Goal: Information Seeking & Learning: Learn about a topic

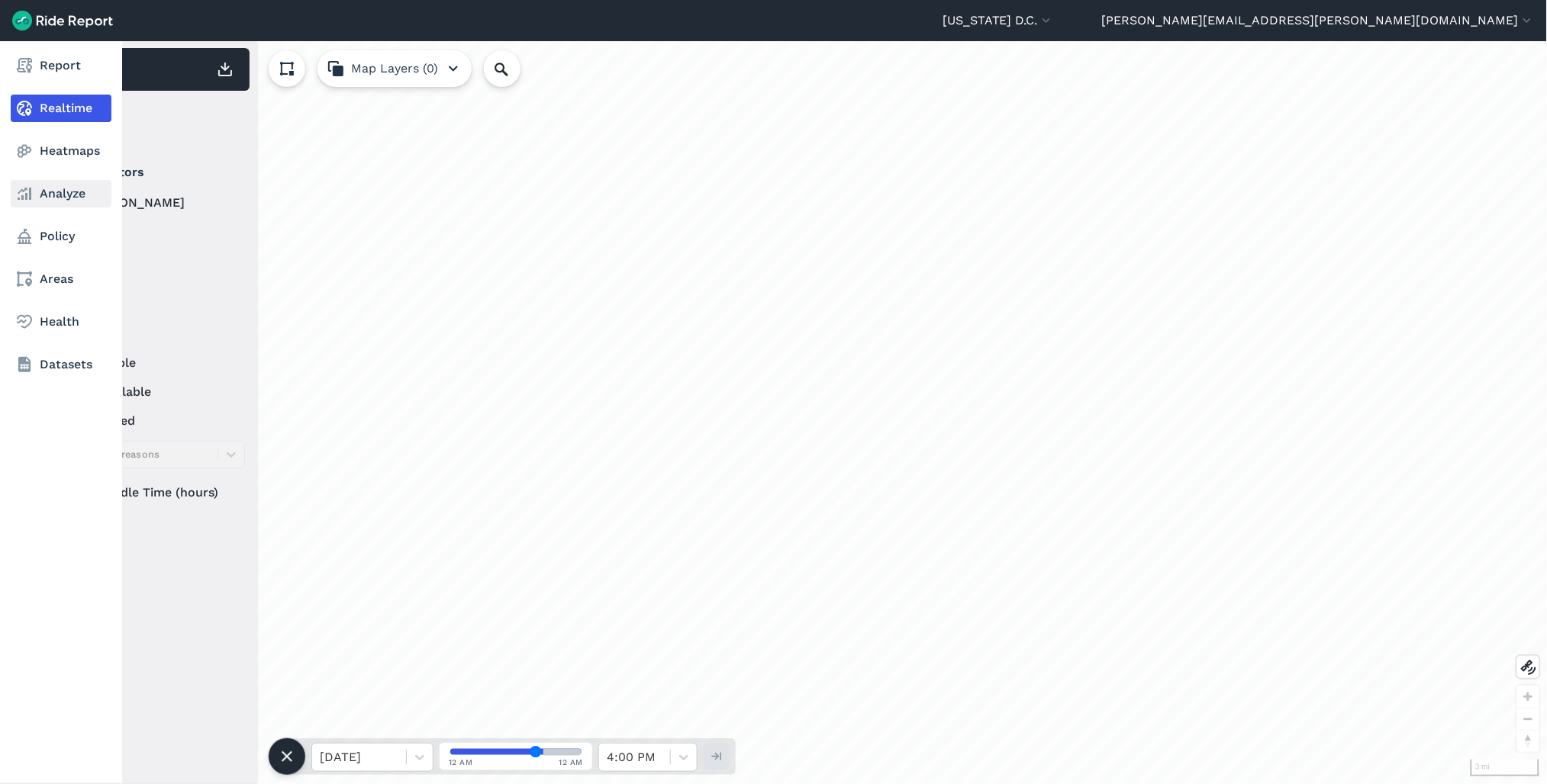
click at [51, 194] on link "Analyze" at bounding box center [61, 194] width 101 height 28
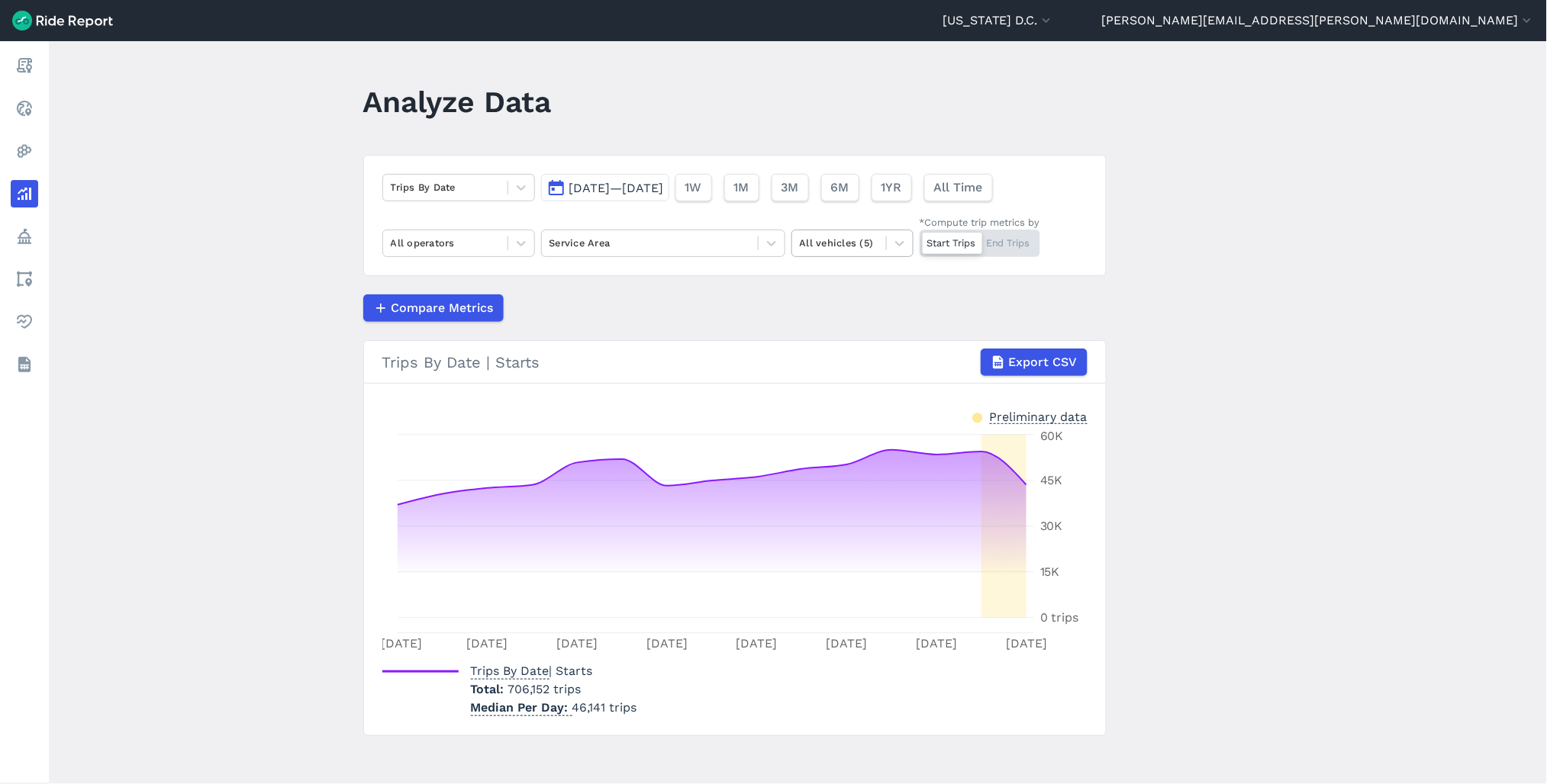
click at [845, 240] on div at bounding box center [838, 243] width 79 height 18
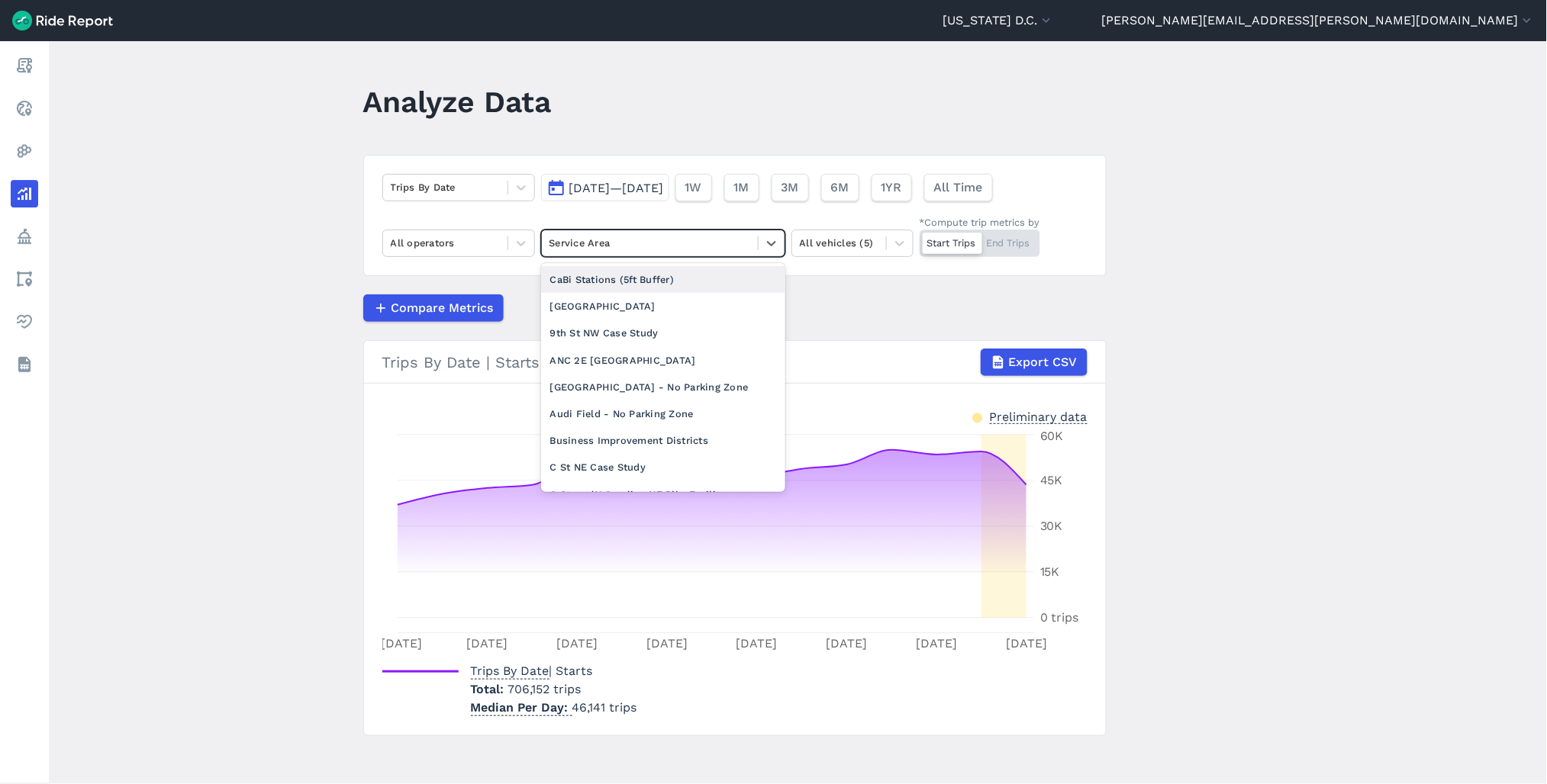
click at [690, 242] on div at bounding box center [649, 243] width 200 height 18
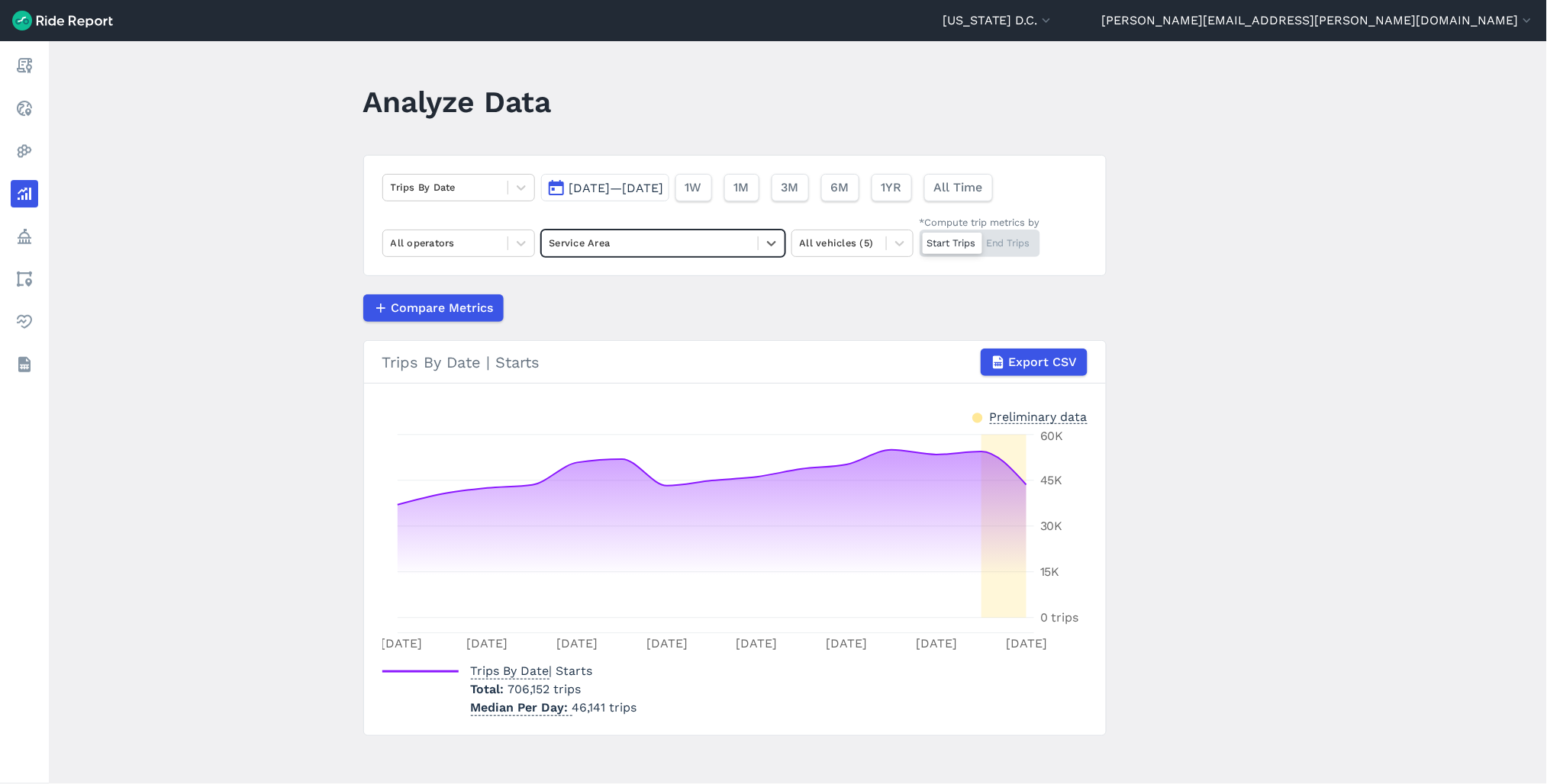
click at [697, 241] on div at bounding box center [649, 243] width 200 height 18
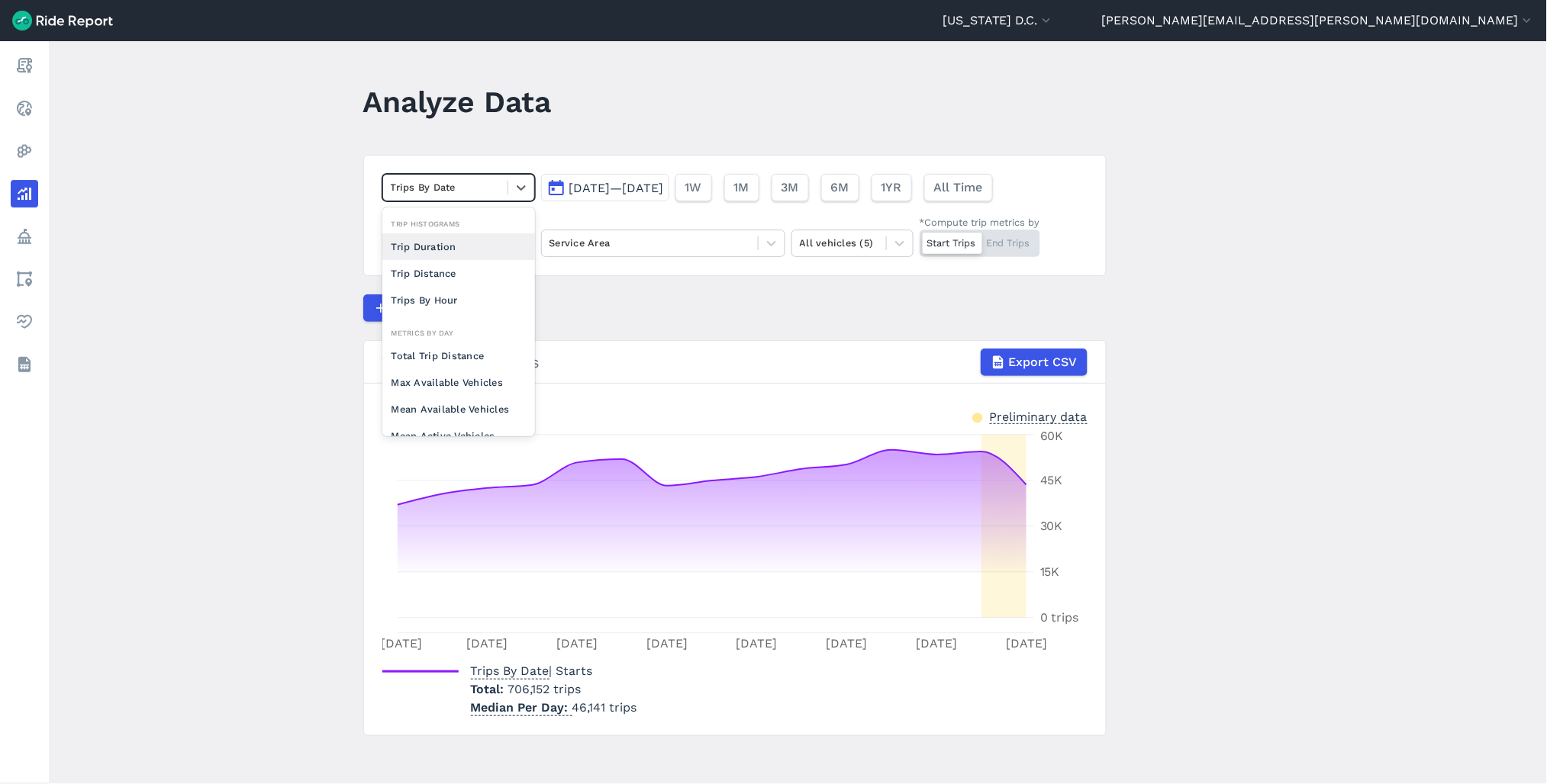
click at [493, 187] on div at bounding box center [445, 187] width 109 height 18
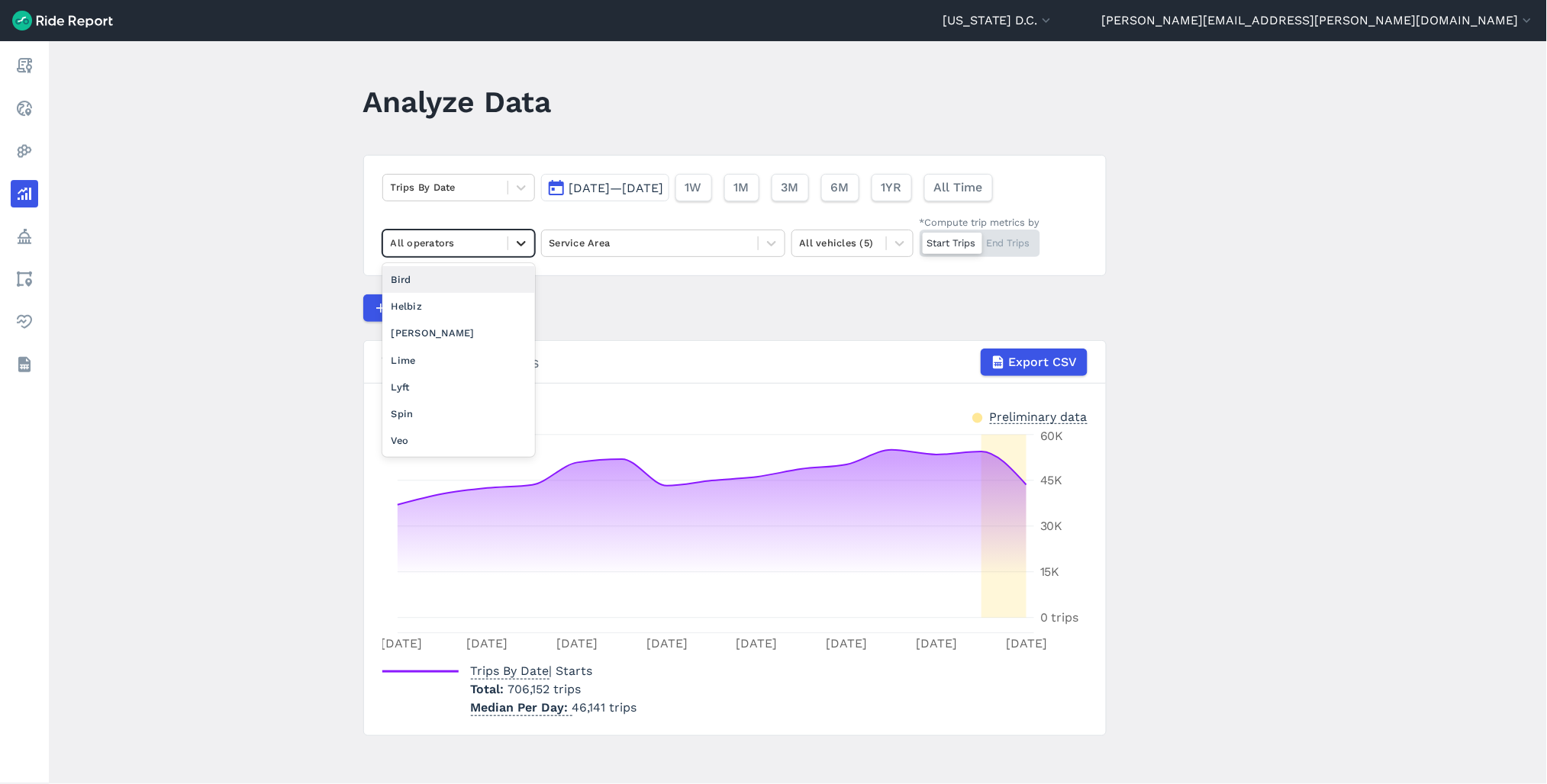
click at [508, 244] on div at bounding box center [521, 243] width 26 height 26
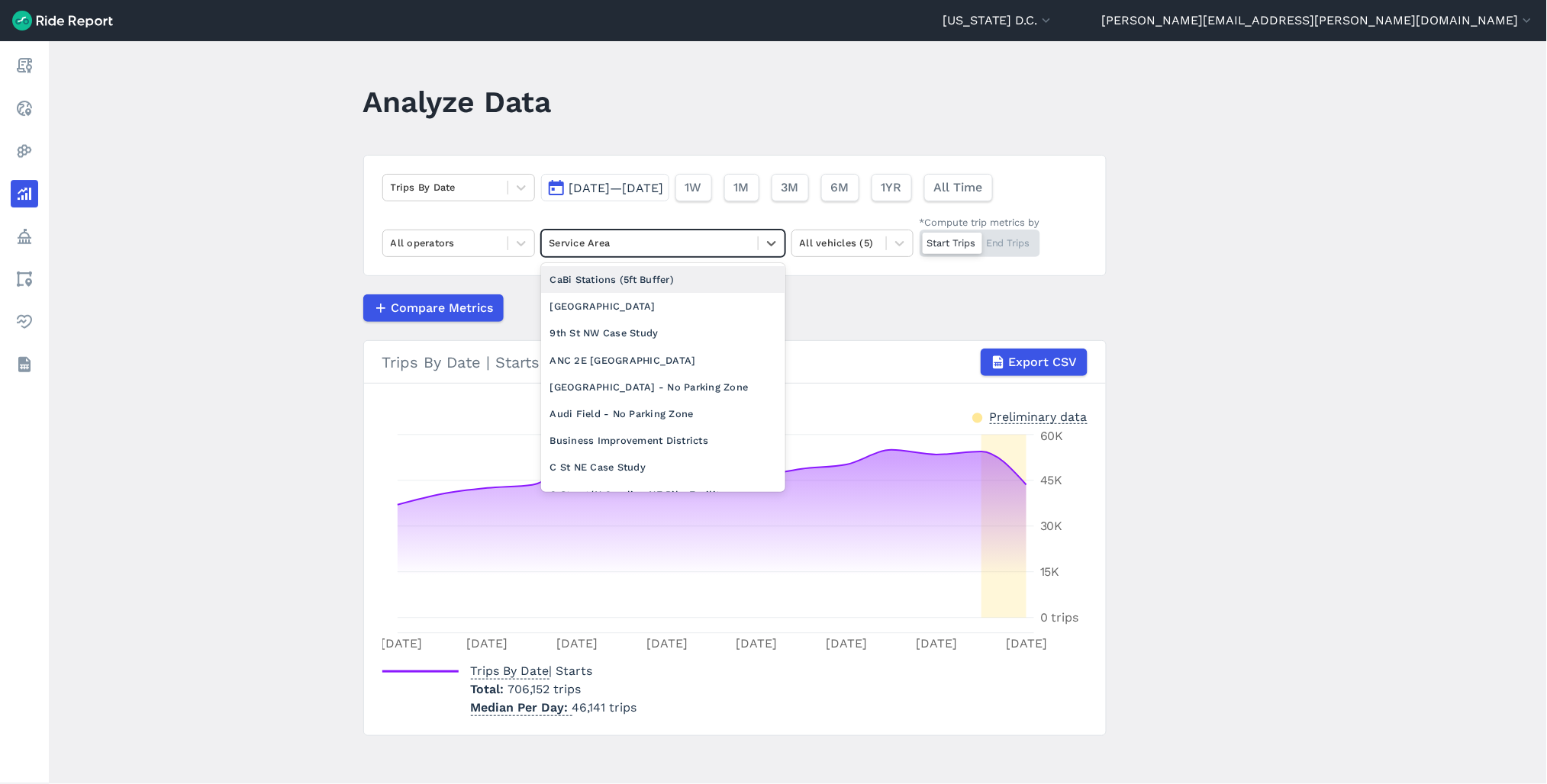
click at [699, 247] on div at bounding box center [649, 243] width 200 height 18
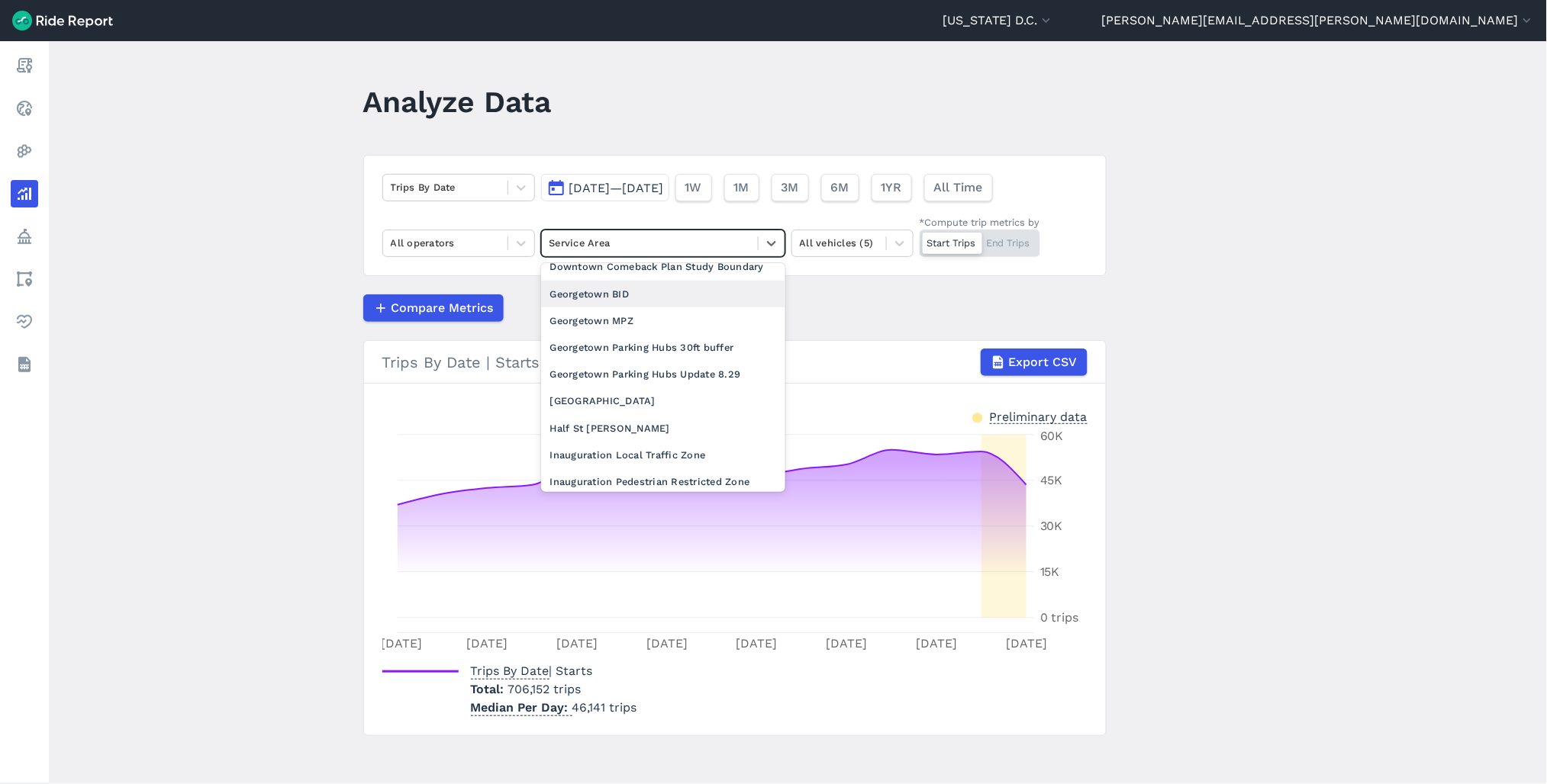
scroll to position [593, 0]
click at [689, 308] on div "Georgetown MPZ" at bounding box center [663, 295] width 244 height 27
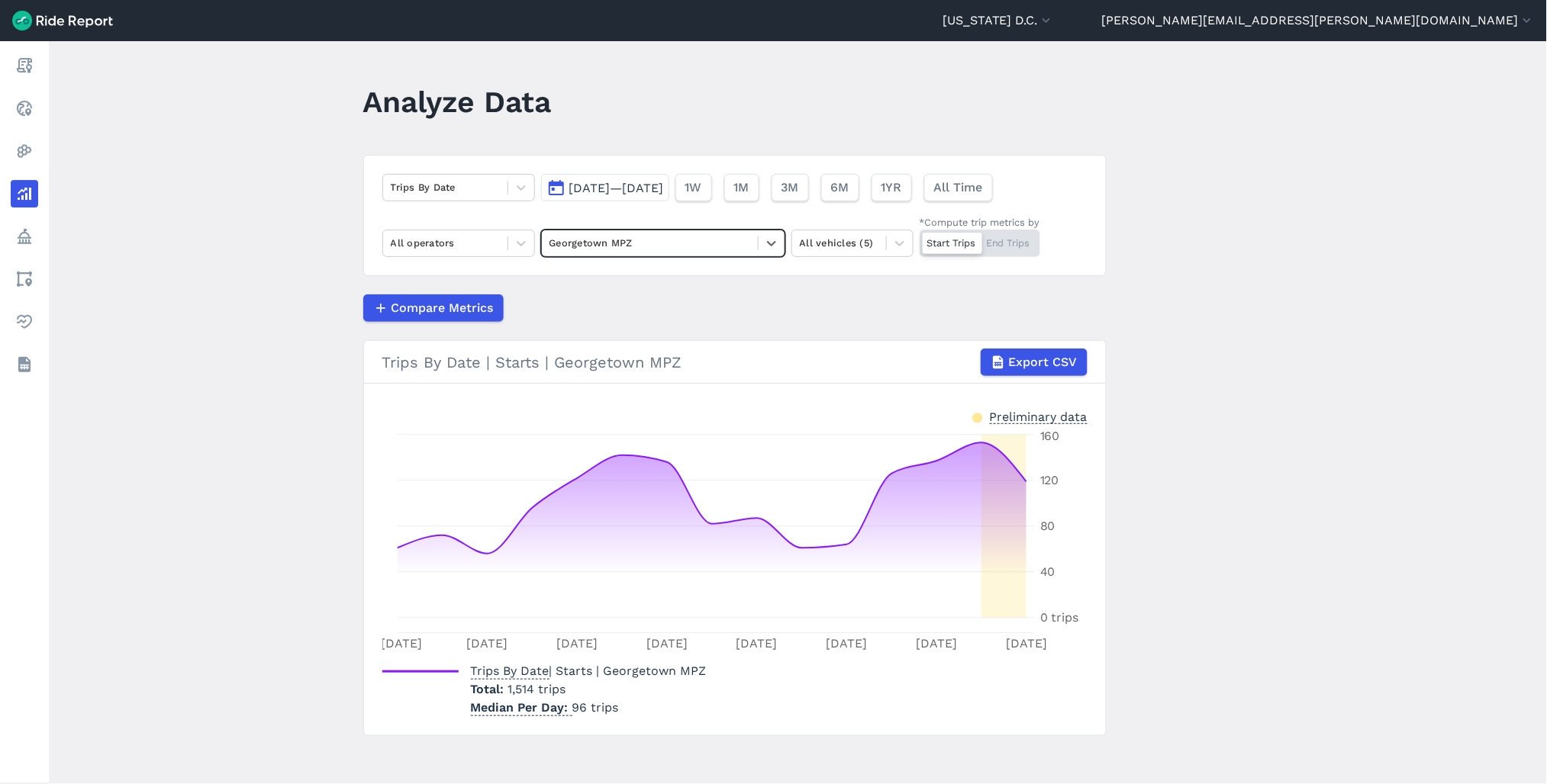
click at [657, 192] on span "[DATE]—[DATE]" at bounding box center [616, 187] width 95 height 15
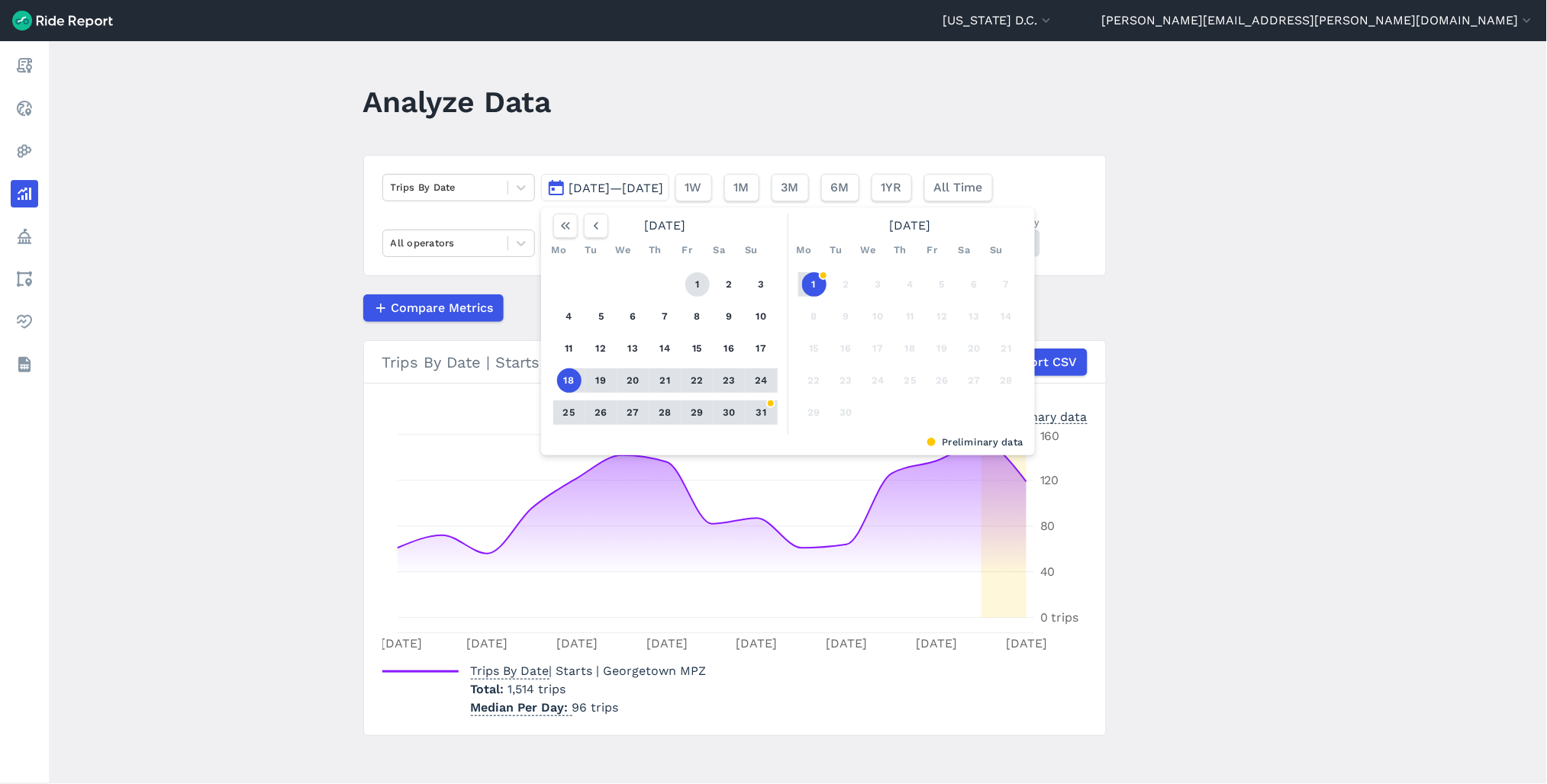
click at [699, 280] on button "1" at bounding box center [698, 284] width 25 height 25
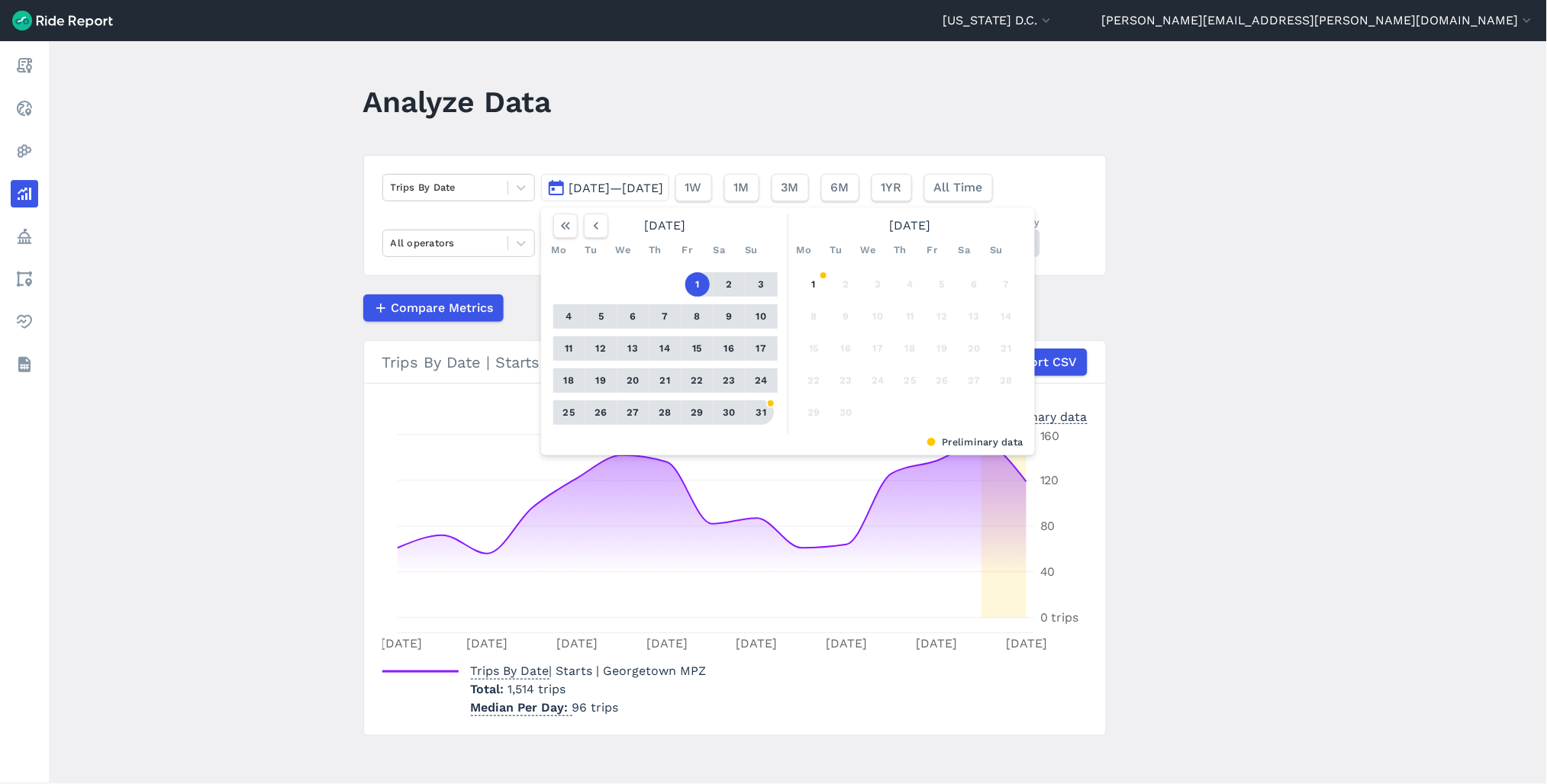
click at [764, 413] on button "31" at bounding box center [762, 412] width 25 height 25
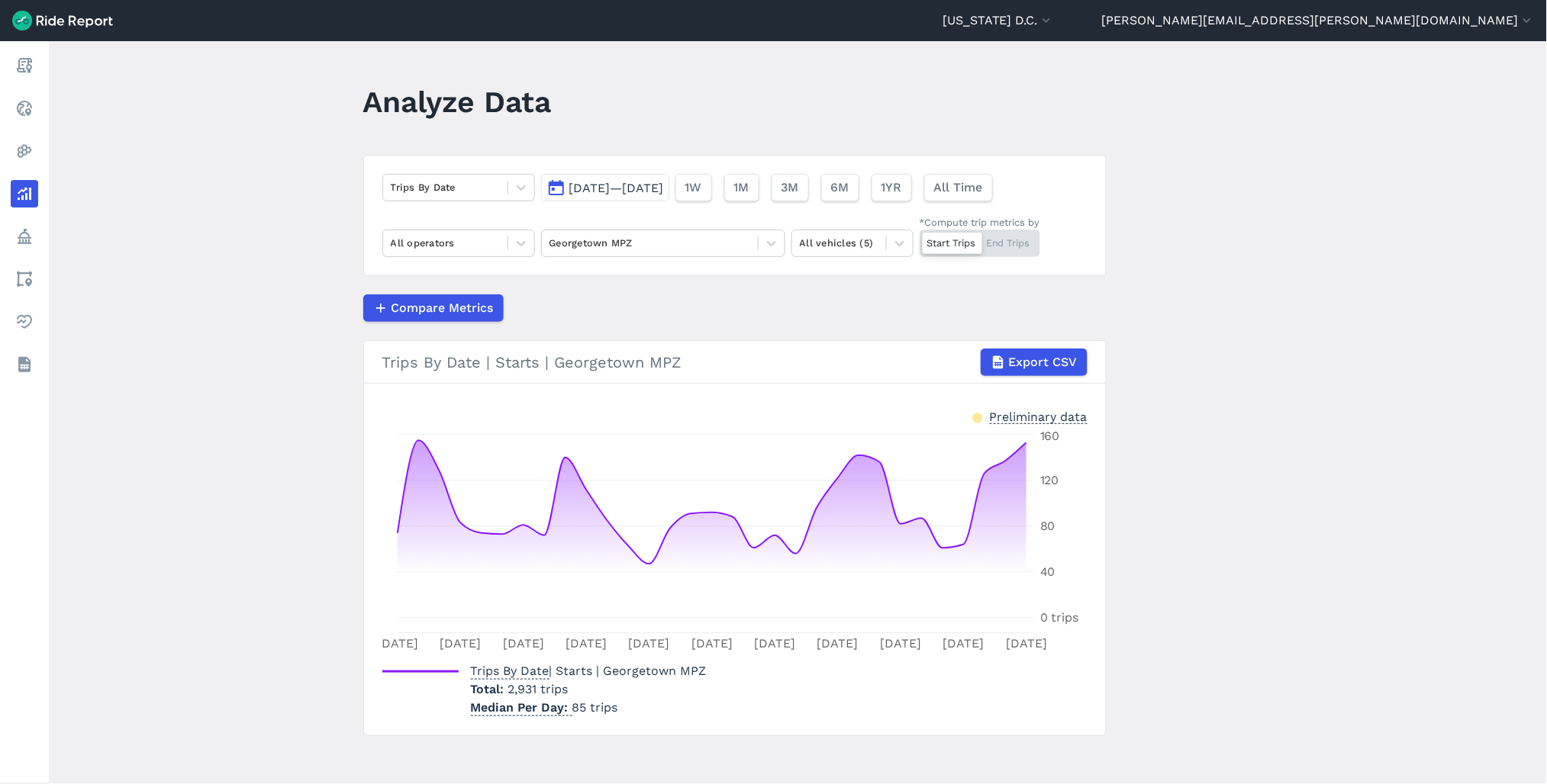
click at [1006, 235] on div "Start Trips End Trips" at bounding box center [980, 243] width 121 height 28
click at [920, 235] on input "*Compute trip metrics by Start Trips End Trips" at bounding box center [920, 234] width 0 height 10
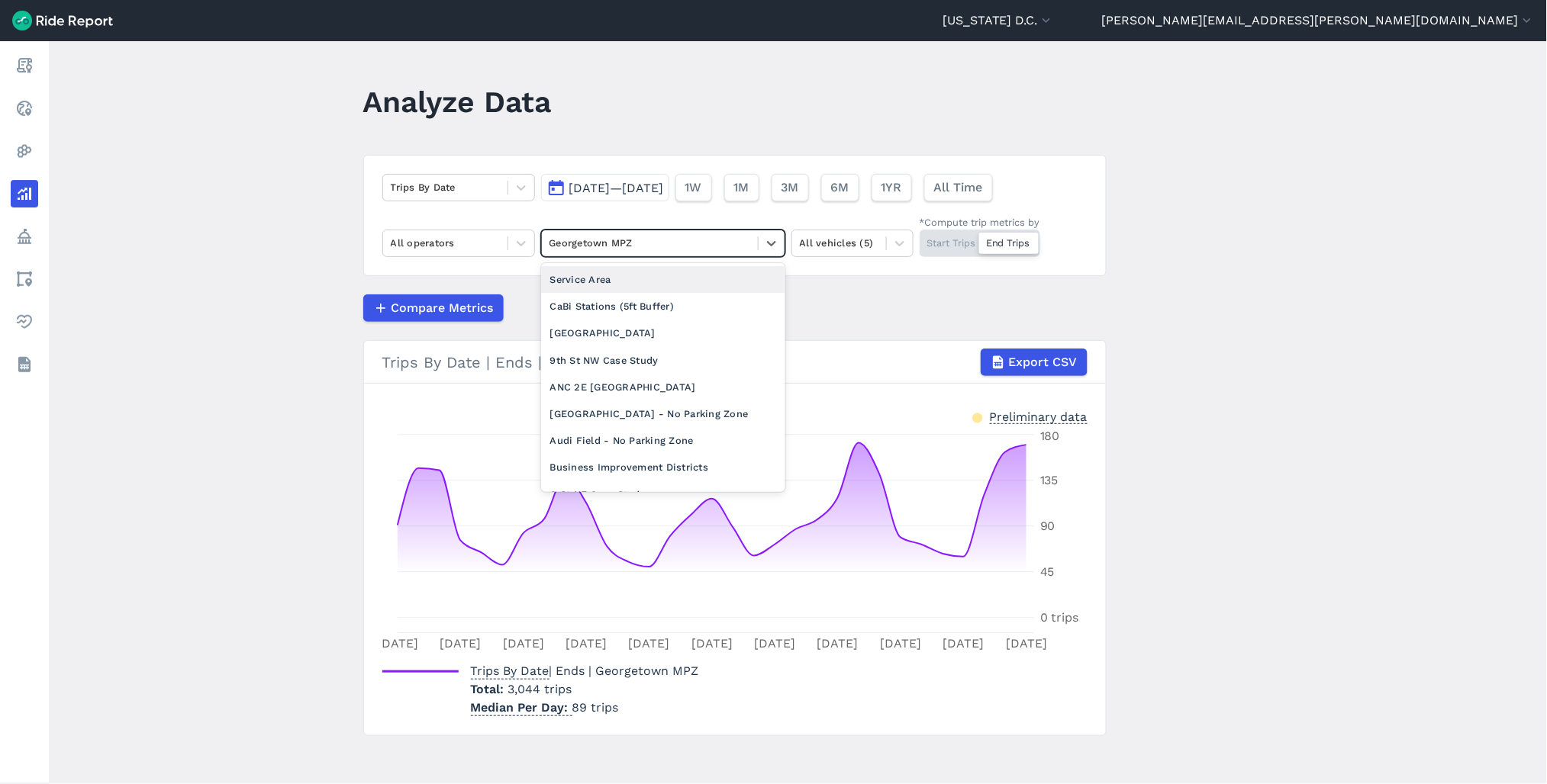
click at [699, 247] on div at bounding box center [649, 243] width 200 height 18
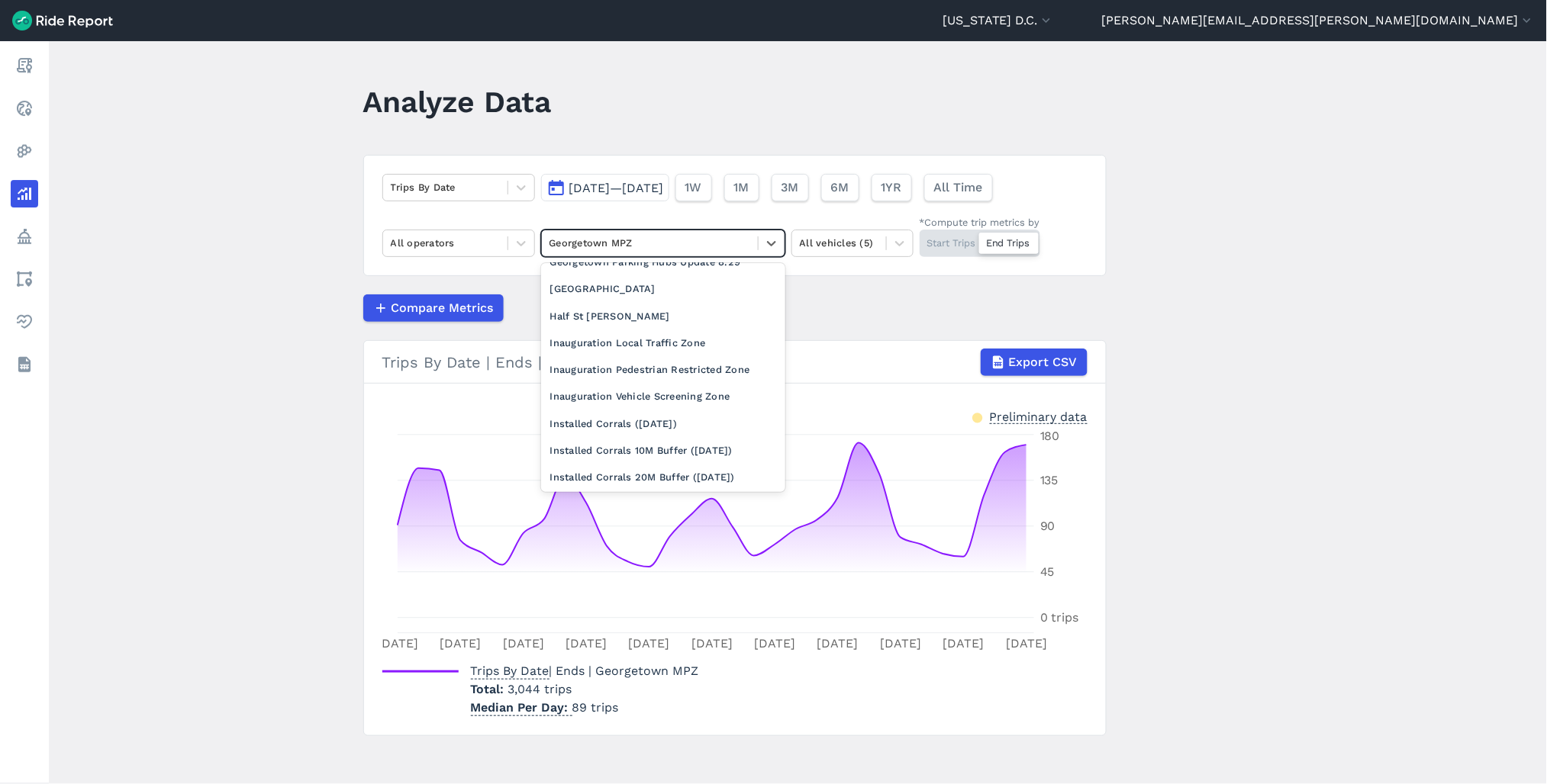
scroll to position [677, 0]
click at [688, 277] on div "Georgetown Parking Hubs Update 8.29" at bounding box center [663, 263] width 244 height 27
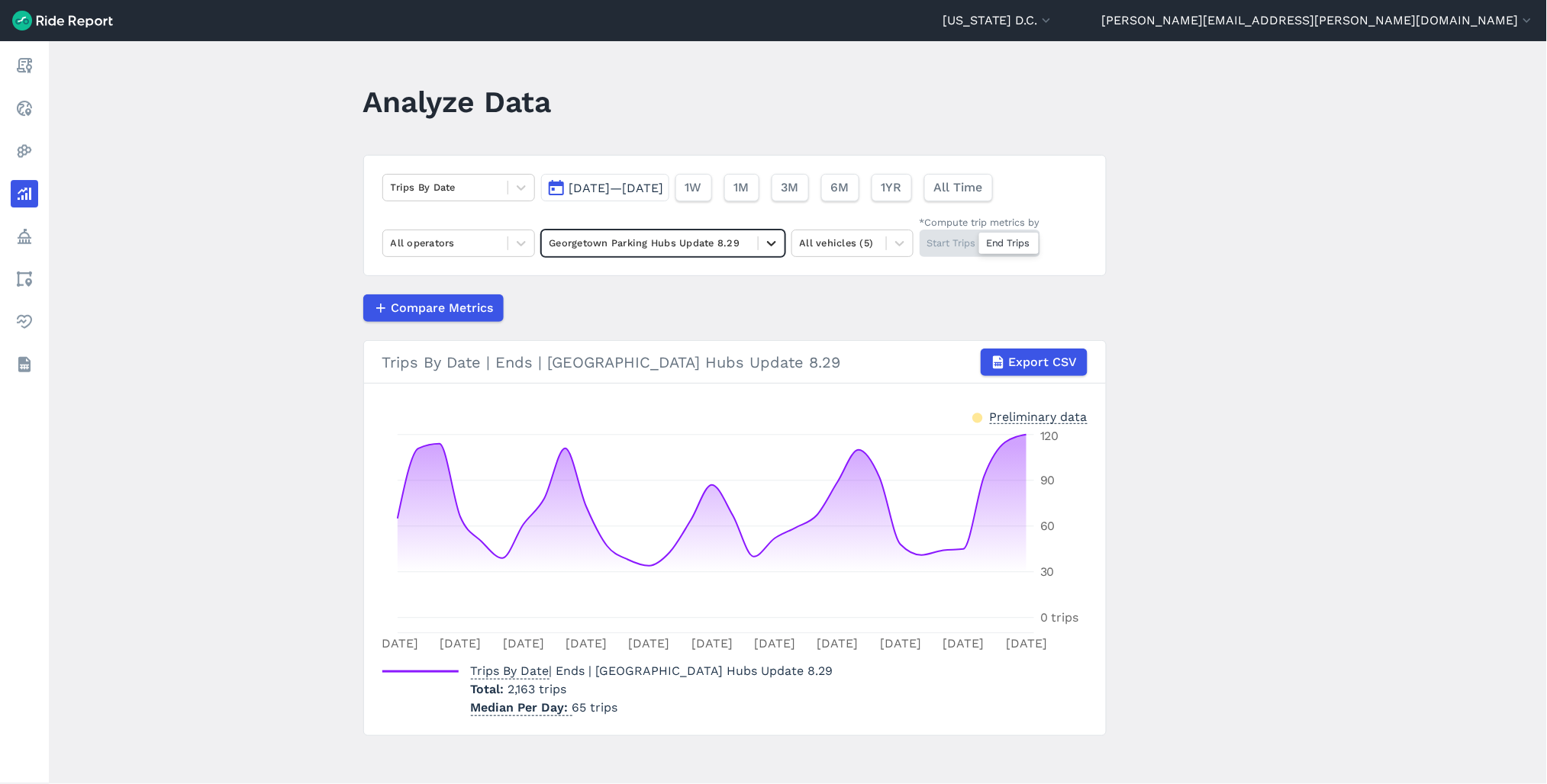
click at [775, 240] on icon at bounding box center [771, 243] width 15 height 15
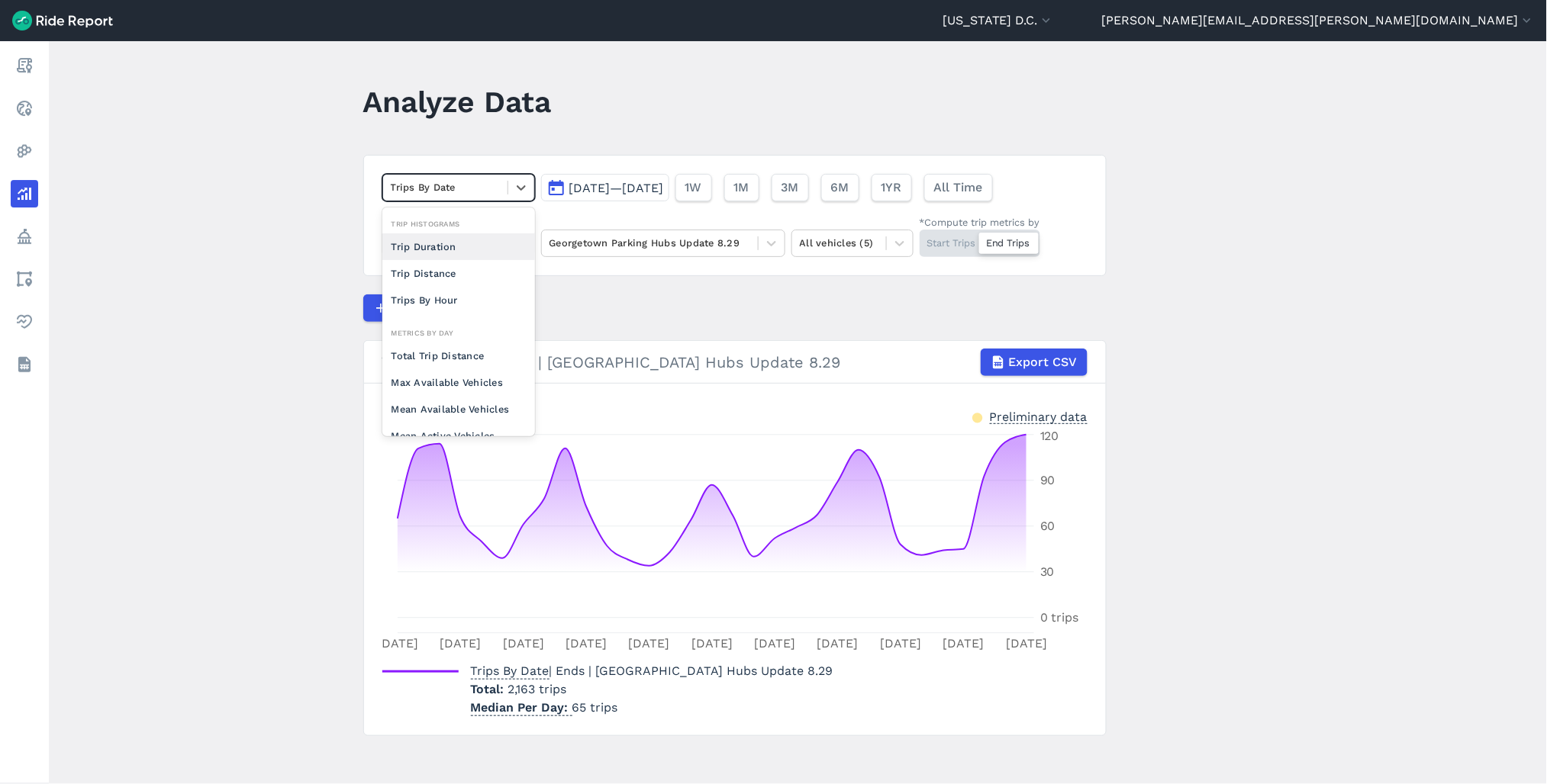
click at [504, 189] on div "Trips By Date" at bounding box center [445, 187] width 125 height 24
click at [465, 416] on div "Mean Vehicle Idle Time" at bounding box center [459, 413] width 153 height 27
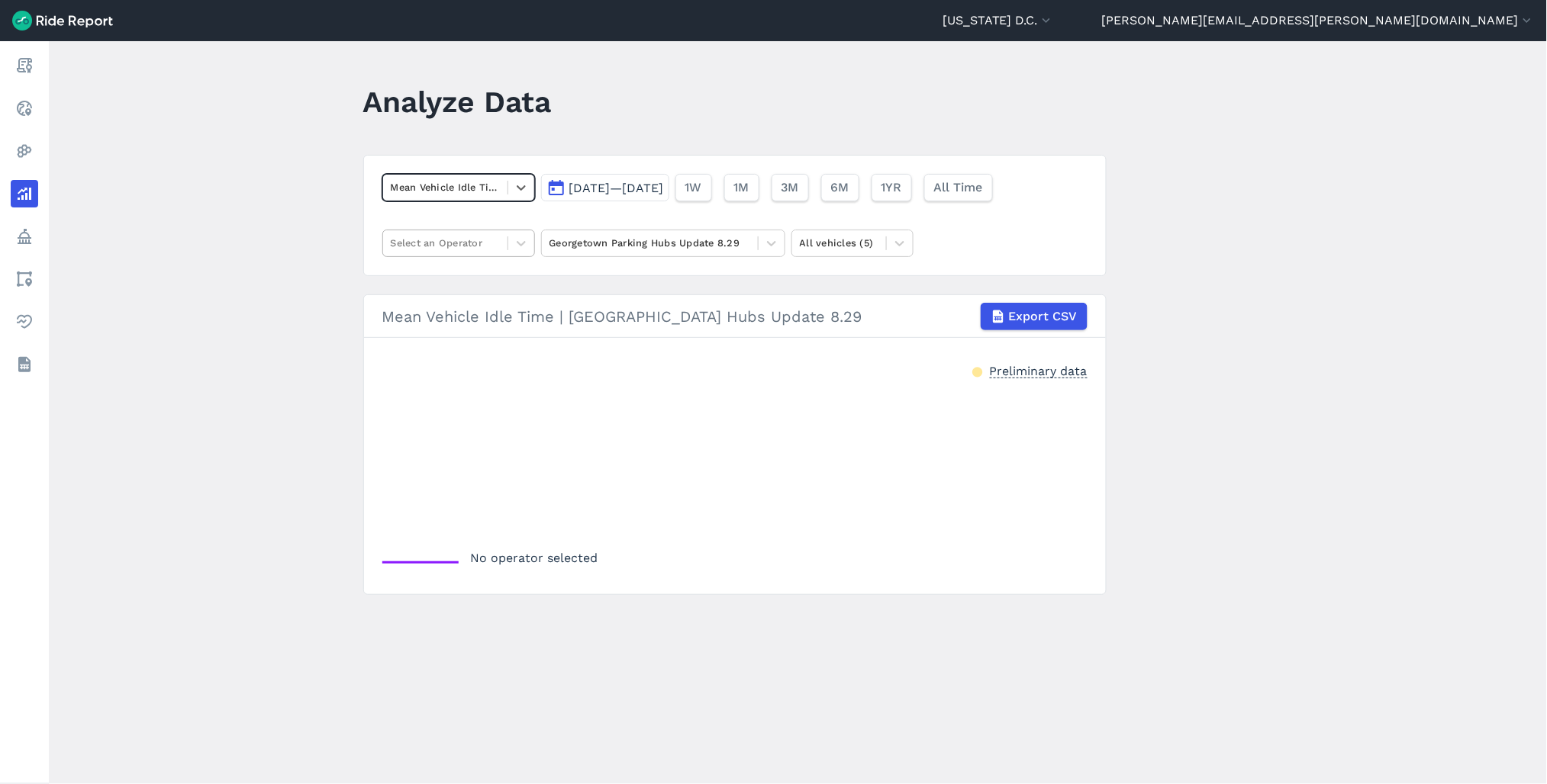
click at [491, 255] on div "Select an Operator" at bounding box center [445, 243] width 125 height 24
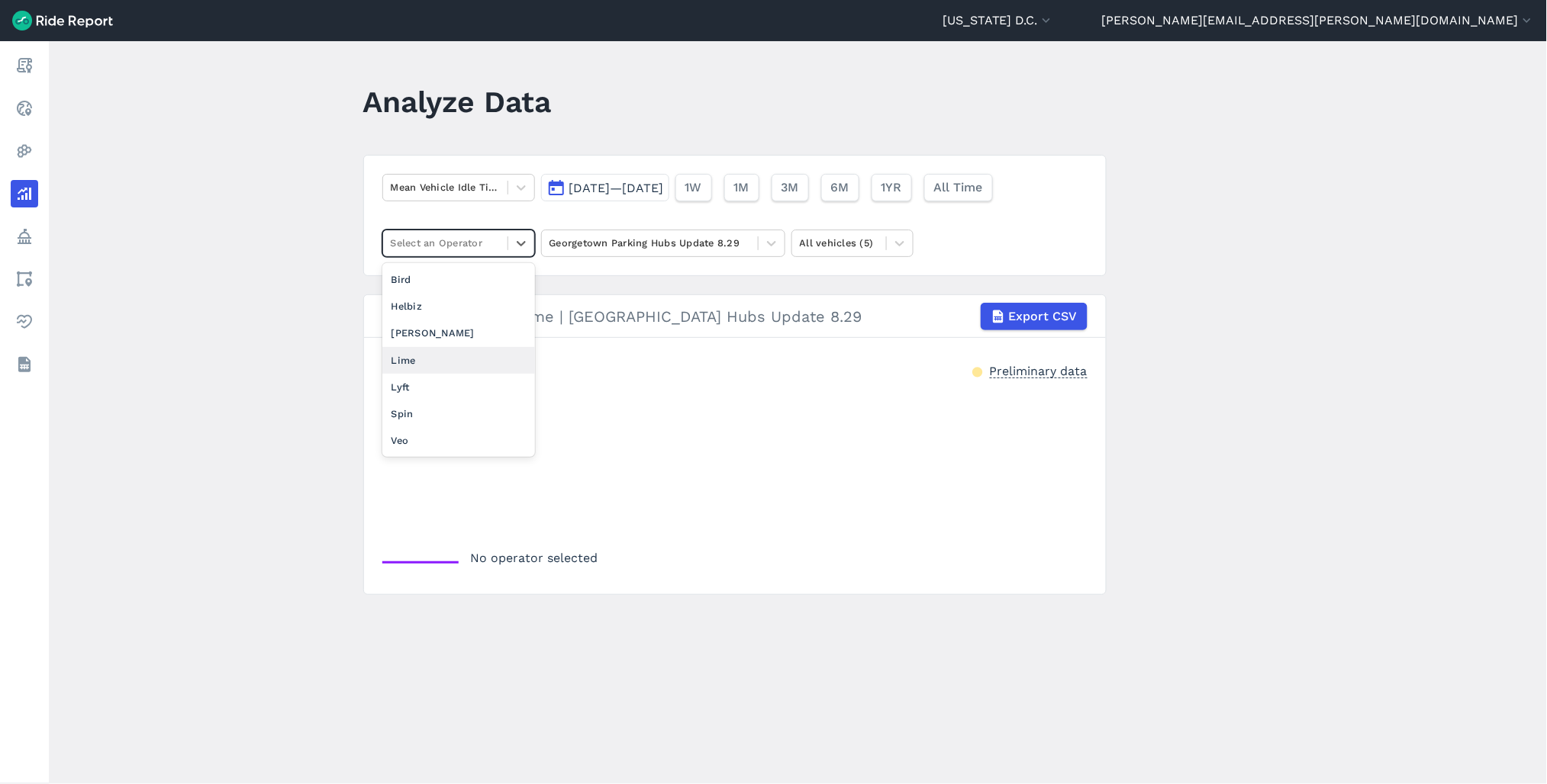
click at [464, 349] on div "Lime" at bounding box center [459, 360] width 153 height 27
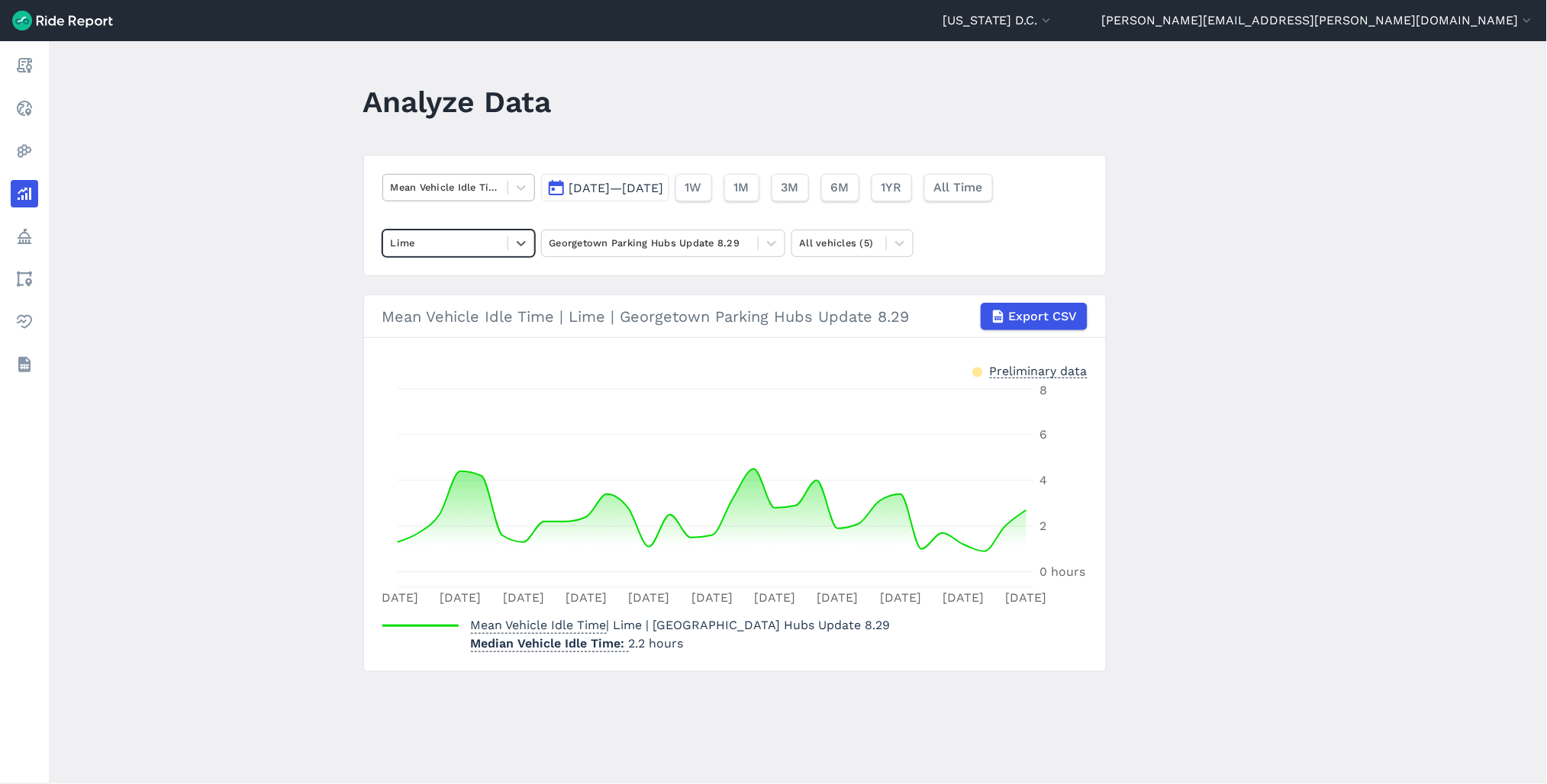
click at [474, 193] on div at bounding box center [445, 187] width 109 height 18
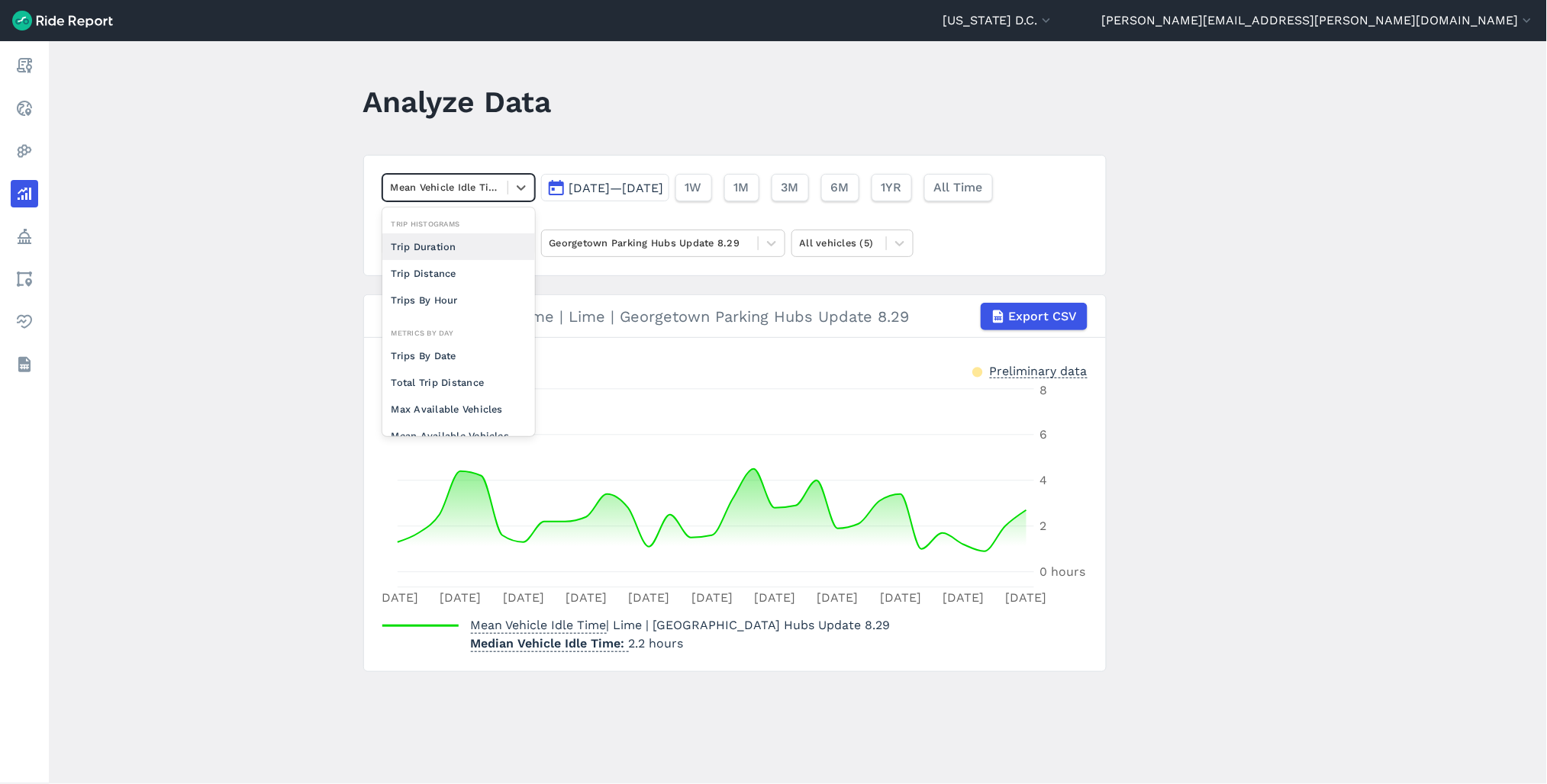
click at [474, 193] on div at bounding box center [445, 187] width 109 height 18
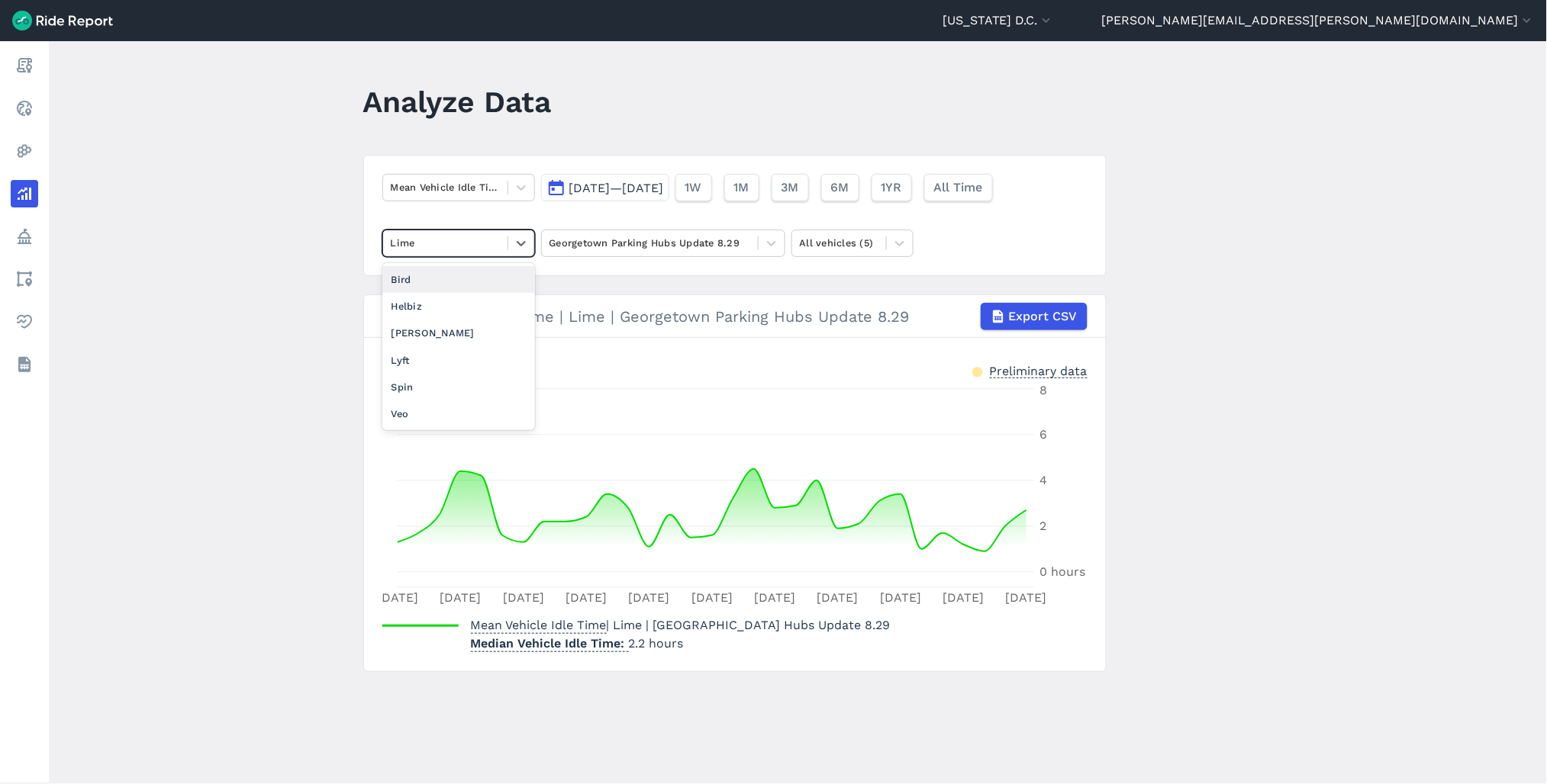
click at [475, 241] on div at bounding box center [445, 243] width 109 height 18
click at [418, 421] on div "Veo" at bounding box center [459, 413] width 153 height 27
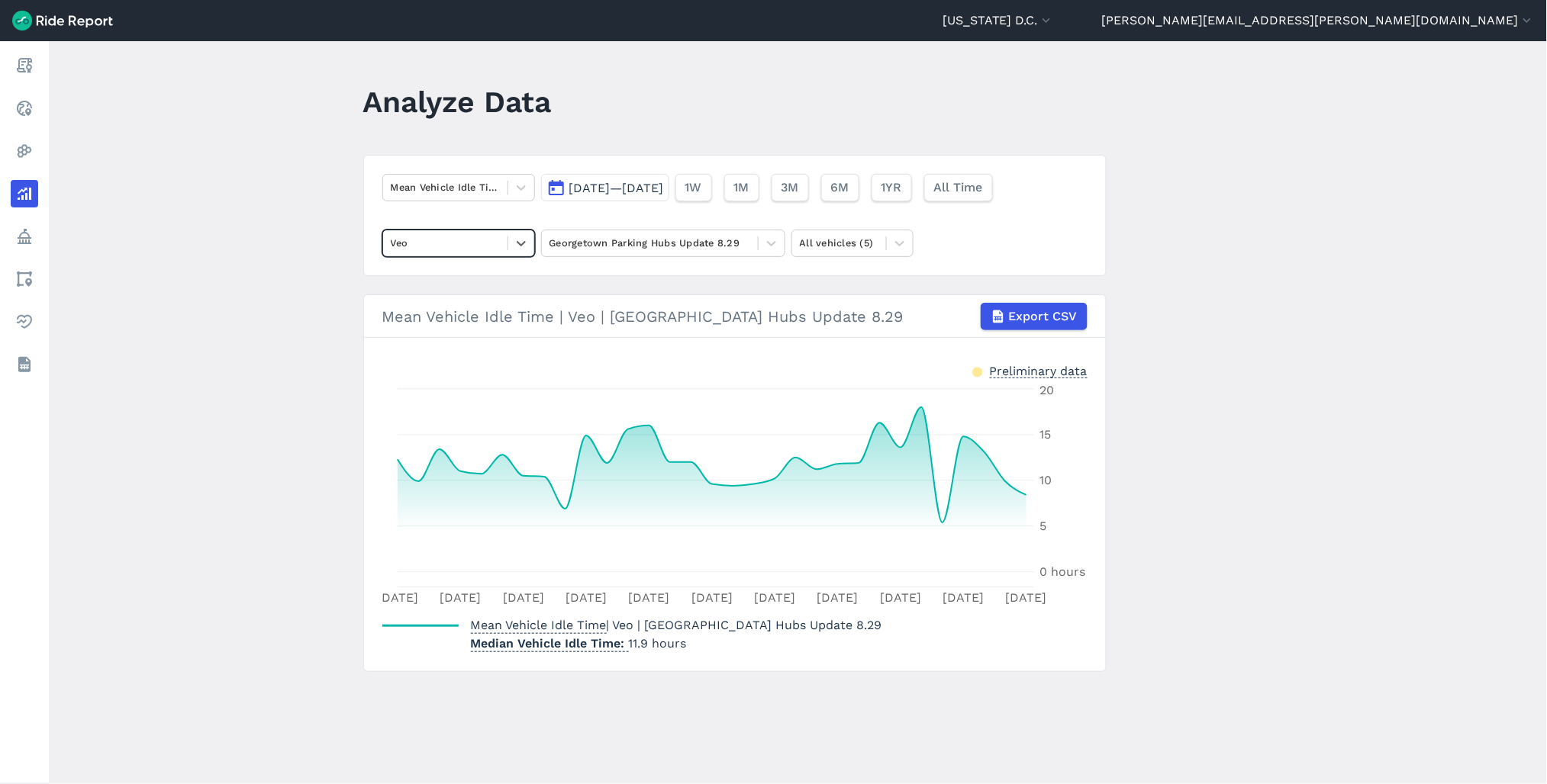
click at [478, 242] on div at bounding box center [445, 243] width 109 height 18
click at [451, 337] on div "[PERSON_NAME]" at bounding box center [459, 333] width 153 height 27
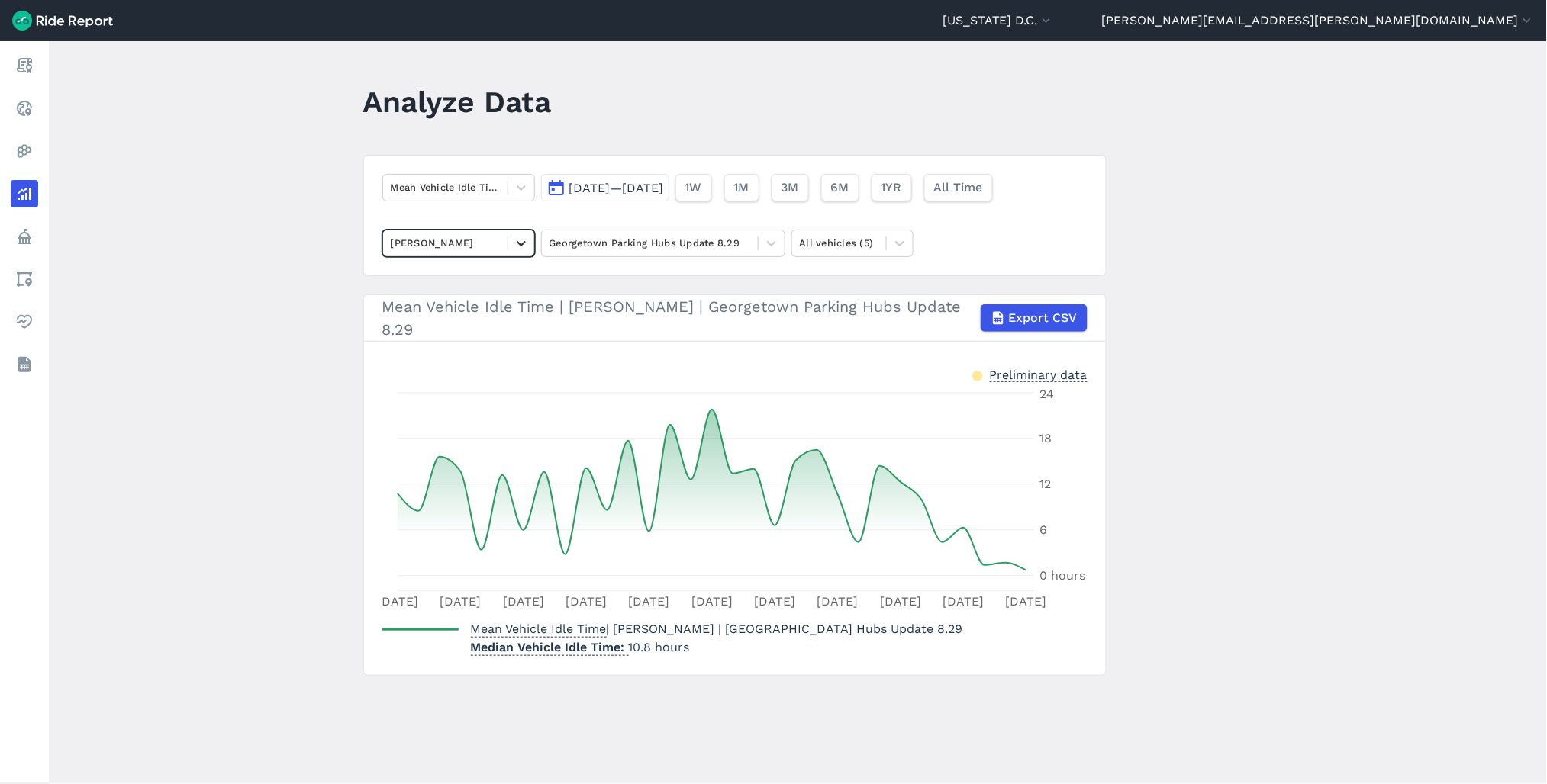
click at [508, 239] on div at bounding box center [521, 243] width 26 height 26
click at [422, 331] on div "Lime" at bounding box center [459, 333] width 153 height 27
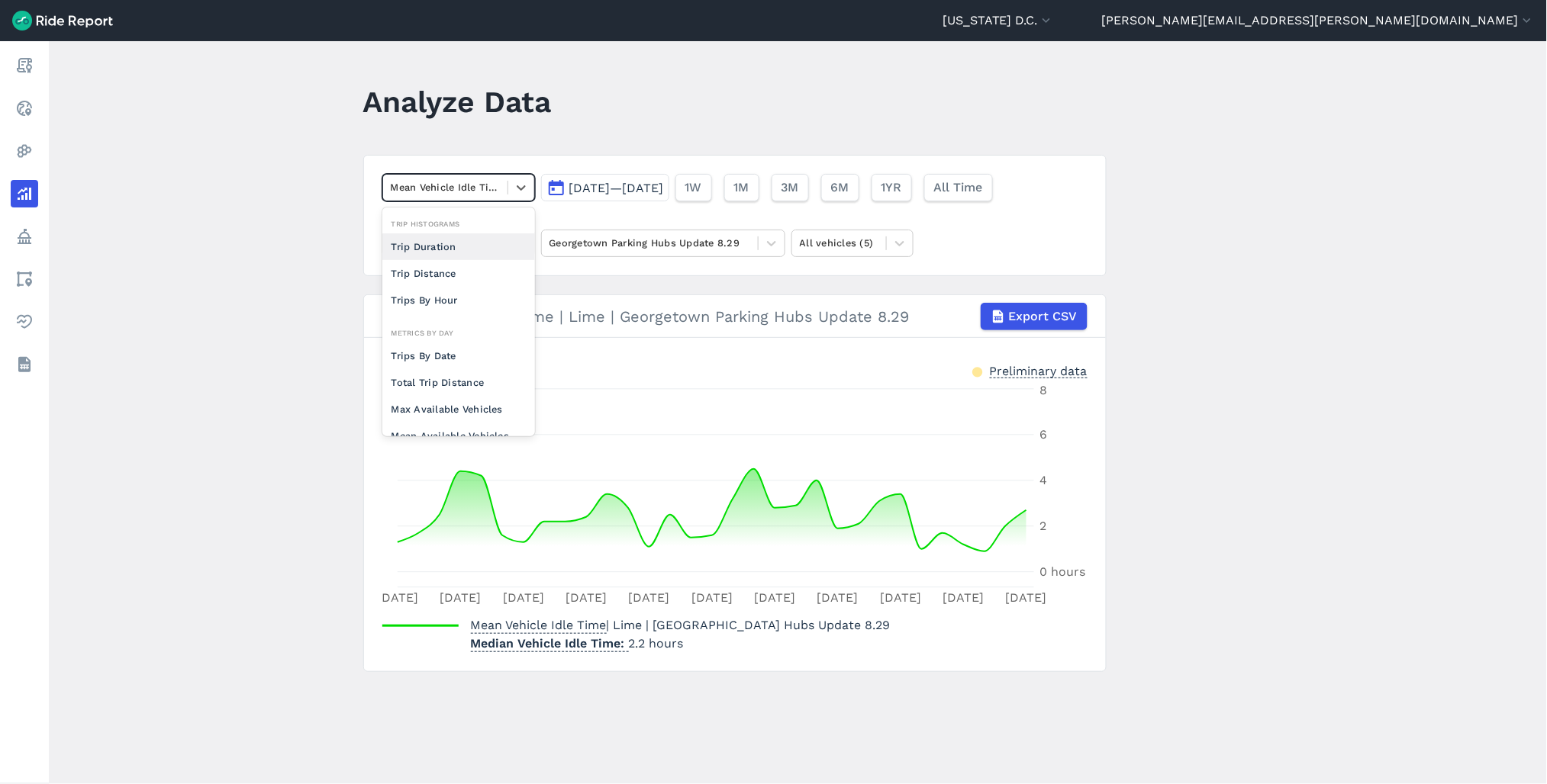
click at [499, 184] on div "Mean Vehicle Idle Time" at bounding box center [445, 187] width 125 height 24
click at [453, 304] on div "Mean Available Vehicles" at bounding box center [459, 304] width 153 height 27
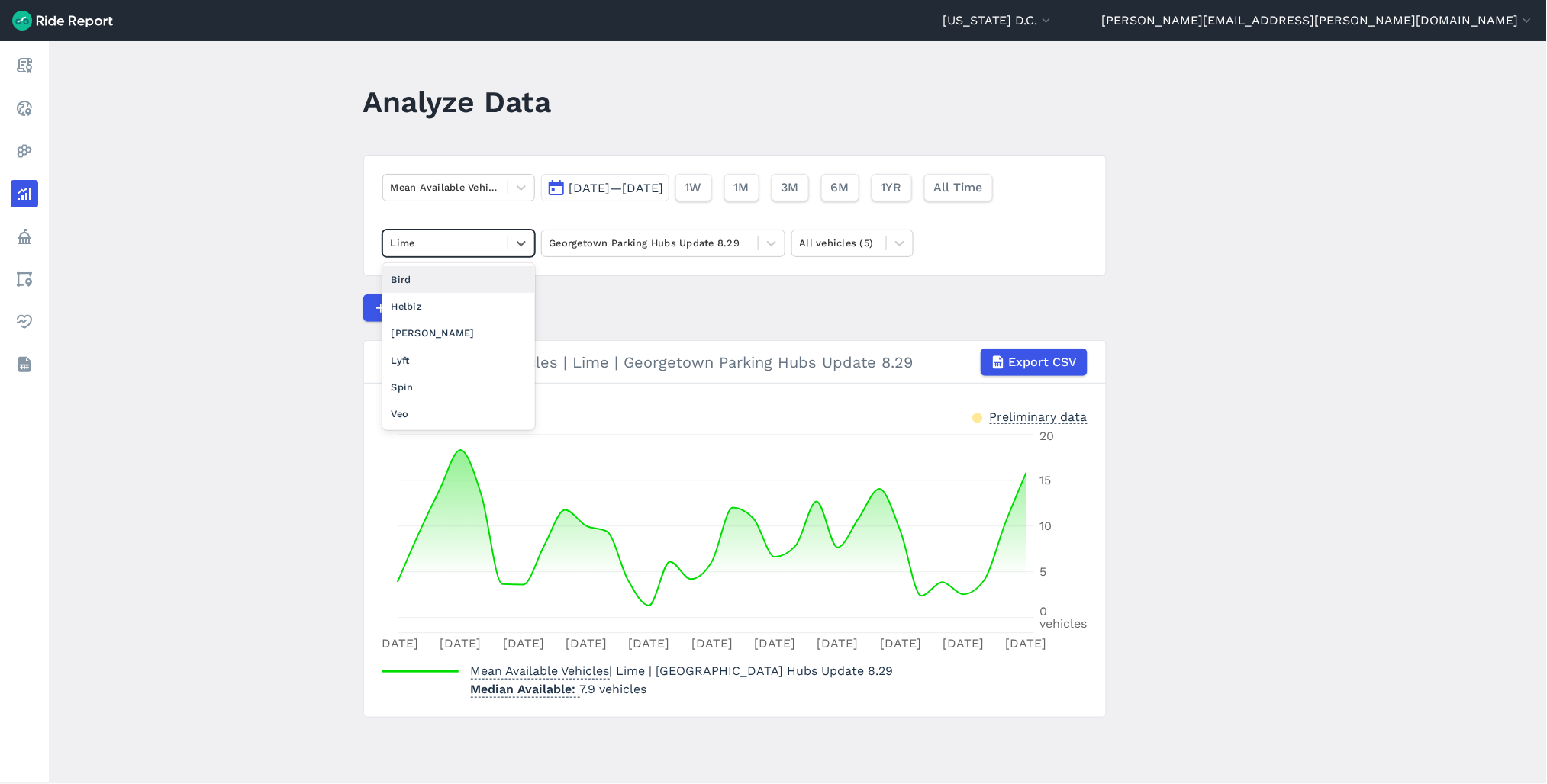
click at [502, 247] on div "Lime" at bounding box center [445, 243] width 125 height 24
click at [497, 193] on div "Mean Available Vehicles" at bounding box center [445, 187] width 125 height 24
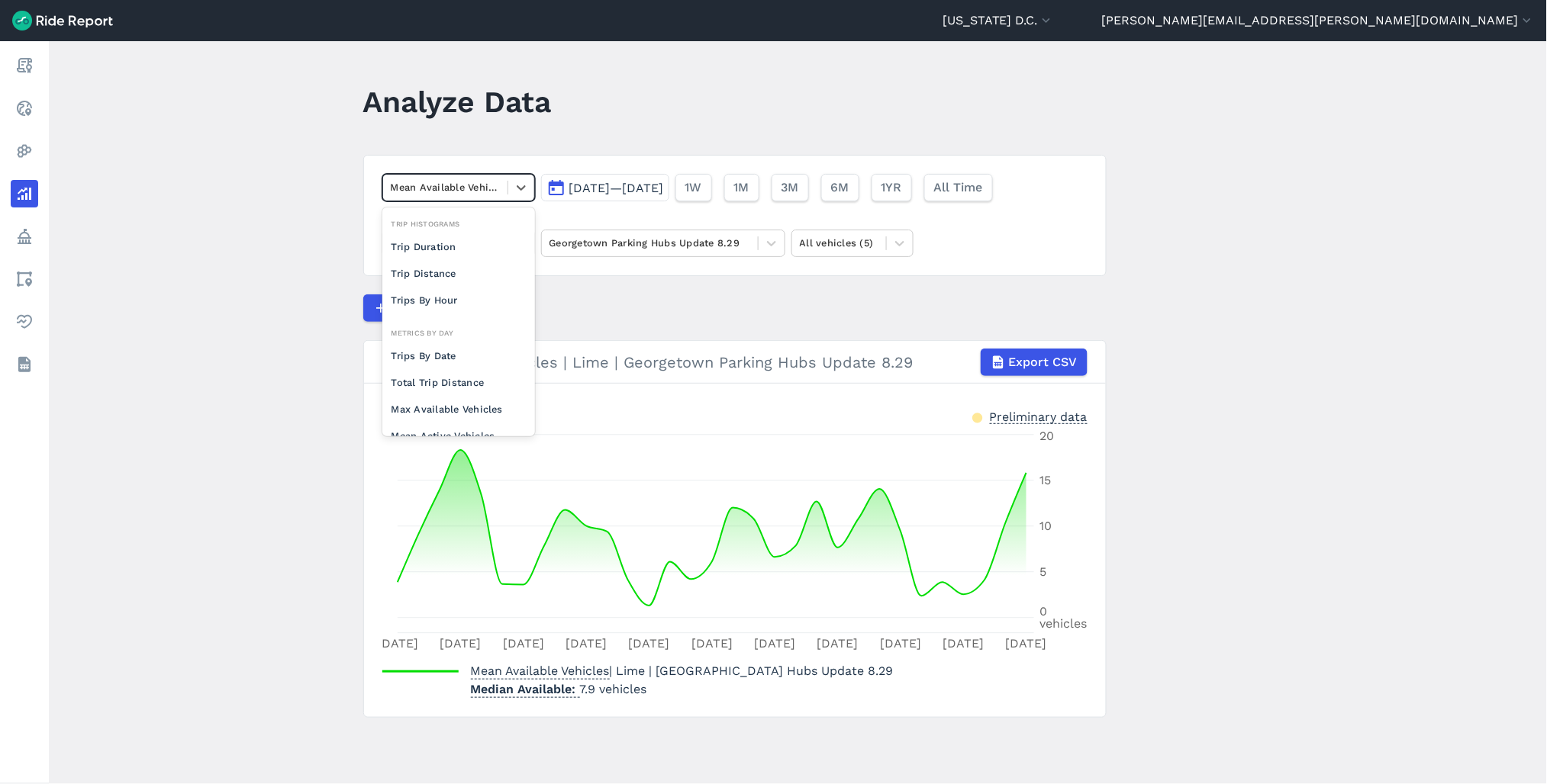
scroll to position [131, 0]
click at [452, 278] on div "Max Available Vehicles" at bounding box center [459, 277] width 153 height 27
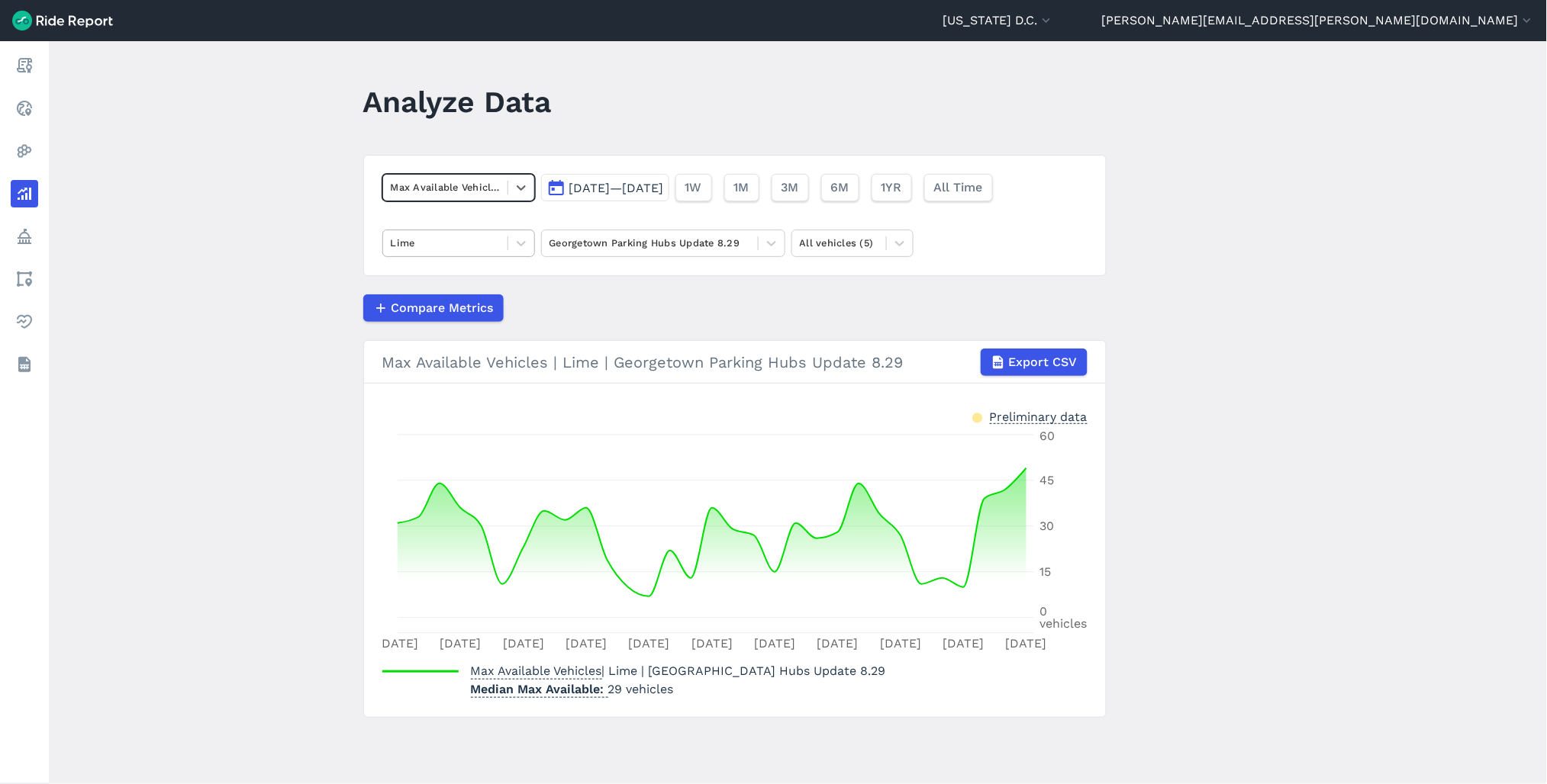
click at [512, 256] on div "Lime" at bounding box center [459, 243] width 153 height 28
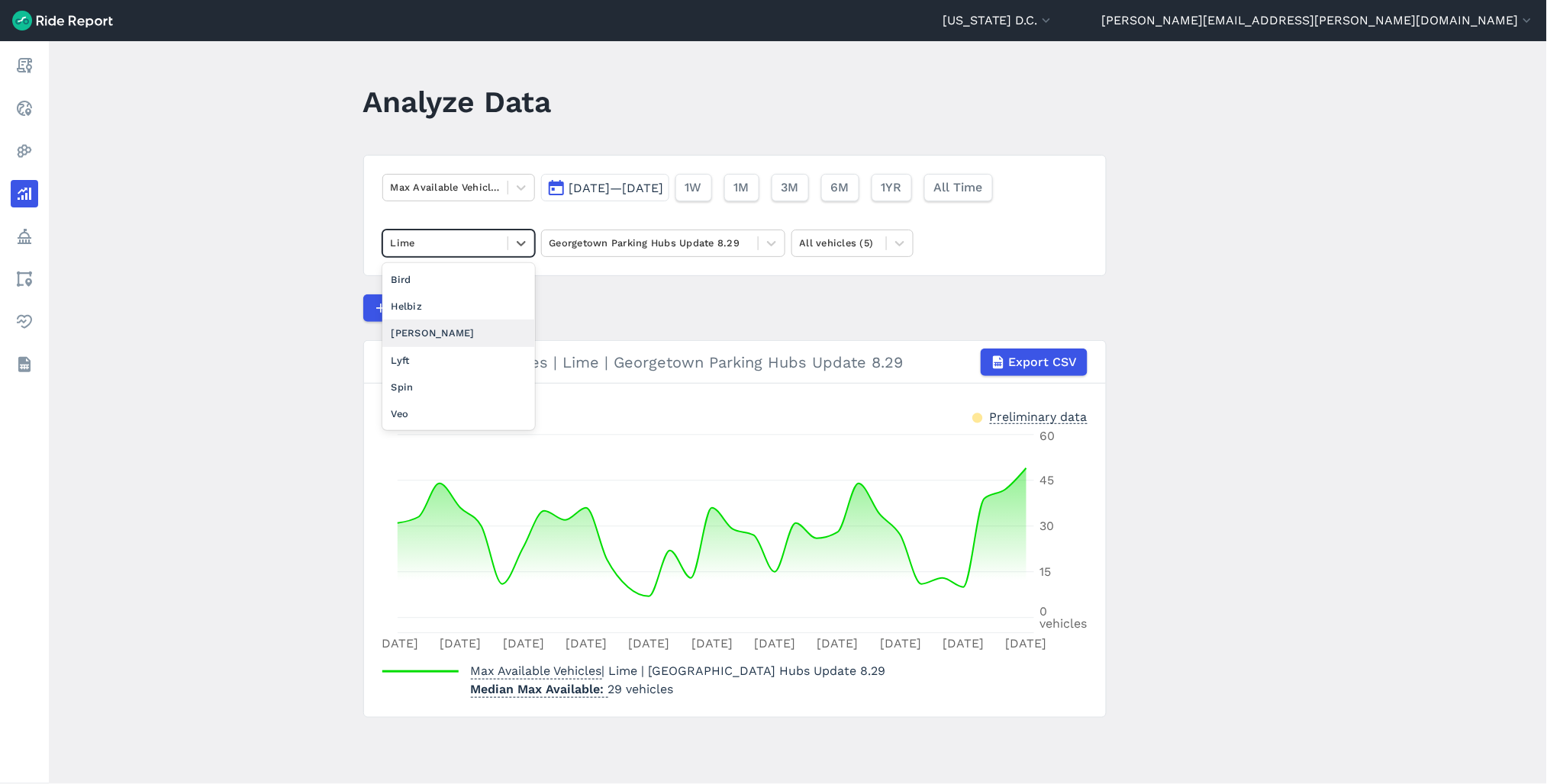
click at [462, 337] on div "[PERSON_NAME]" at bounding box center [459, 333] width 153 height 27
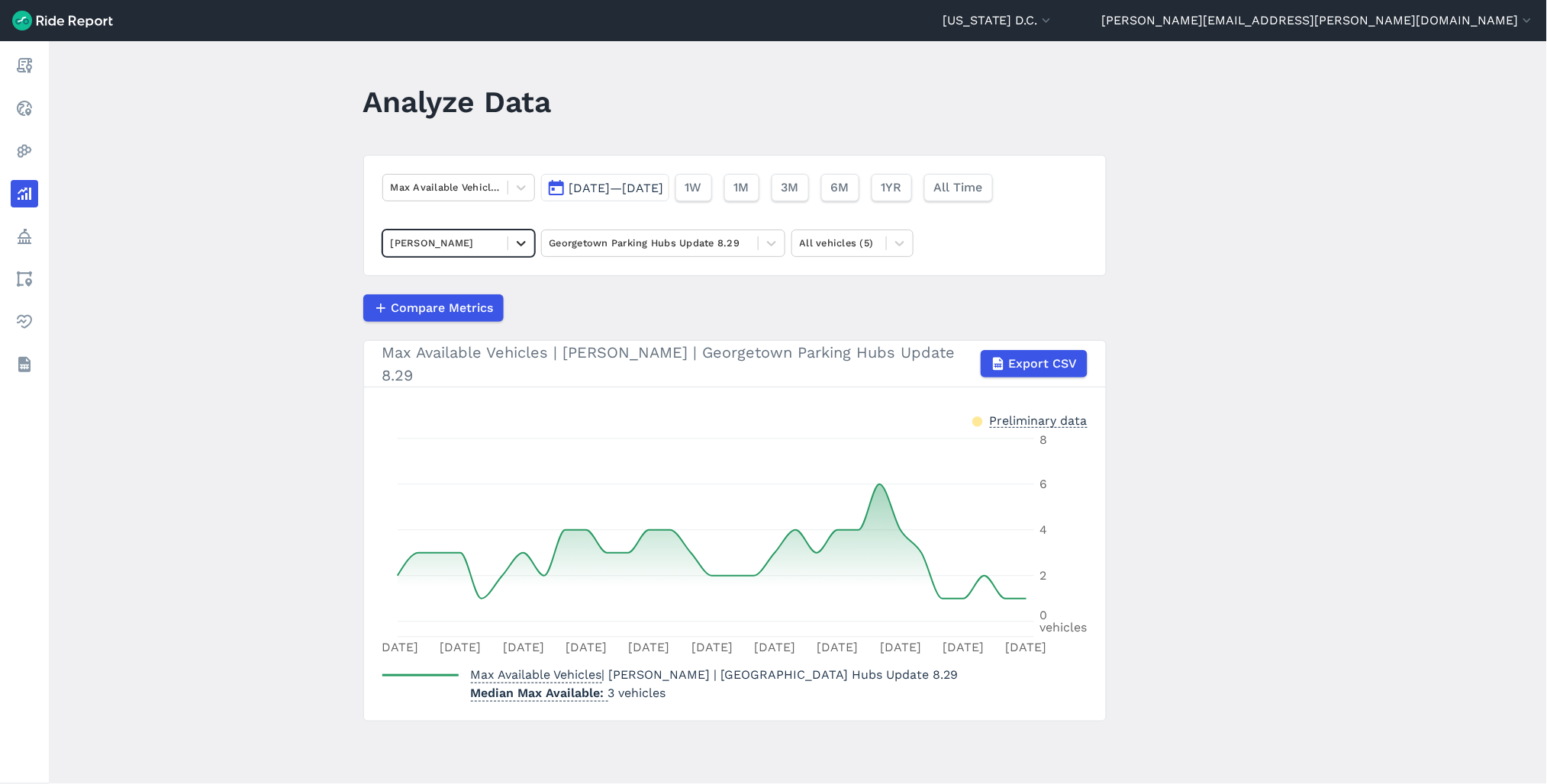
click at [520, 244] on icon at bounding box center [520, 243] width 9 height 5
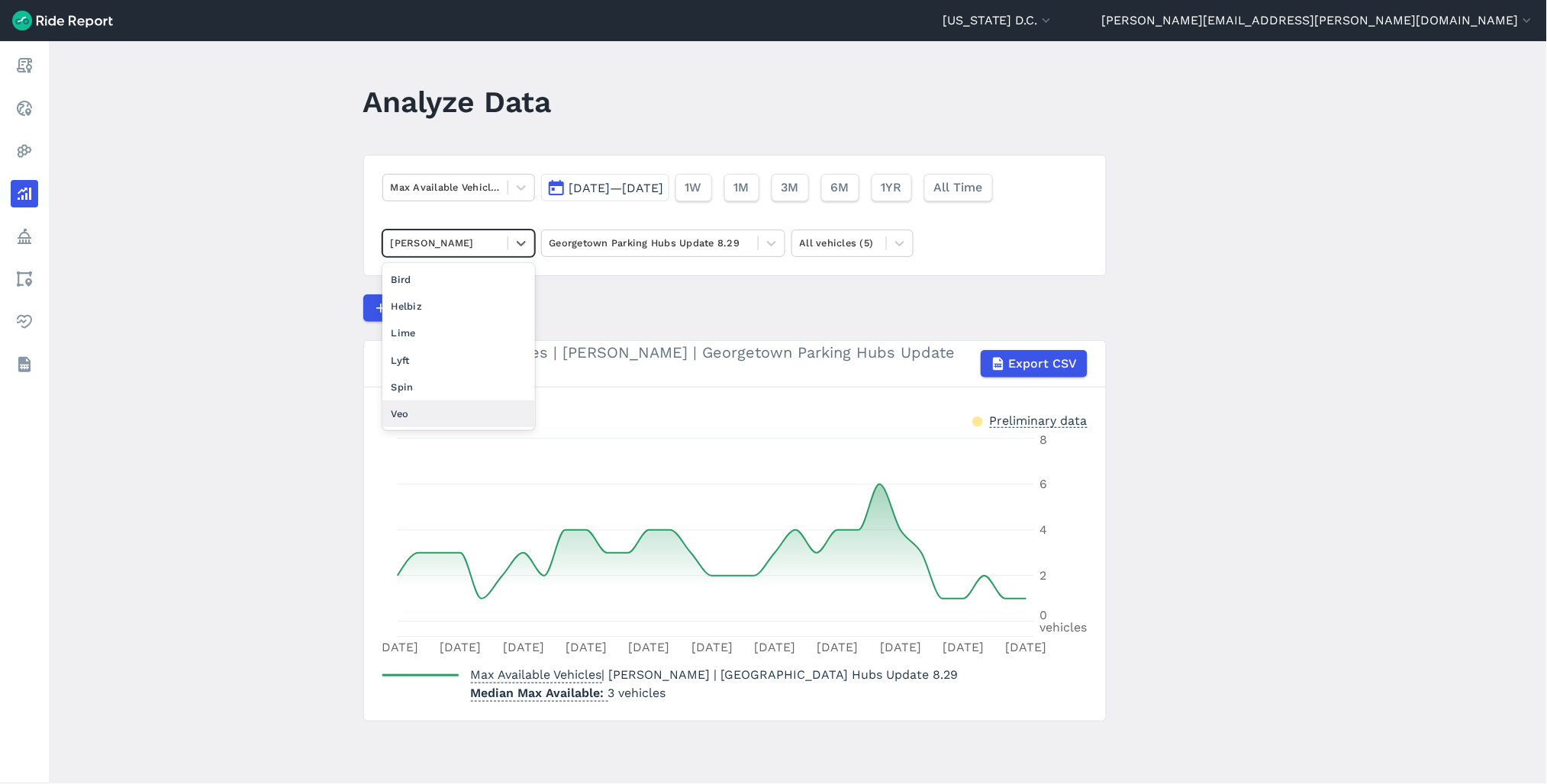
click at [477, 408] on div "Veo" at bounding box center [459, 413] width 153 height 27
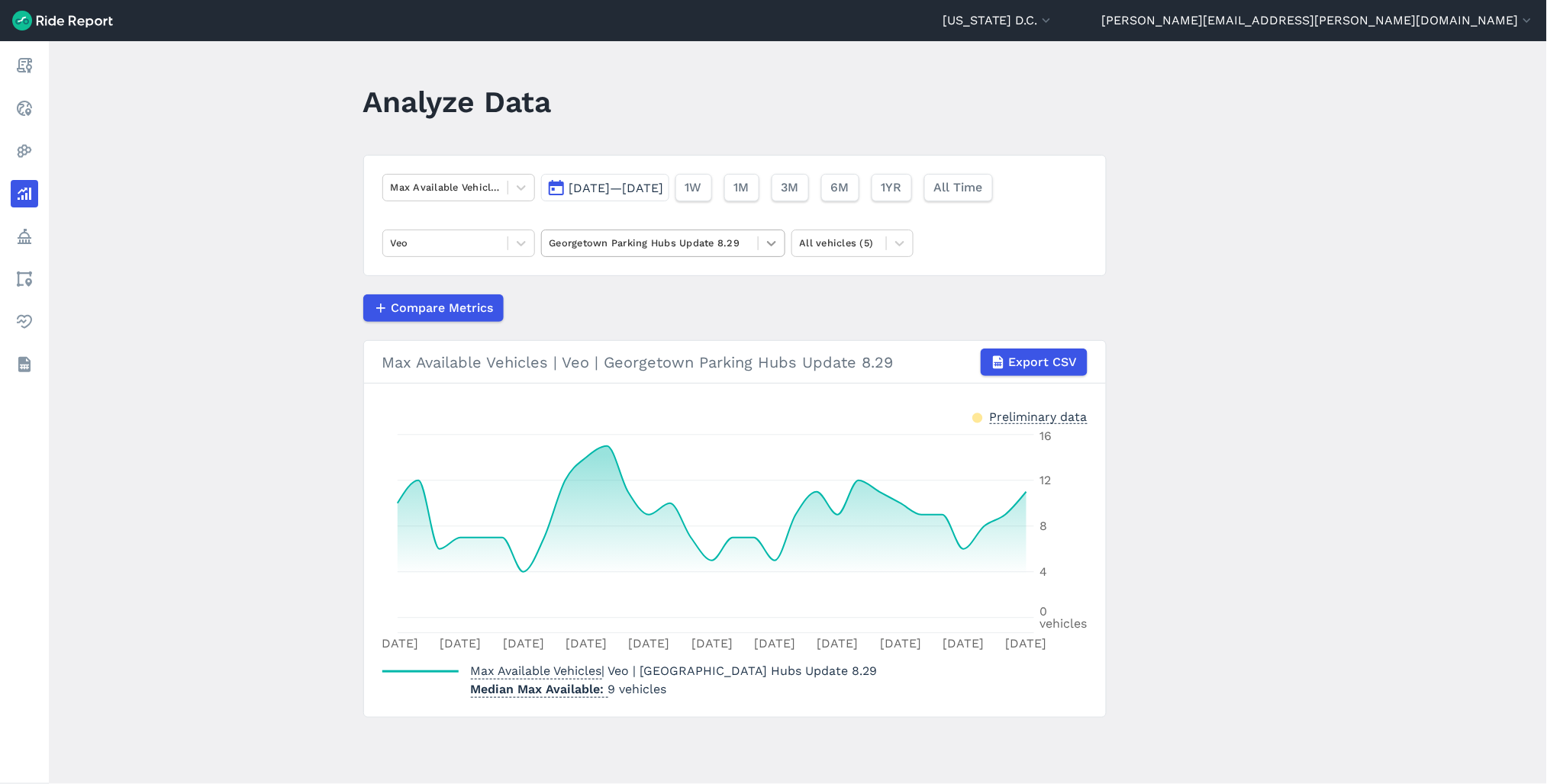
click at [764, 244] on icon at bounding box center [771, 243] width 15 height 15
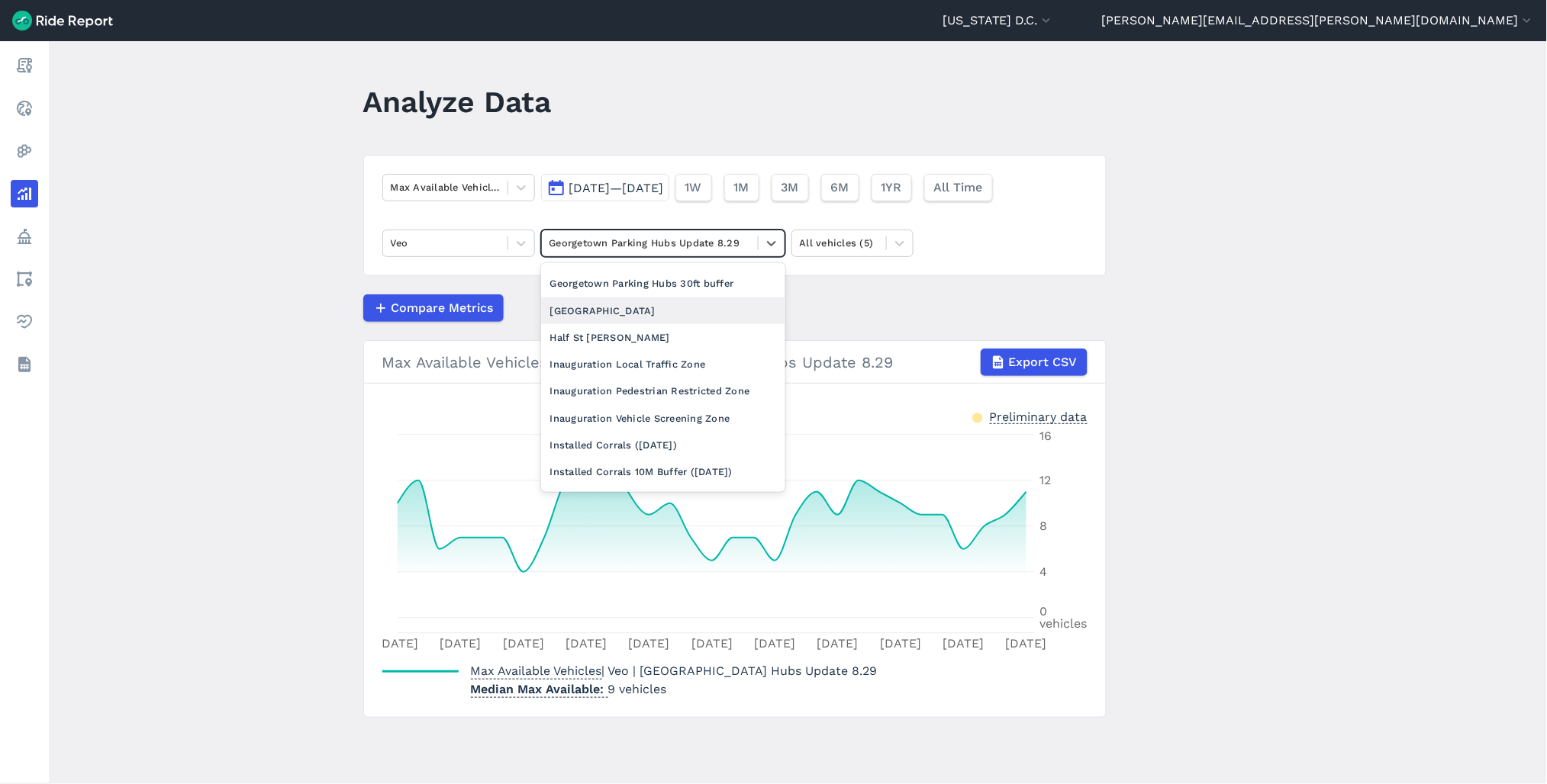
scroll to position [677, 0]
click at [629, 277] on div "Georgetown MPZ" at bounding box center [663, 263] width 244 height 27
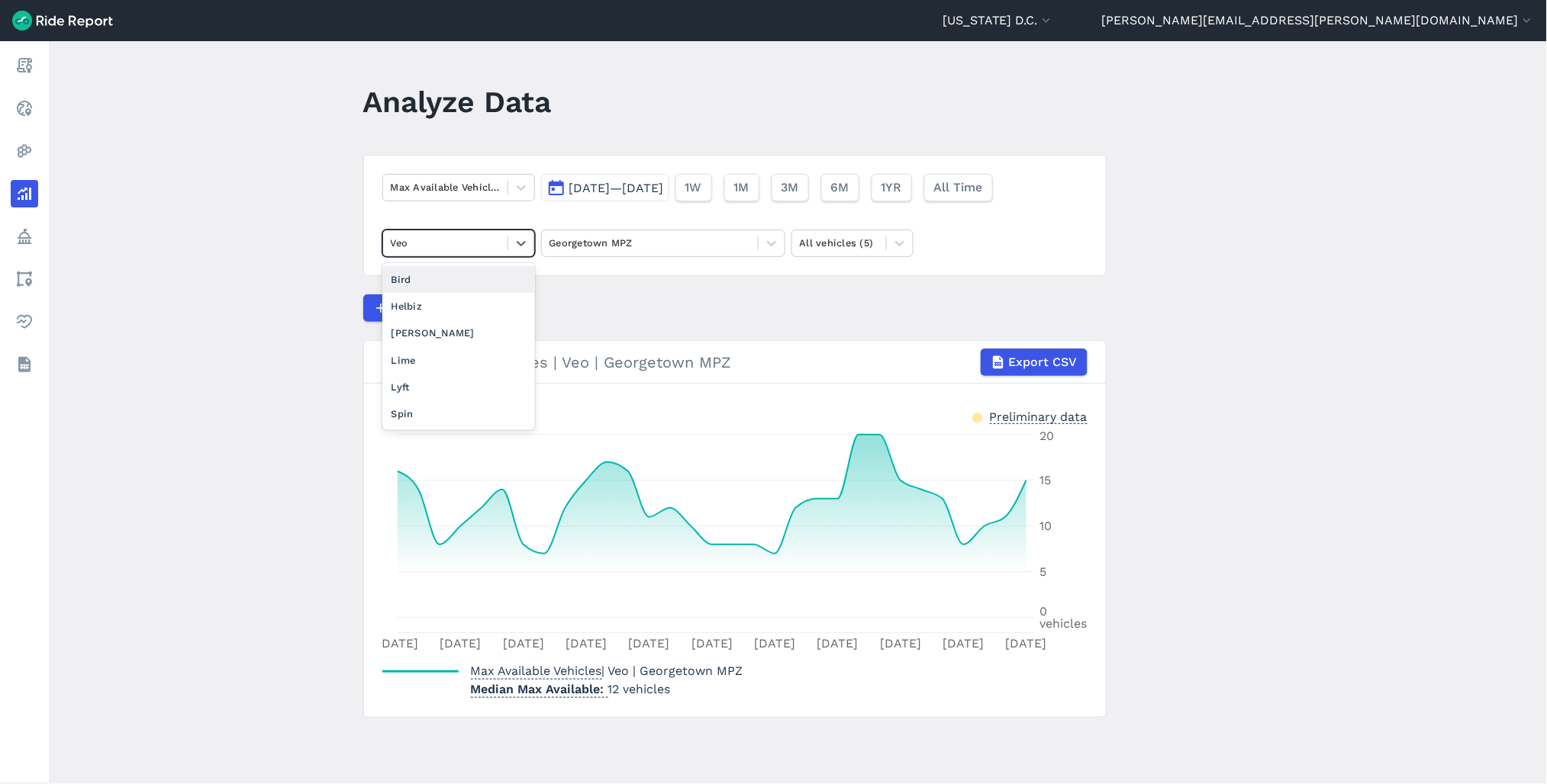
click at [463, 238] on div at bounding box center [445, 243] width 109 height 18
click at [443, 354] on div "Lime" at bounding box center [459, 360] width 153 height 27
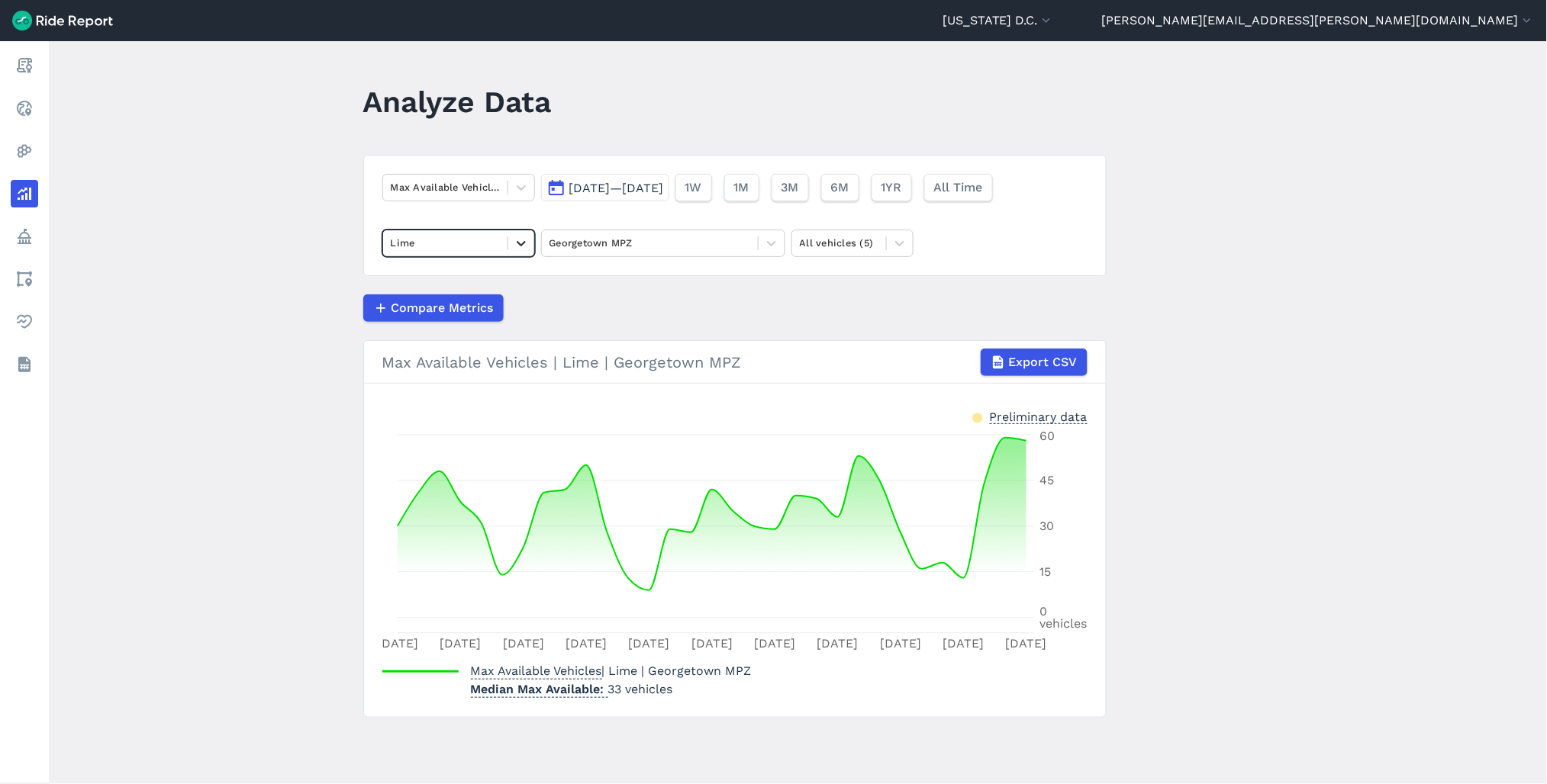
click at [516, 244] on icon at bounding box center [520, 243] width 9 height 5
click at [401, 418] on div "Veo" at bounding box center [459, 413] width 153 height 27
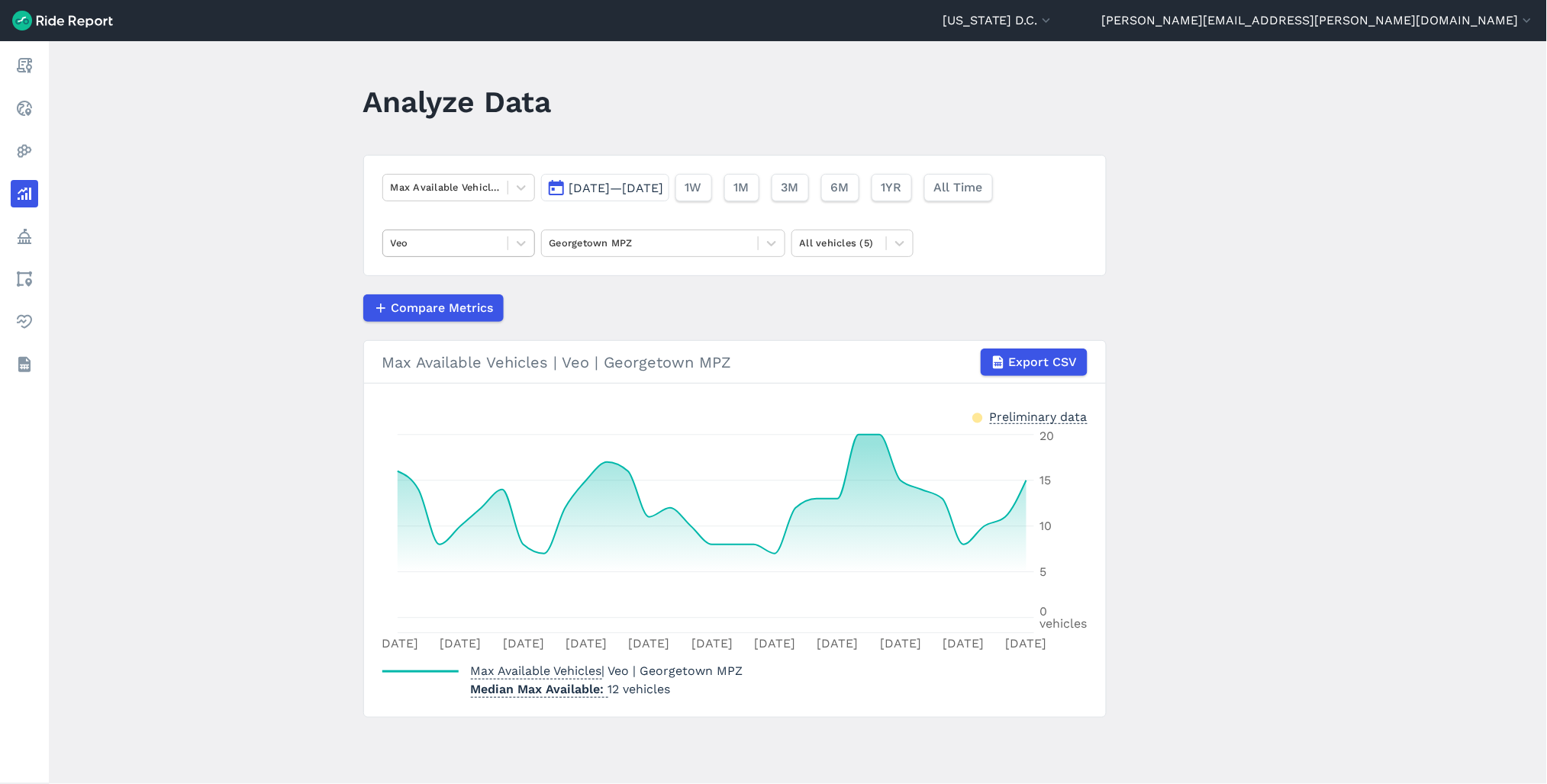
click at [461, 242] on div at bounding box center [445, 243] width 109 height 18
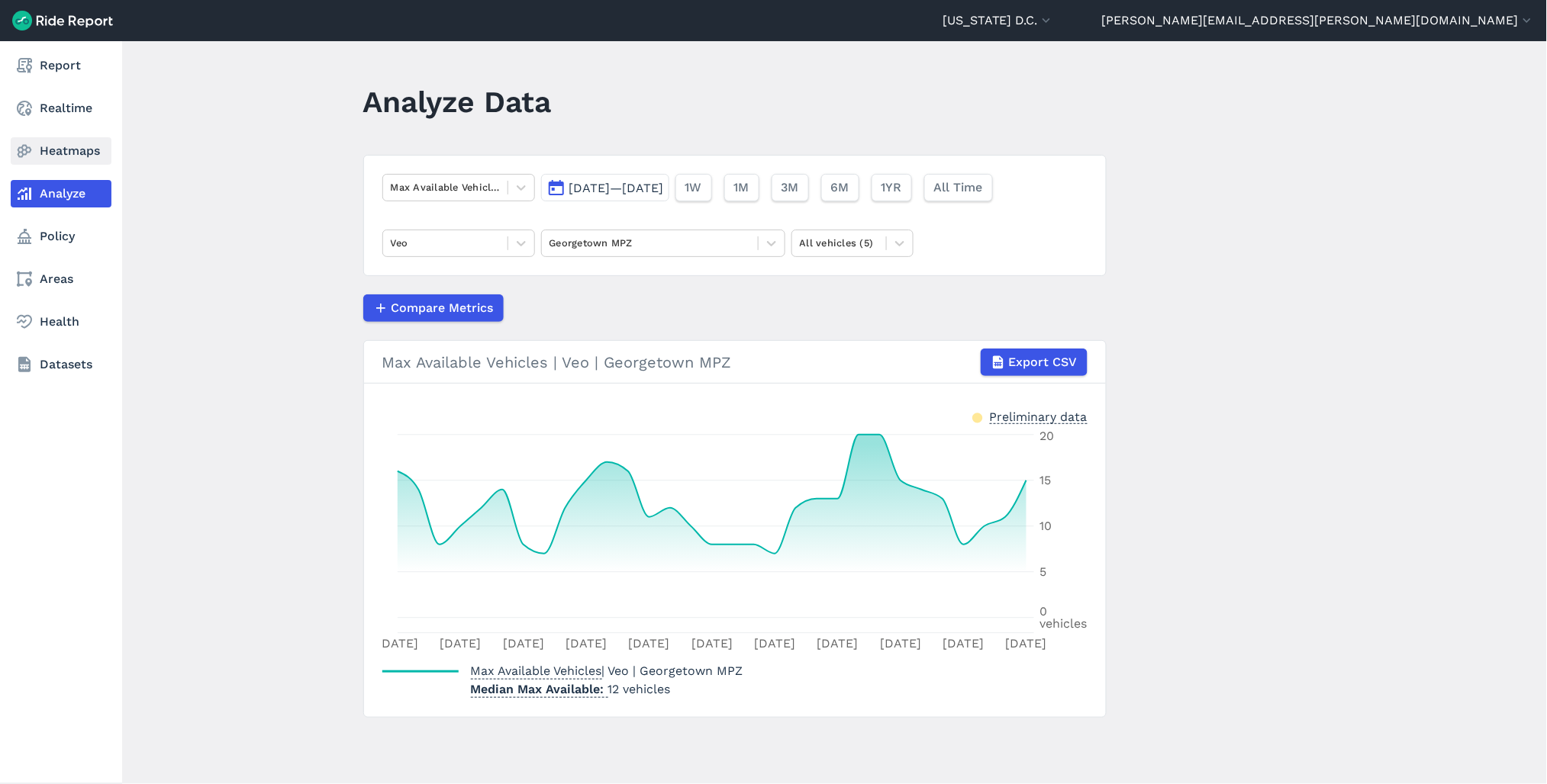
click at [52, 154] on link "Heatmaps" at bounding box center [61, 151] width 101 height 28
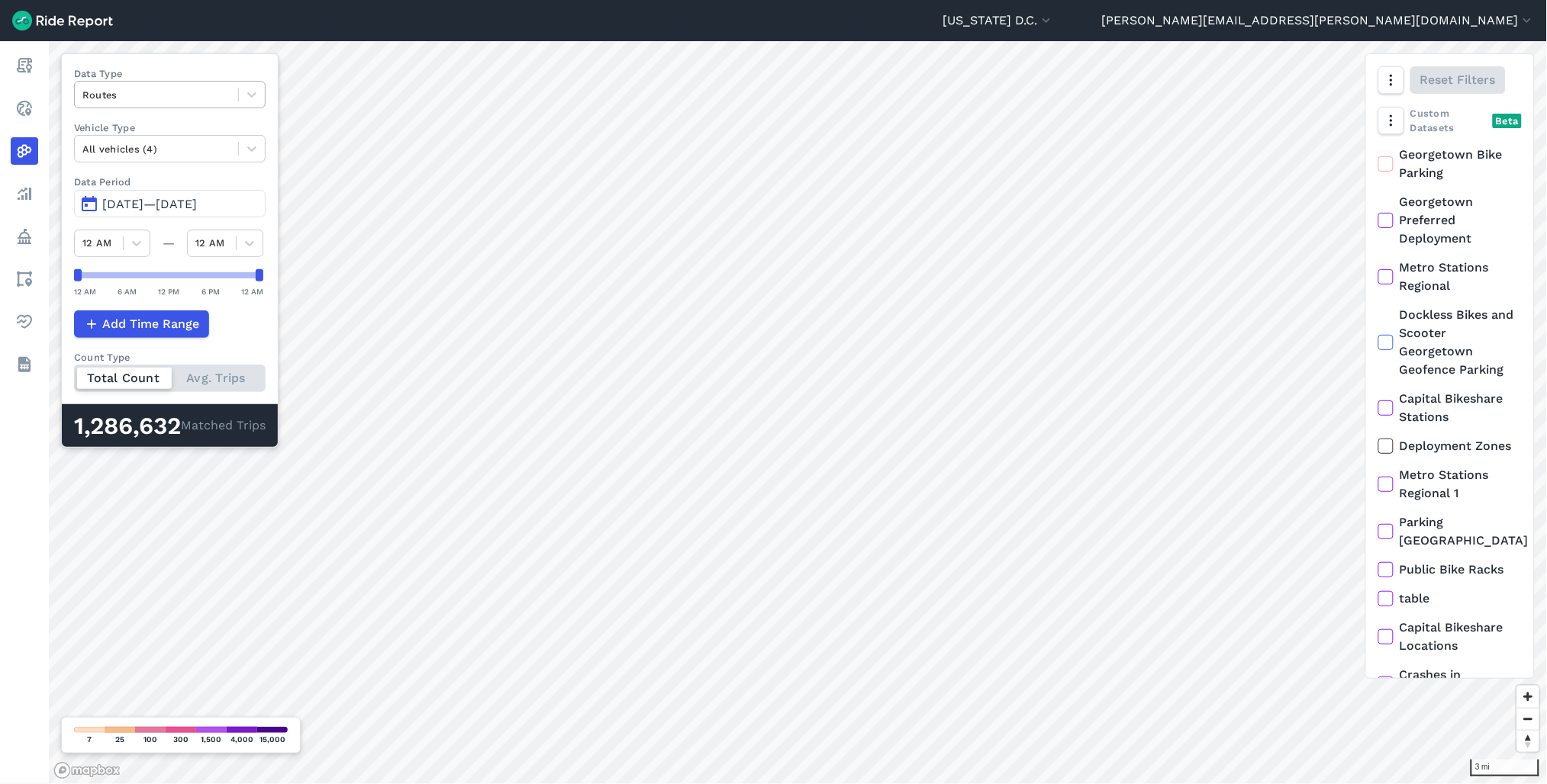
click at [209, 90] on div at bounding box center [156, 96] width 149 height 18
click at [170, 180] on div "Curb Events" at bounding box center [169, 184] width 191 height 27
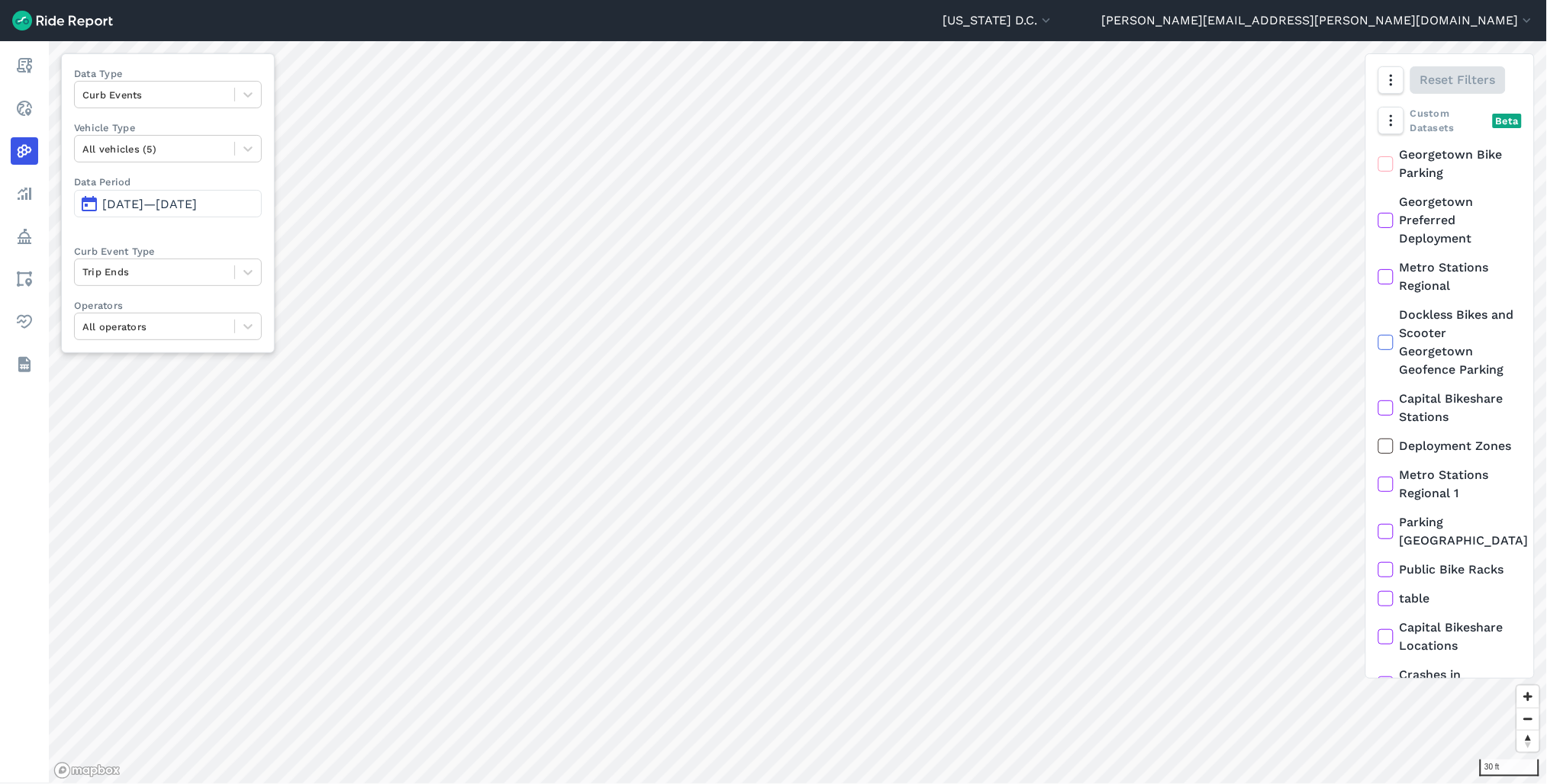
click at [196, 204] on span "[DATE]—[DATE]" at bounding box center [150, 204] width 95 height 15
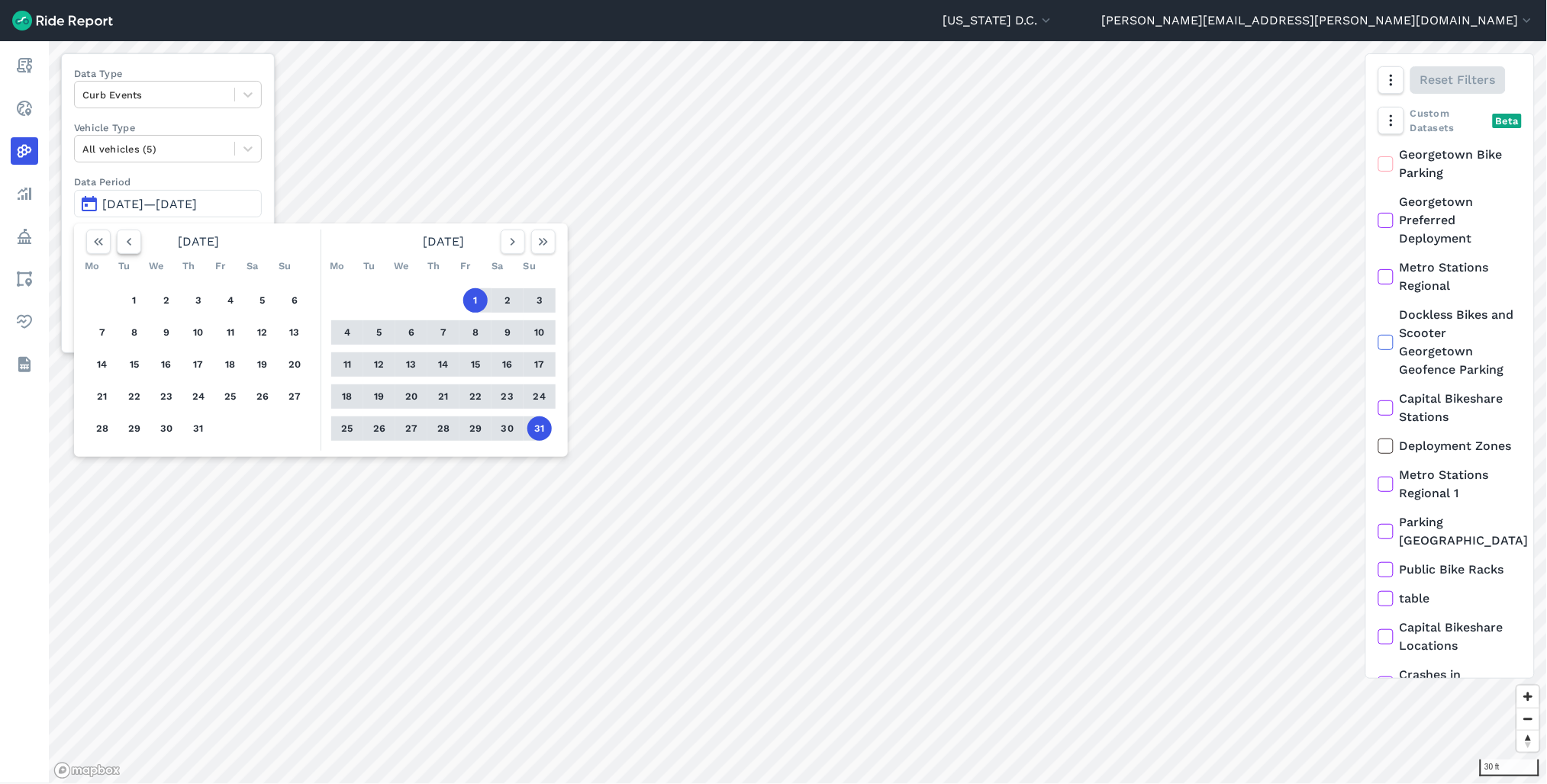
click at [126, 242] on icon "button" at bounding box center [129, 241] width 15 height 15
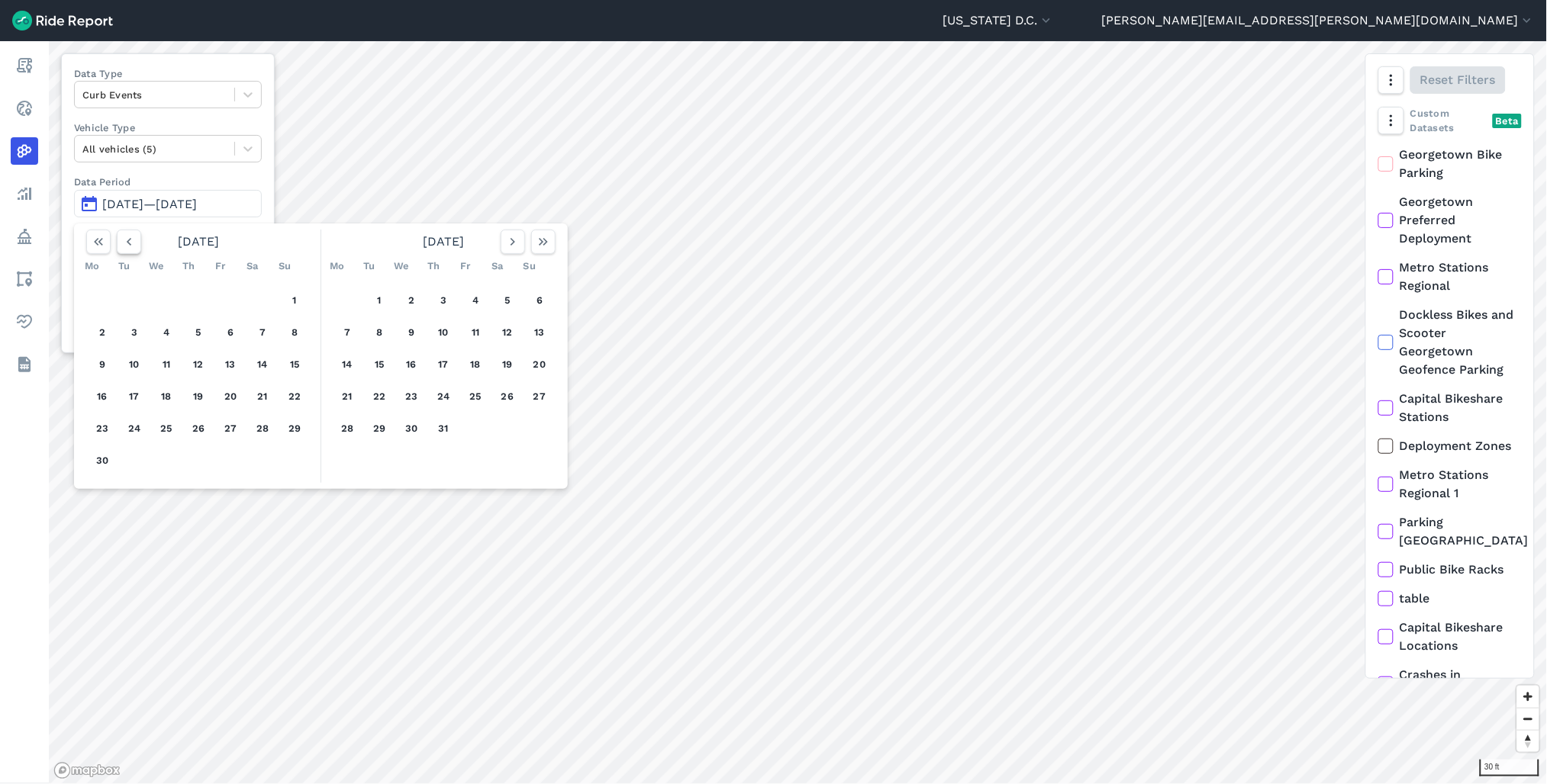
click at [126, 242] on icon "button" at bounding box center [129, 241] width 15 height 15
click at [135, 250] on button "button" at bounding box center [129, 241] width 25 height 25
click at [255, 301] on button "1" at bounding box center [262, 300] width 25 height 25
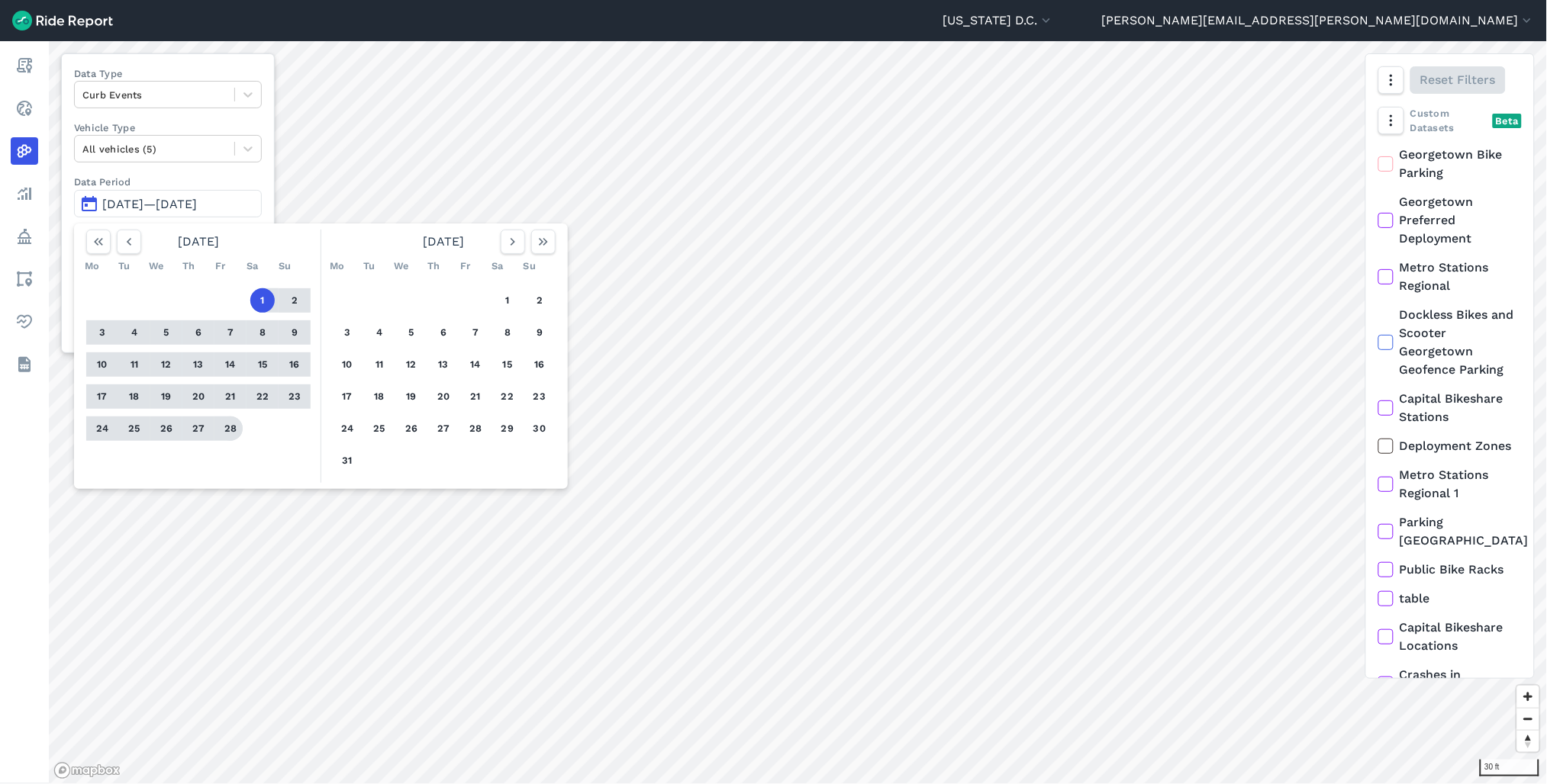
click at [226, 432] on button "28" at bounding box center [230, 428] width 25 height 25
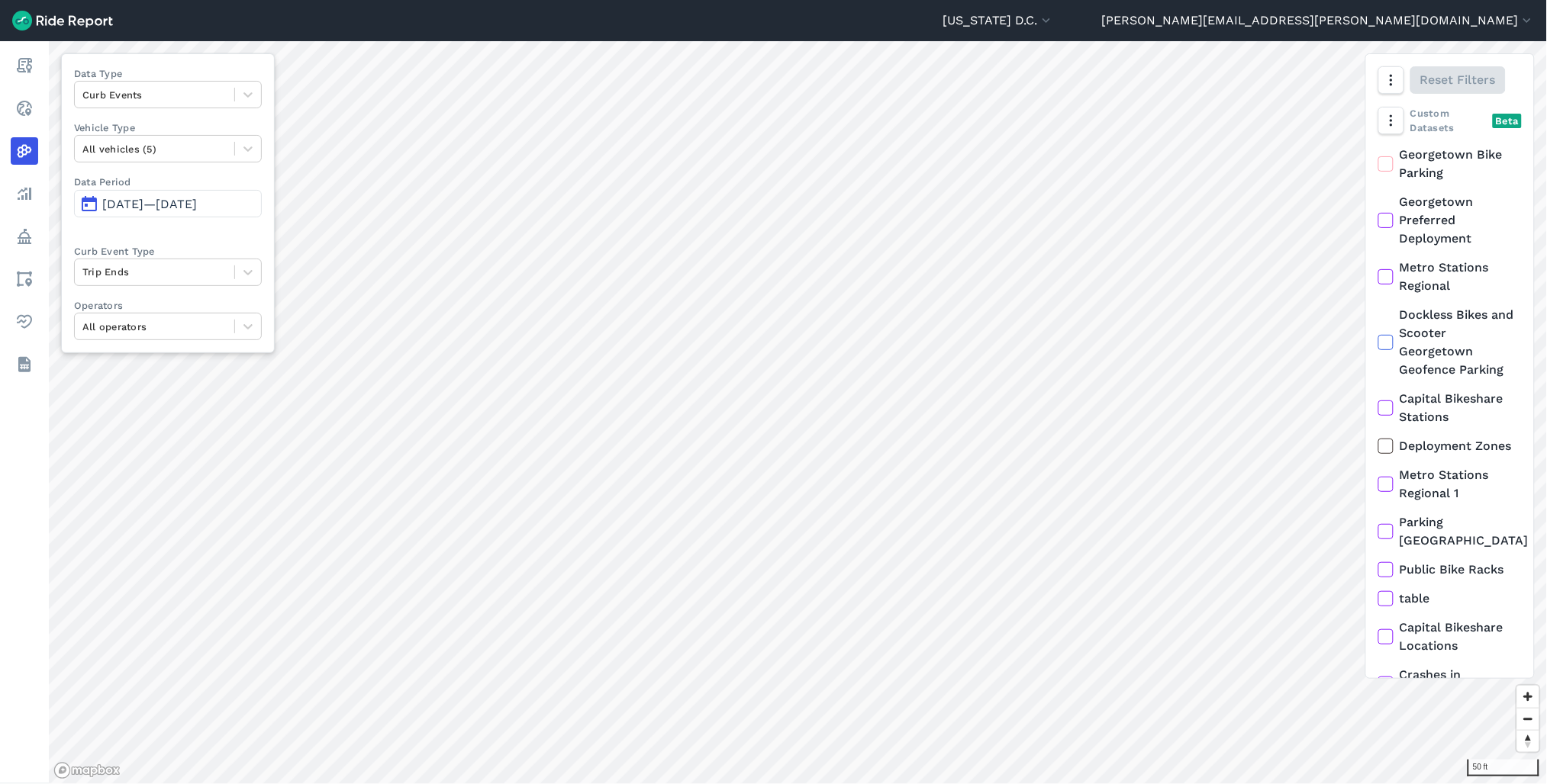
click at [212, 195] on button "Feb 1, 2025—Feb 28, 2025" at bounding box center [167, 204] width 187 height 28
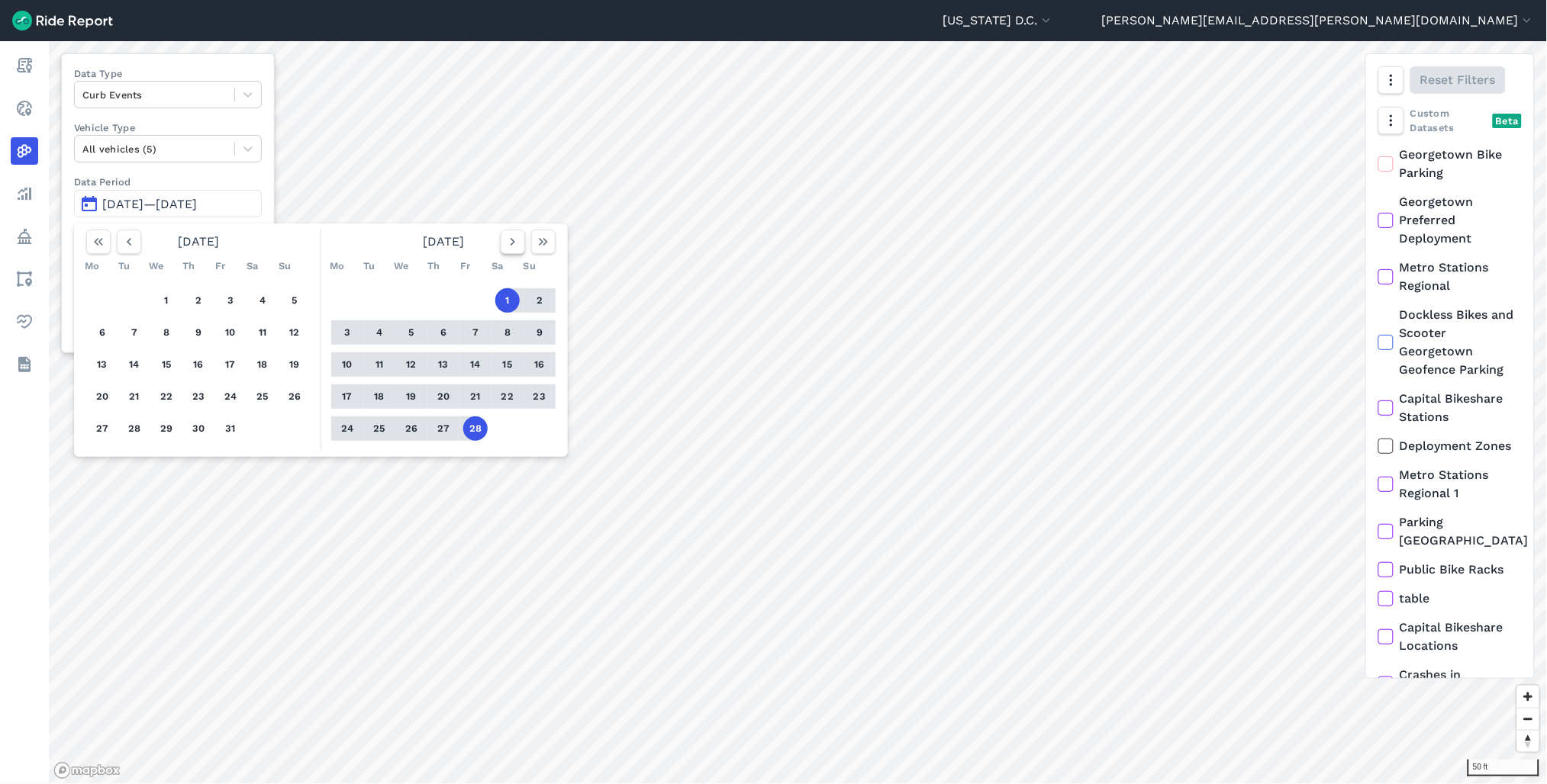
click at [509, 244] on icon "button" at bounding box center [512, 241] width 15 height 15
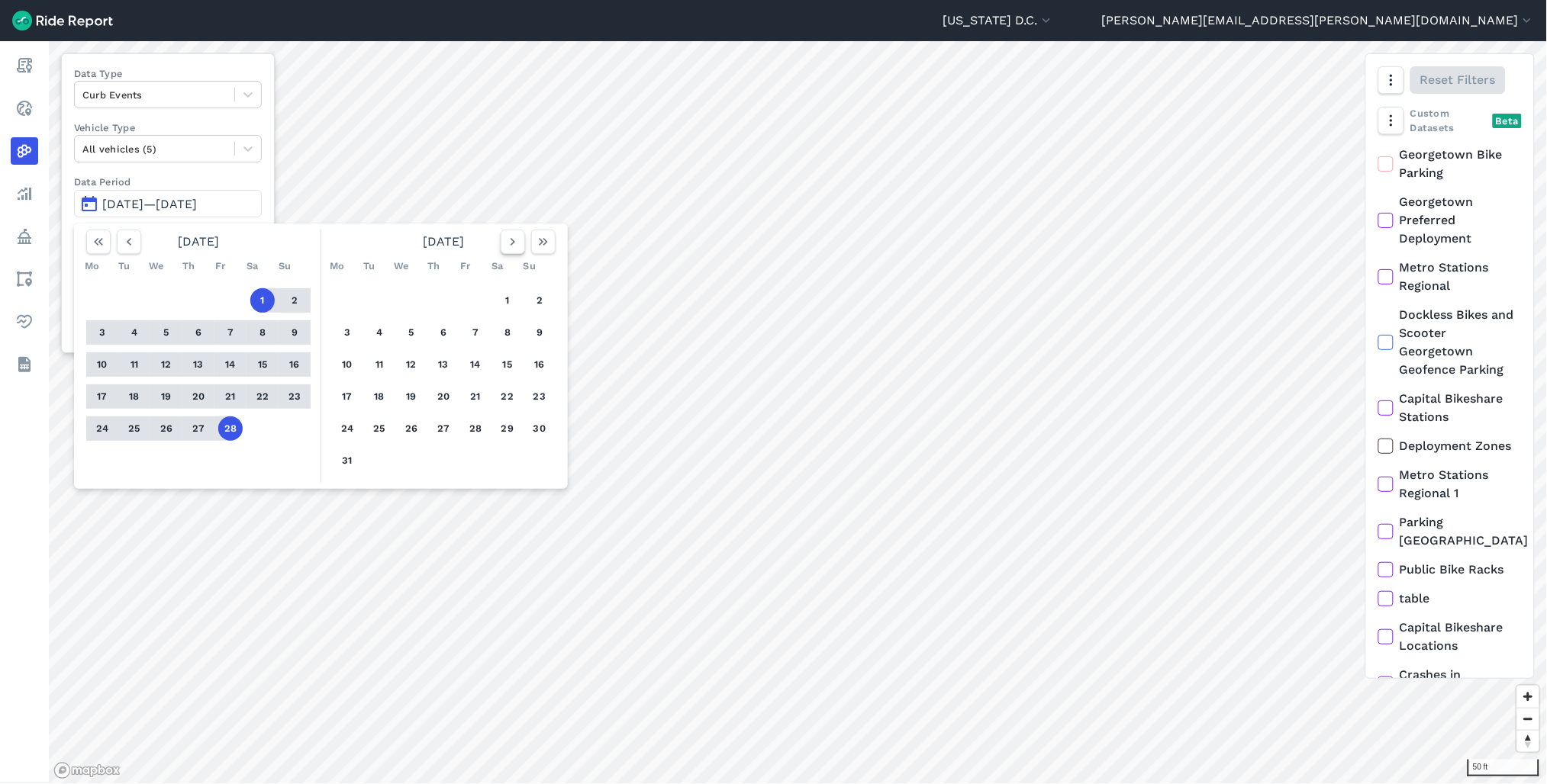
click at [509, 244] on icon "button" at bounding box center [512, 241] width 15 height 15
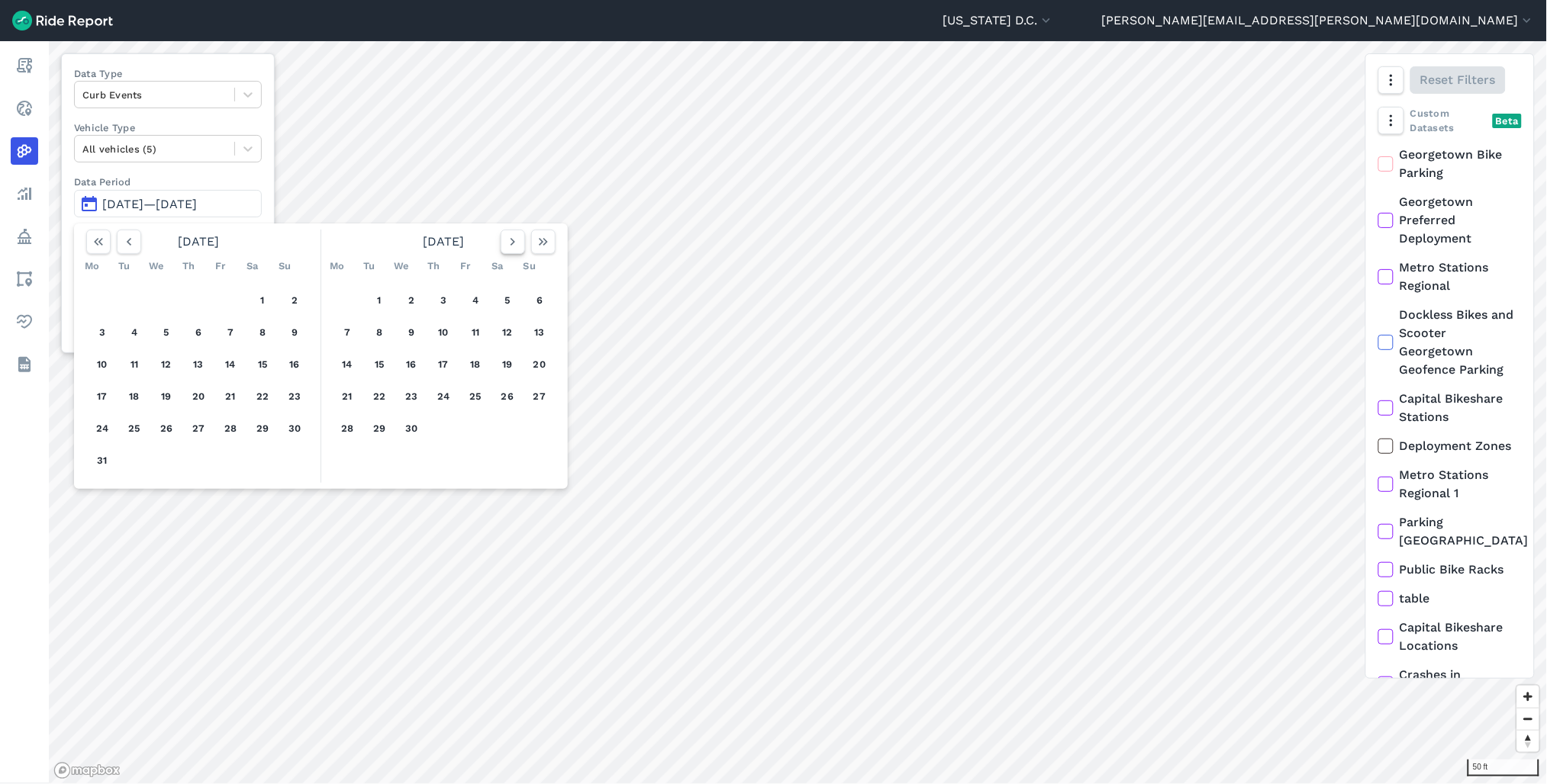
click at [509, 244] on icon "button" at bounding box center [512, 241] width 15 height 15
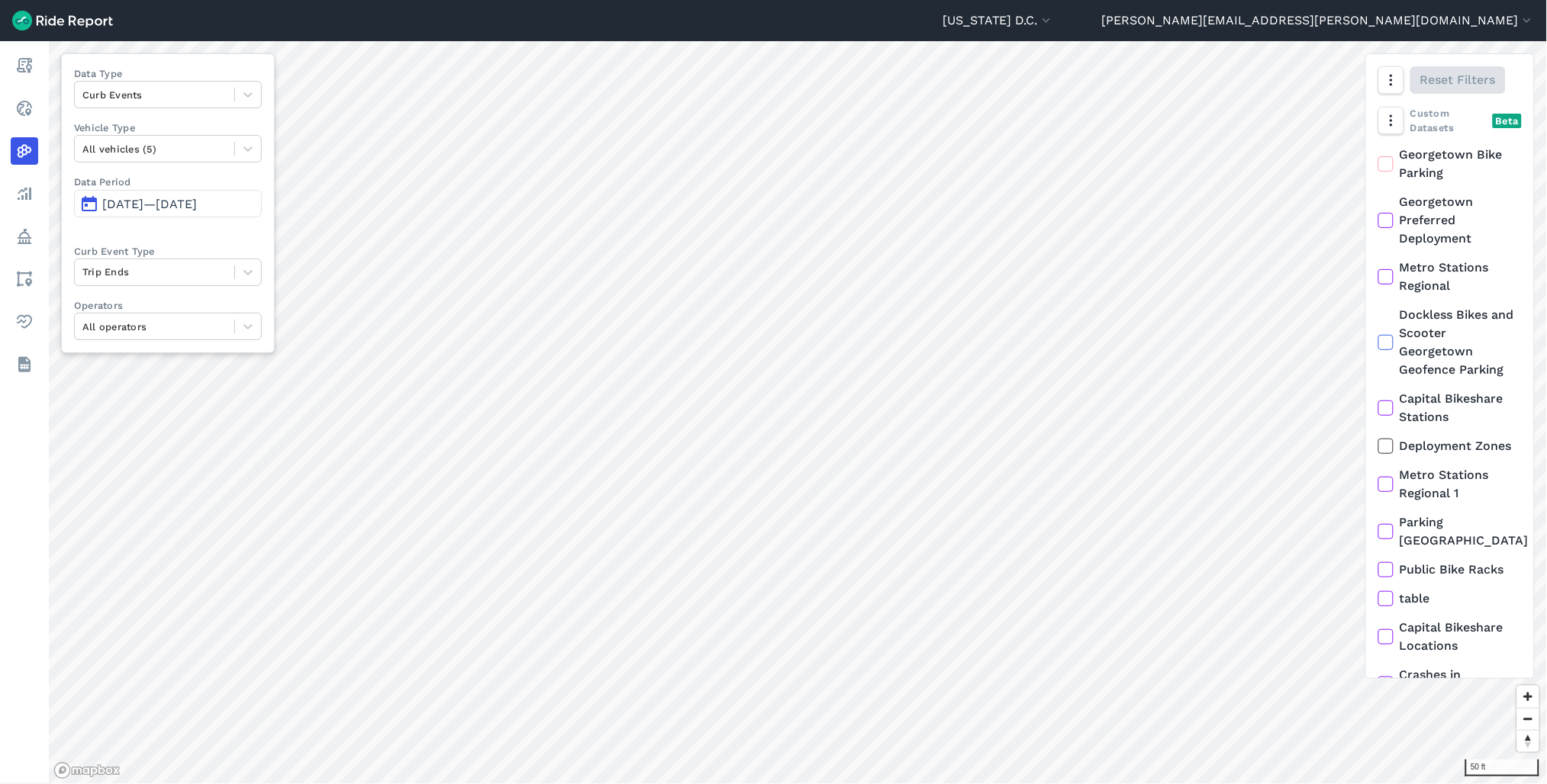
click at [181, 210] on span "Feb 1, 2025—Feb 28, 2025" at bounding box center [150, 204] width 95 height 15
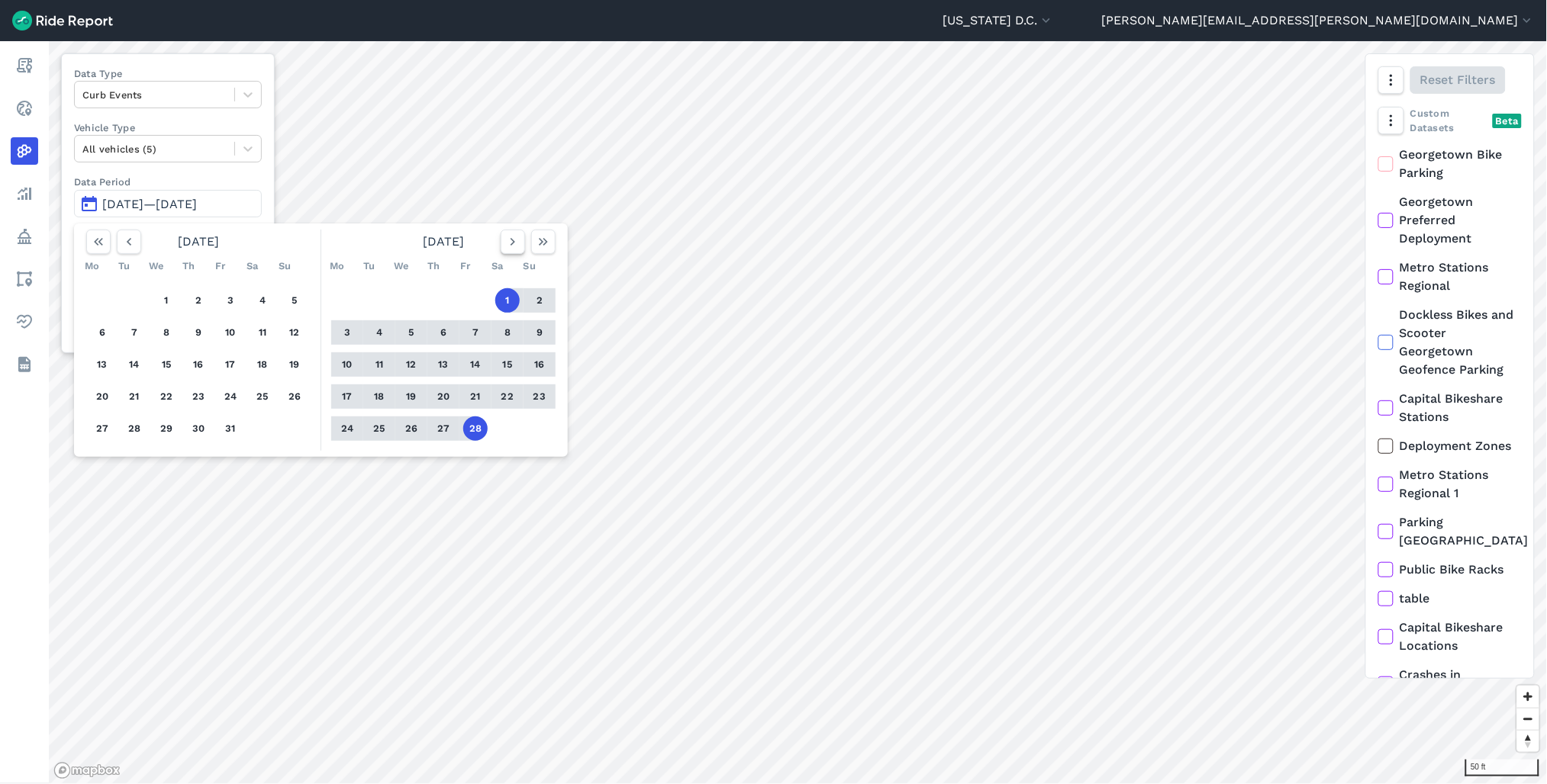
click at [513, 242] on use "button" at bounding box center [512, 242] width 5 height 8
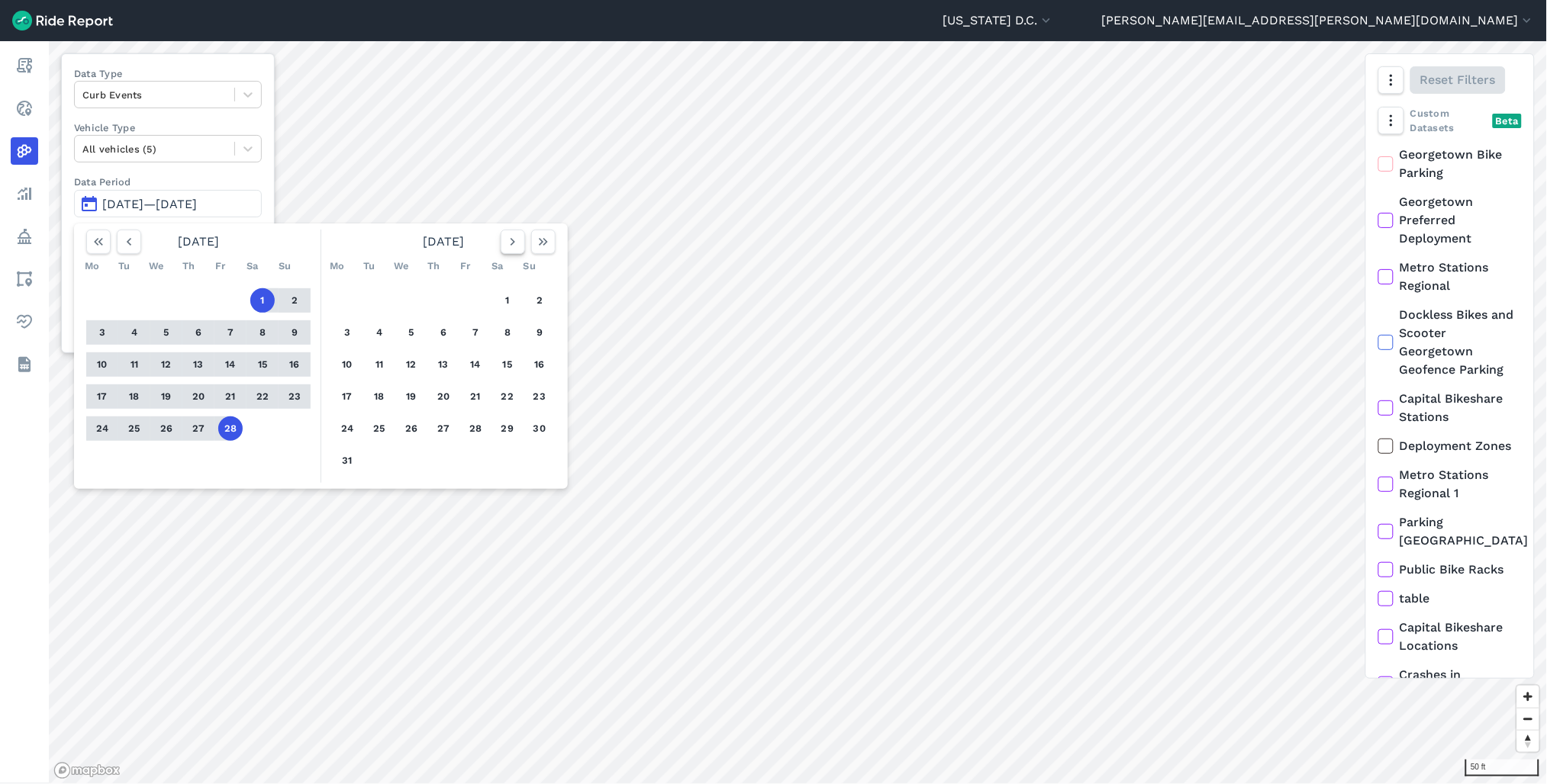
click at [513, 241] on icon "button" at bounding box center [512, 241] width 15 height 15
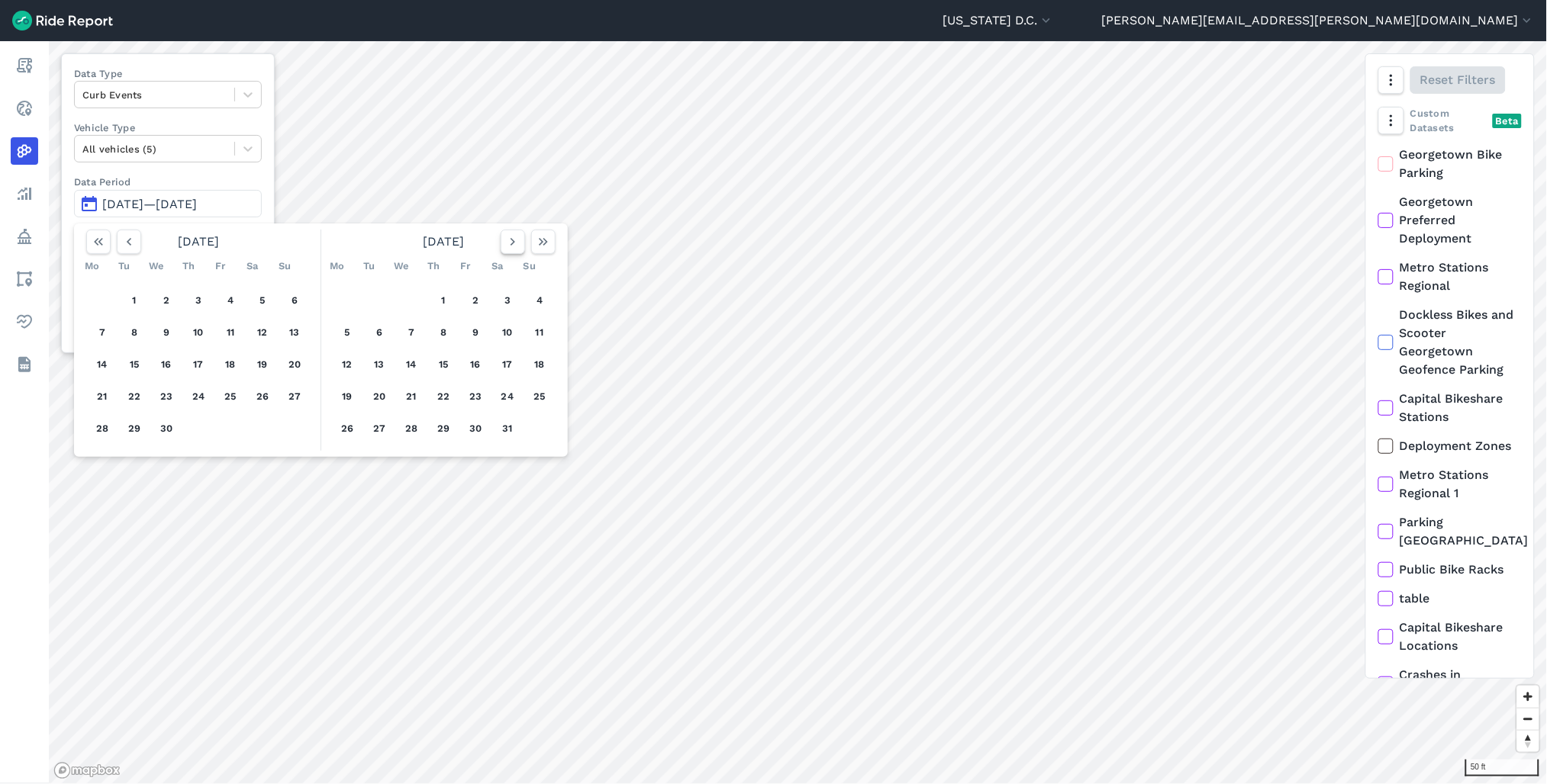
click at [513, 241] on icon "button" at bounding box center [512, 241] width 15 height 15
click at [506, 242] on icon "button" at bounding box center [512, 241] width 15 height 15
click at [379, 298] on button "1" at bounding box center [379, 300] width 25 height 25
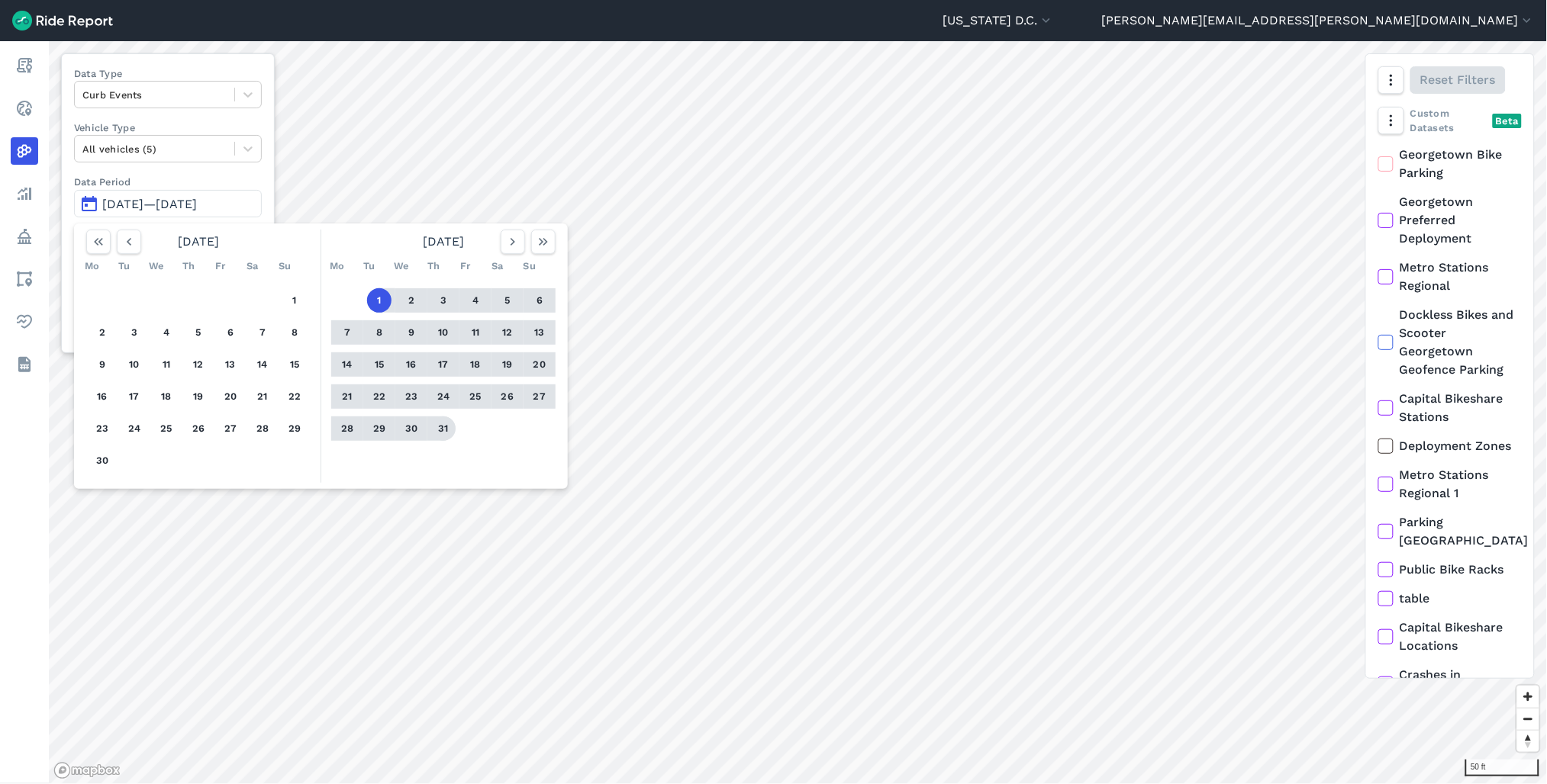
click at [438, 434] on button "31" at bounding box center [444, 428] width 25 height 25
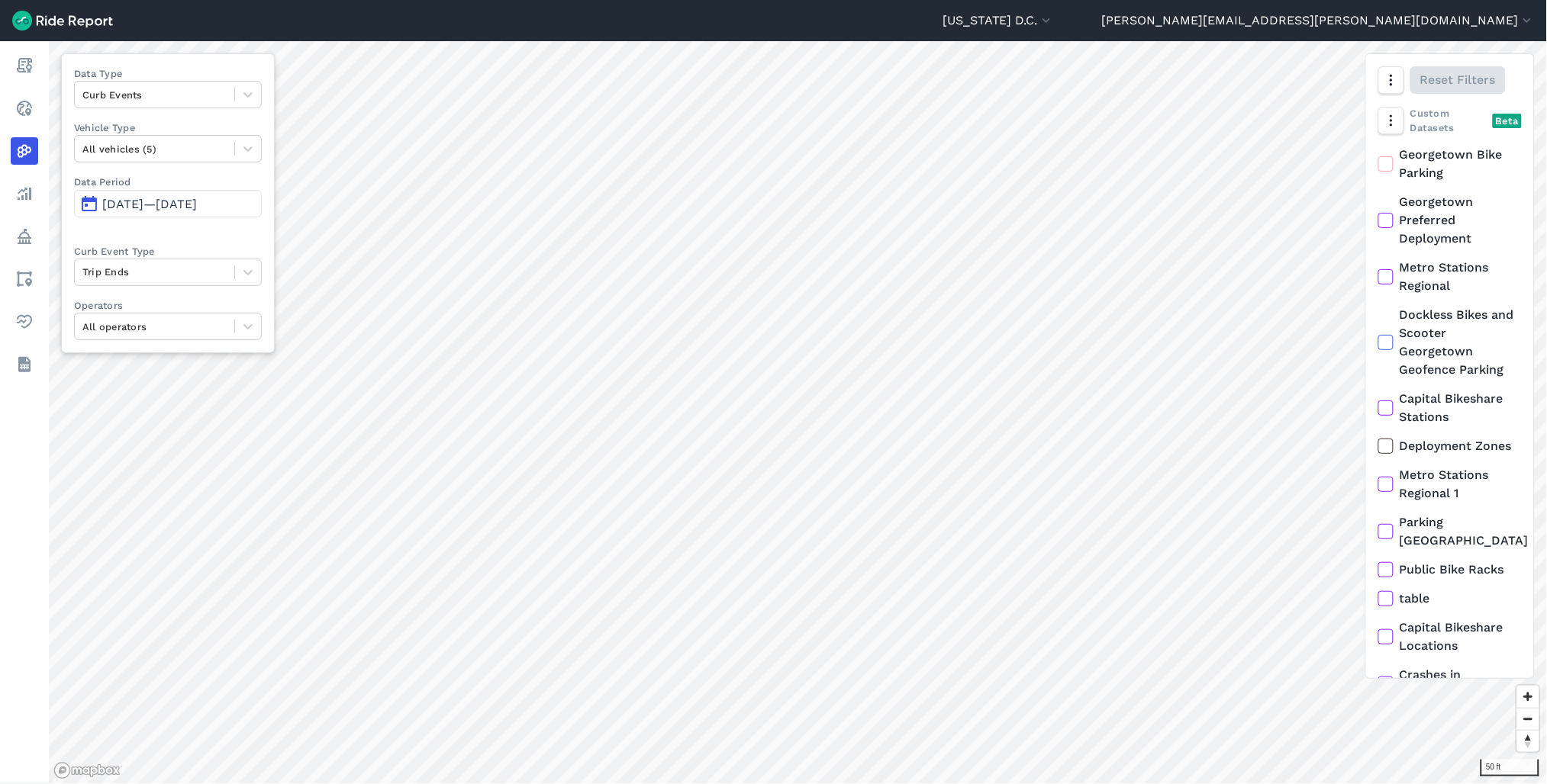
drag, startPoint x: 39, startPoint y: 113, endPoint x: 339, endPoint y: 199, distance: 312.1
click at [38, 113] on link "Realtime" at bounding box center [25, 109] width 28 height 28
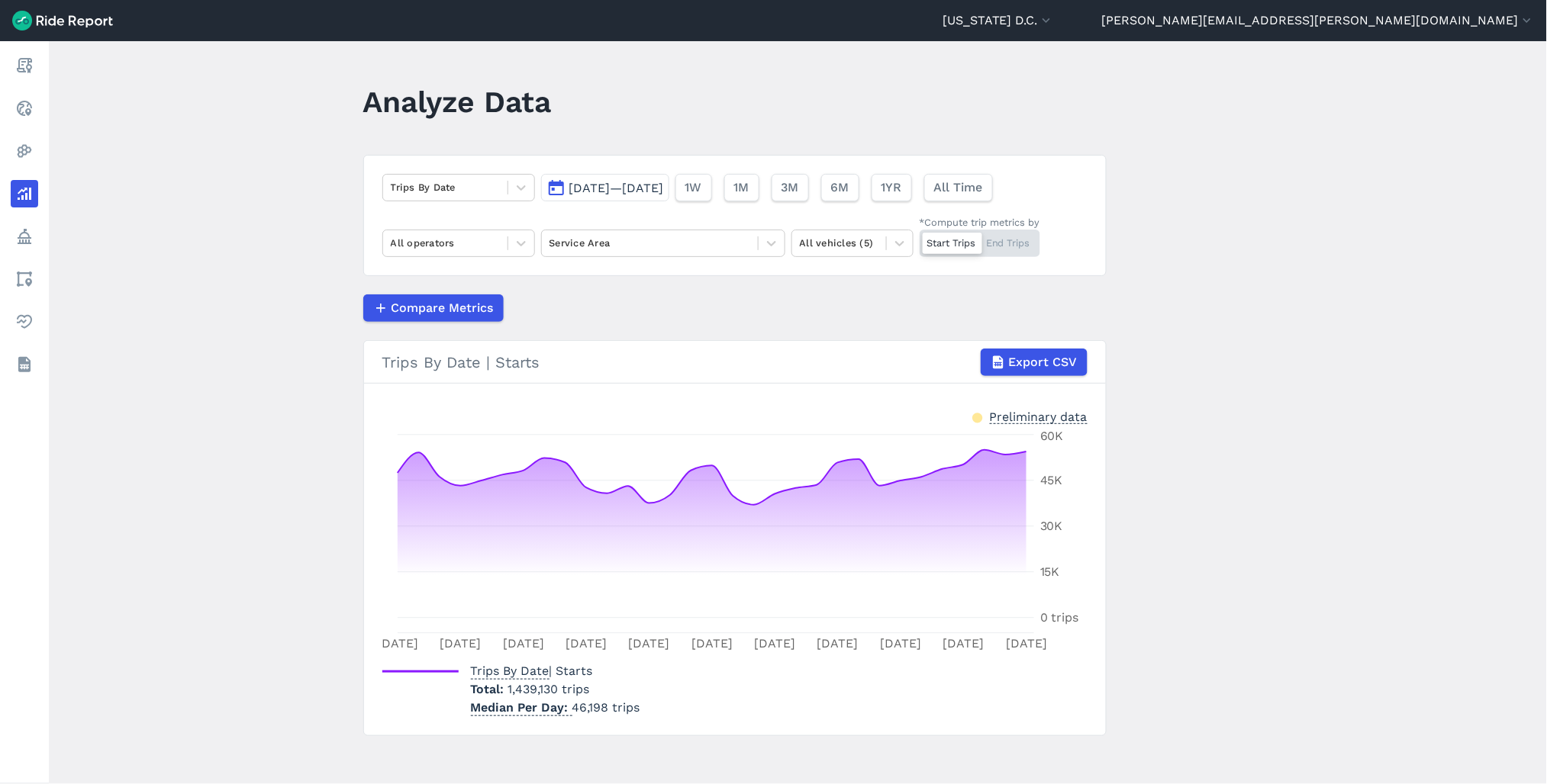
scroll to position [6, 0]
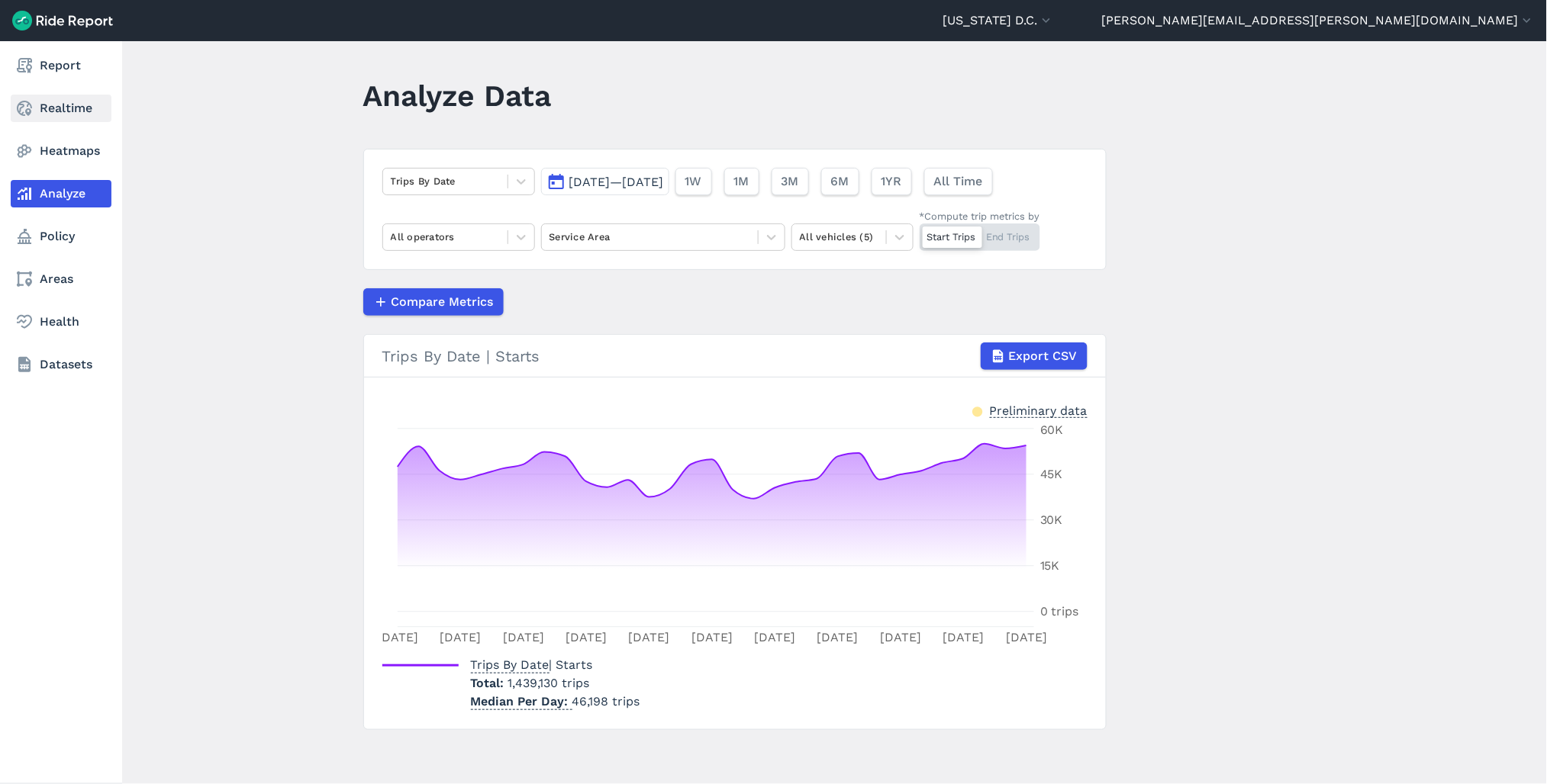
click at [39, 115] on link "Realtime" at bounding box center [61, 109] width 101 height 28
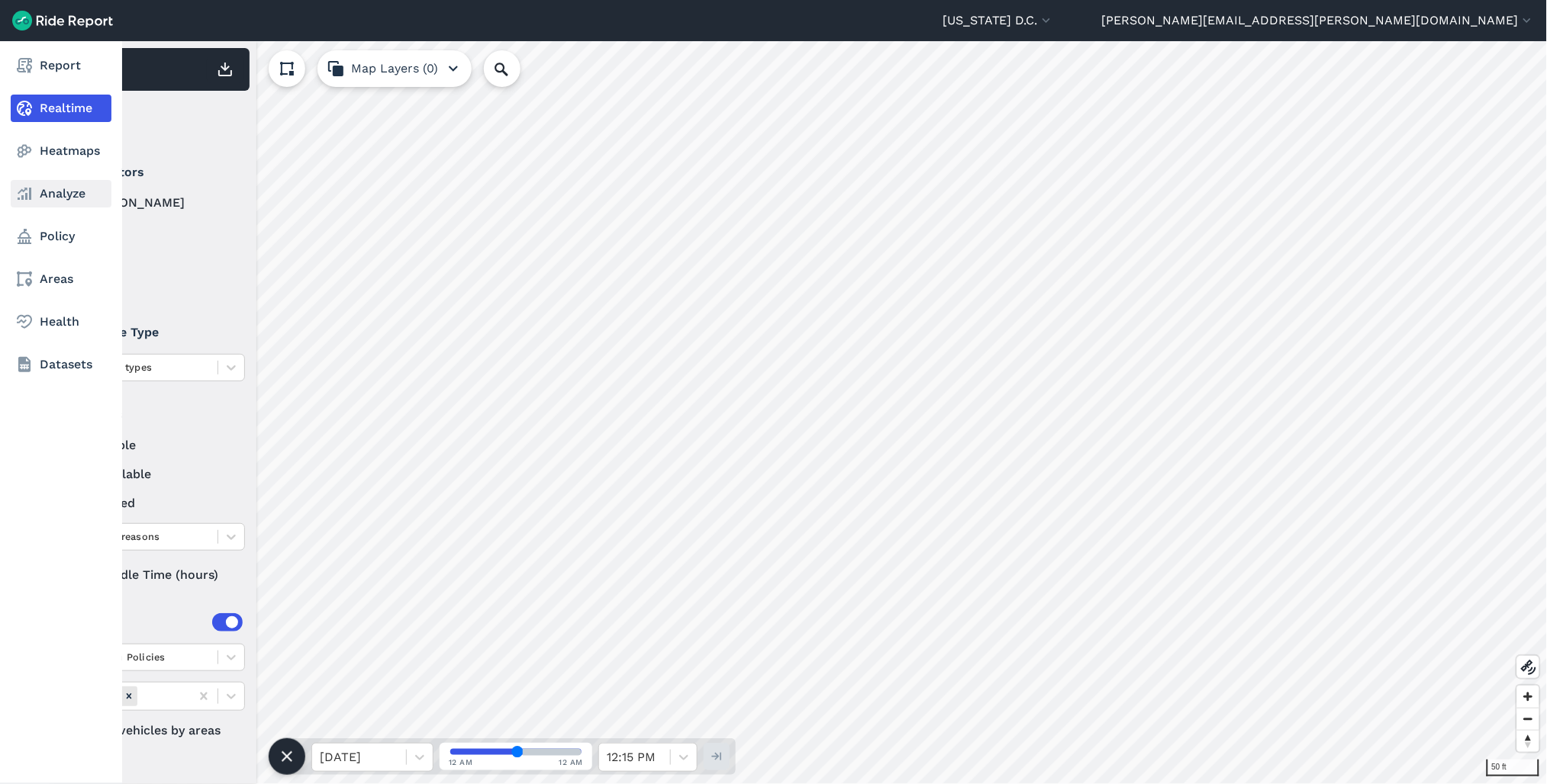
click at [62, 194] on link "Analyze" at bounding box center [61, 194] width 101 height 28
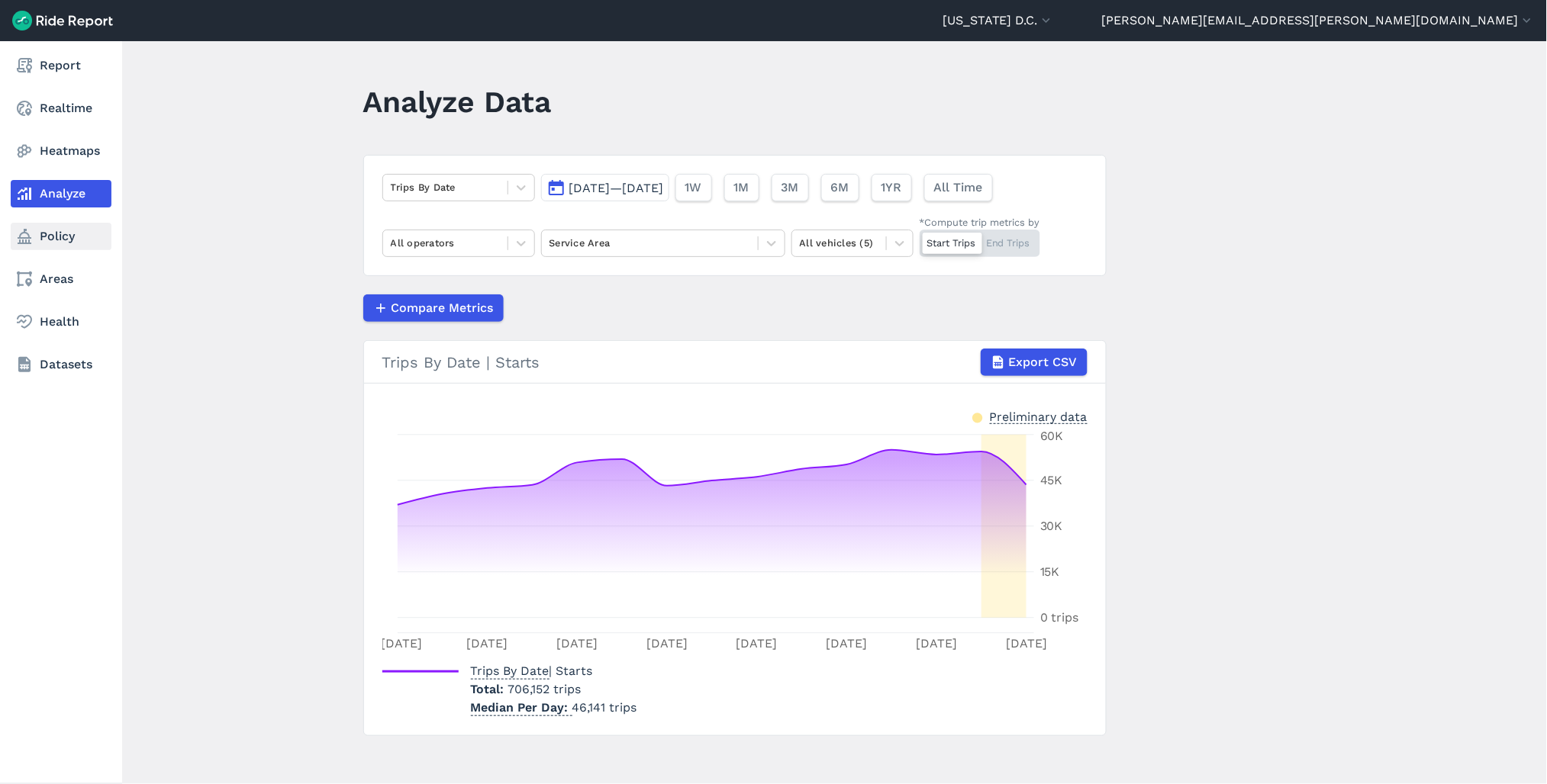
drag, startPoint x: 66, startPoint y: 238, endPoint x: 109, endPoint y: 244, distance: 43.4
click at [66, 238] on link "Policy" at bounding box center [61, 237] width 101 height 28
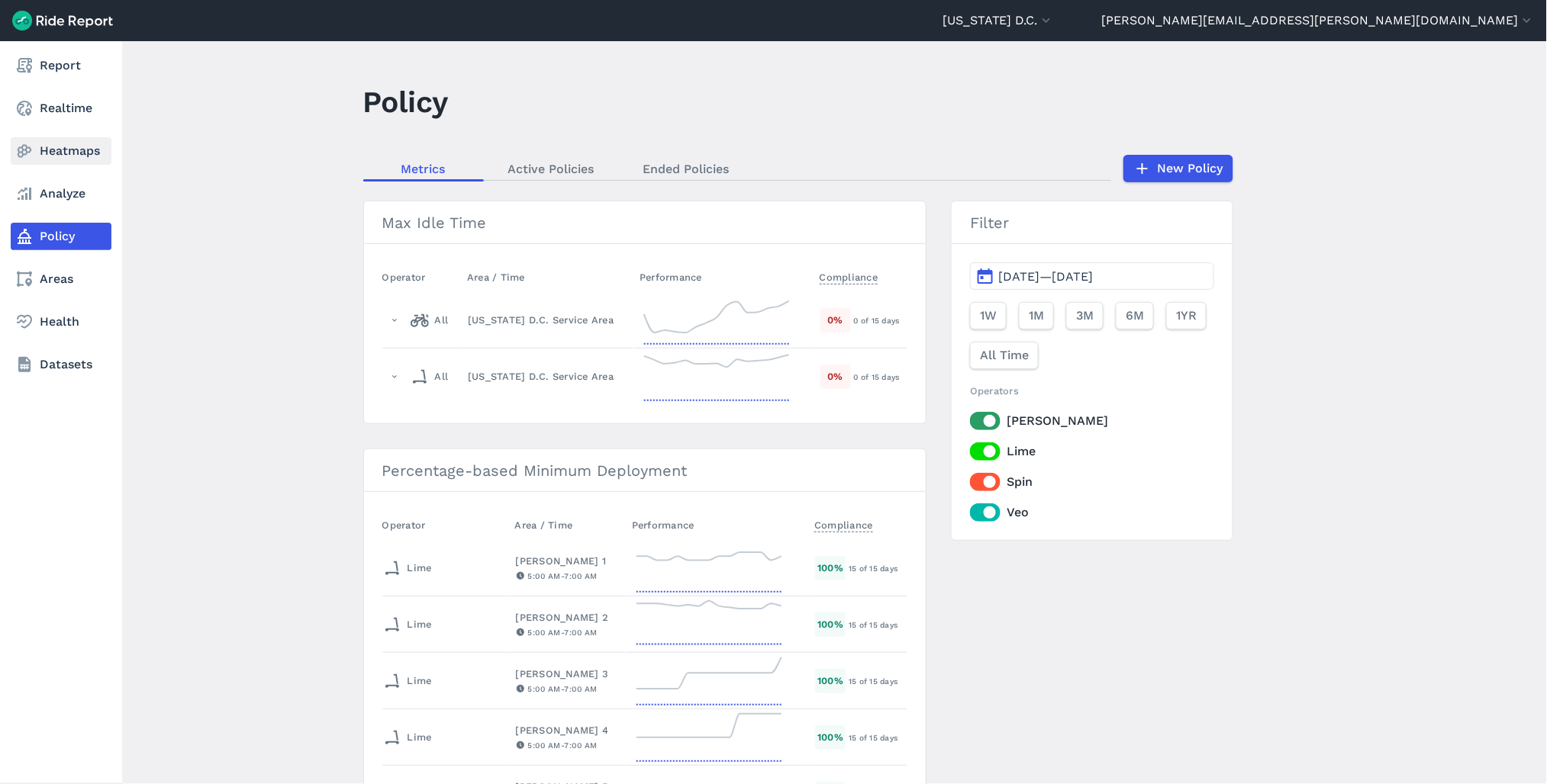
click at [64, 156] on link "Heatmaps" at bounding box center [61, 151] width 101 height 28
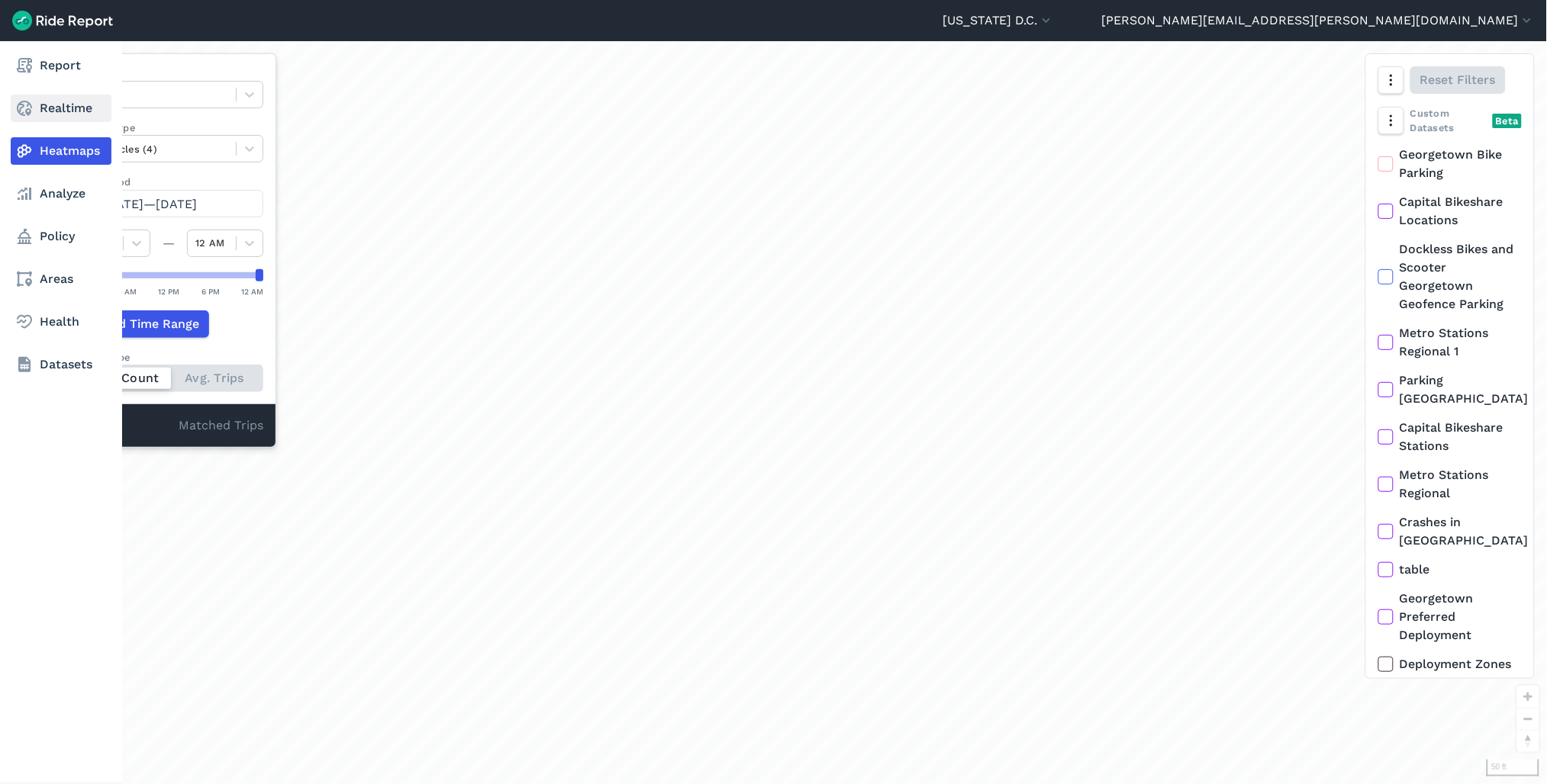
click at [77, 117] on link "Realtime" at bounding box center [61, 109] width 101 height 28
click at [67, 189] on link "Analyze" at bounding box center [61, 194] width 101 height 28
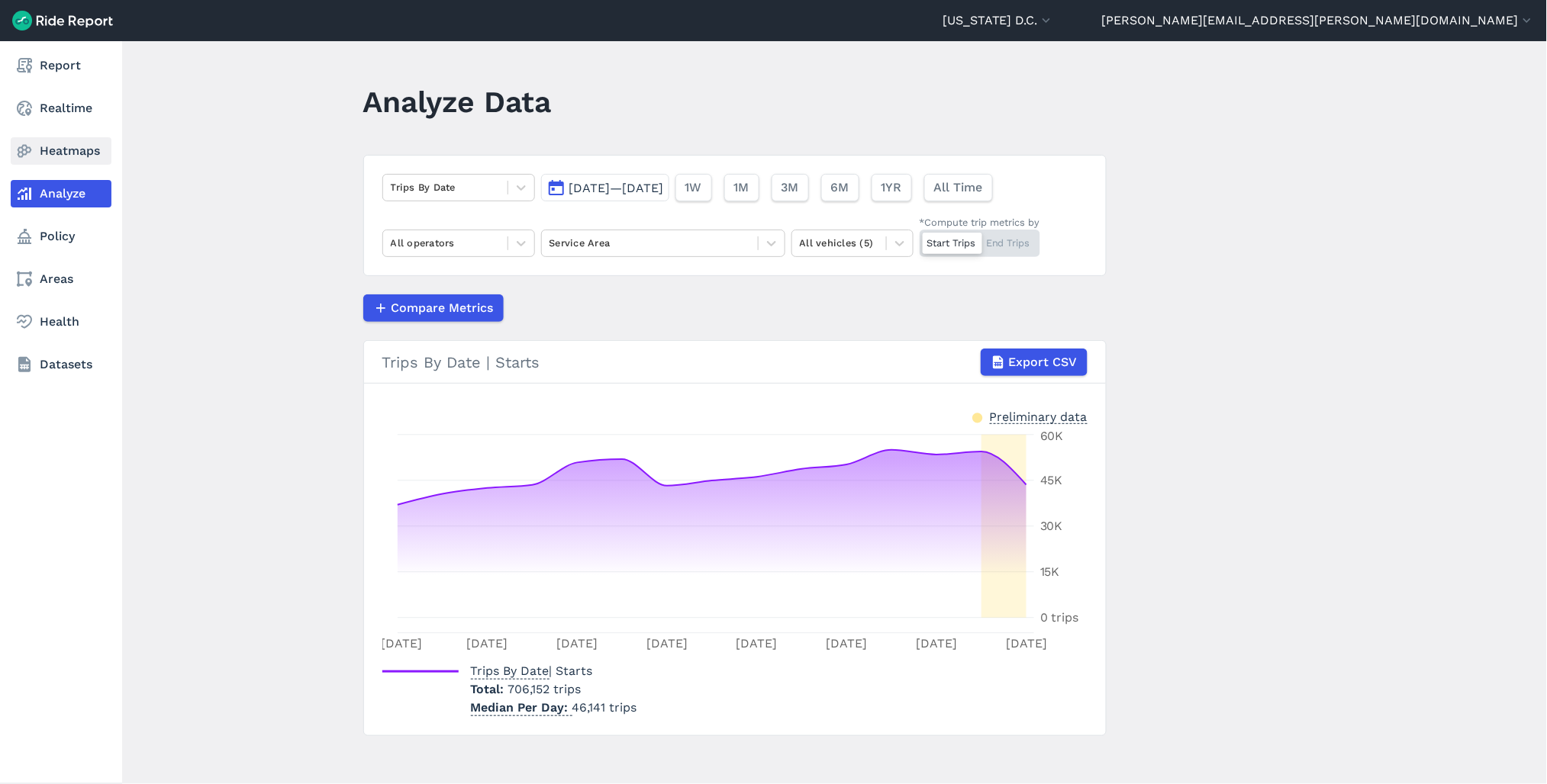
click at [56, 163] on link "Heatmaps" at bounding box center [61, 151] width 101 height 28
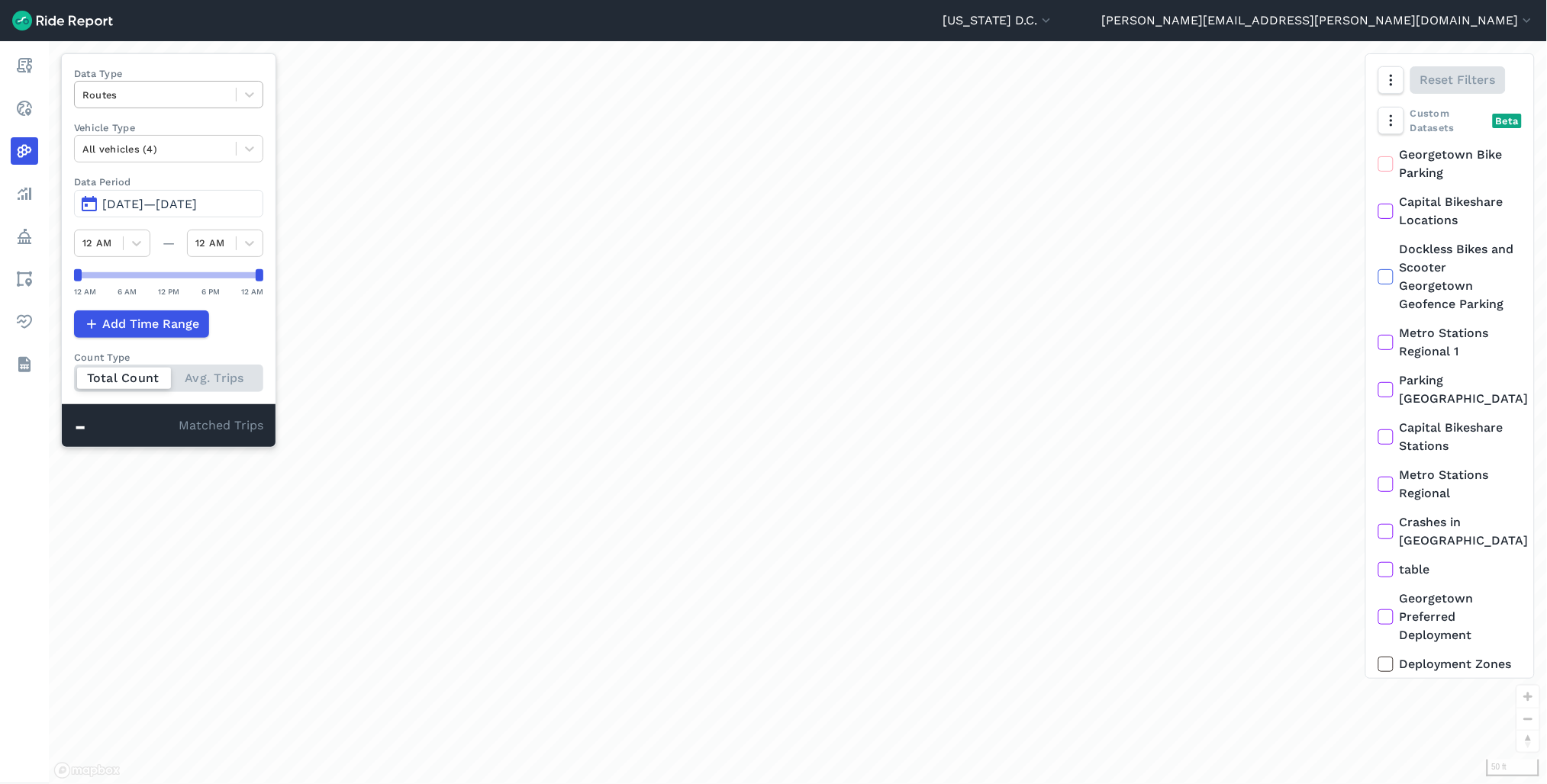
click at [172, 100] on div at bounding box center [155, 96] width 146 height 18
click at [156, 216] on button "[DATE]—[DATE]" at bounding box center [168, 204] width 189 height 28
click at [183, 208] on span "[DATE]—[DATE]" at bounding box center [150, 204] width 95 height 15
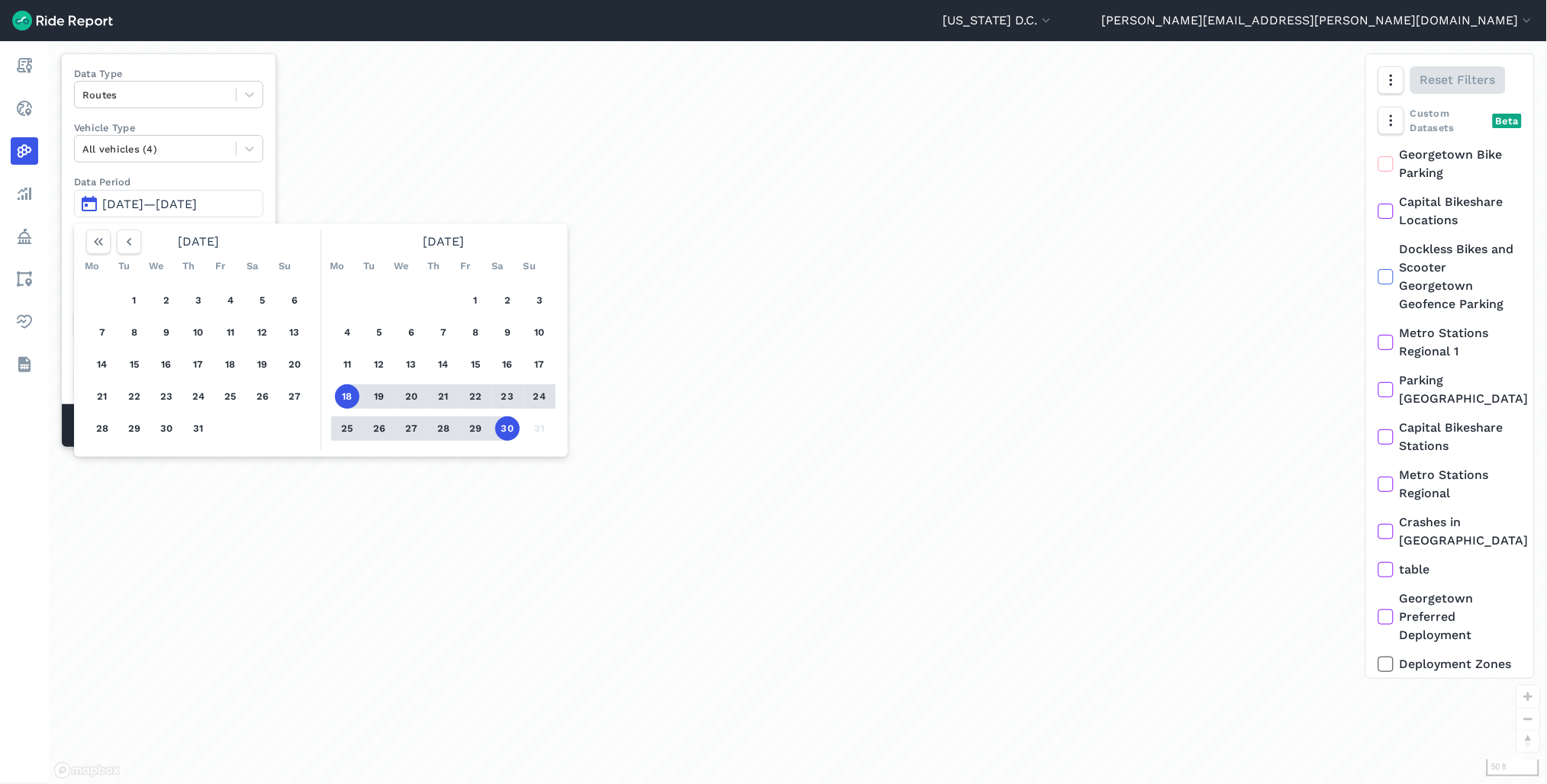
click at [183, 208] on span "[DATE]—[DATE]" at bounding box center [150, 204] width 95 height 15
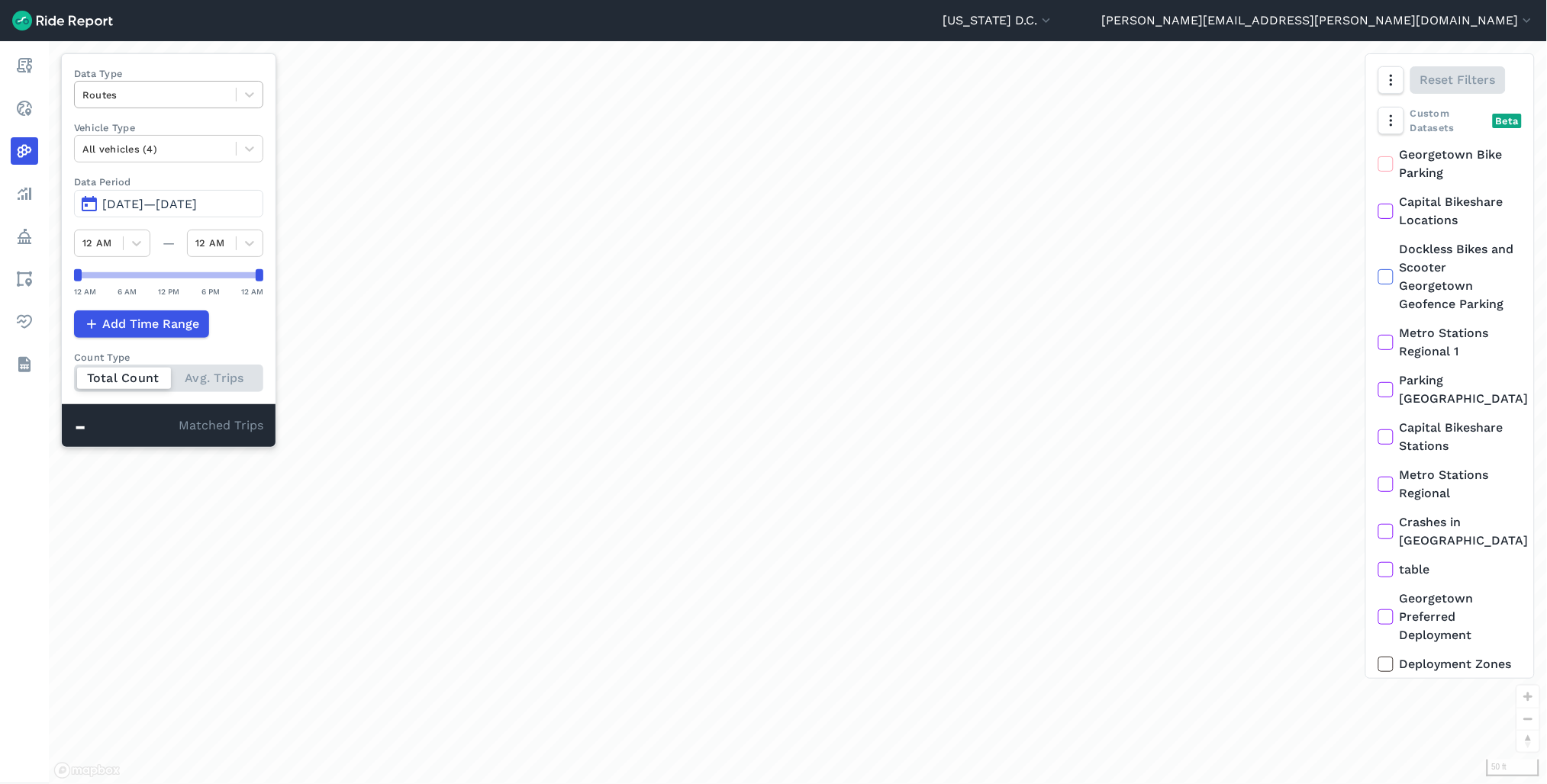
click at [172, 106] on div "Routes" at bounding box center [155, 95] width 161 height 24
click at [151, 183] on div "Curb Events" at bounding box center [168, 184] width 189 height 27
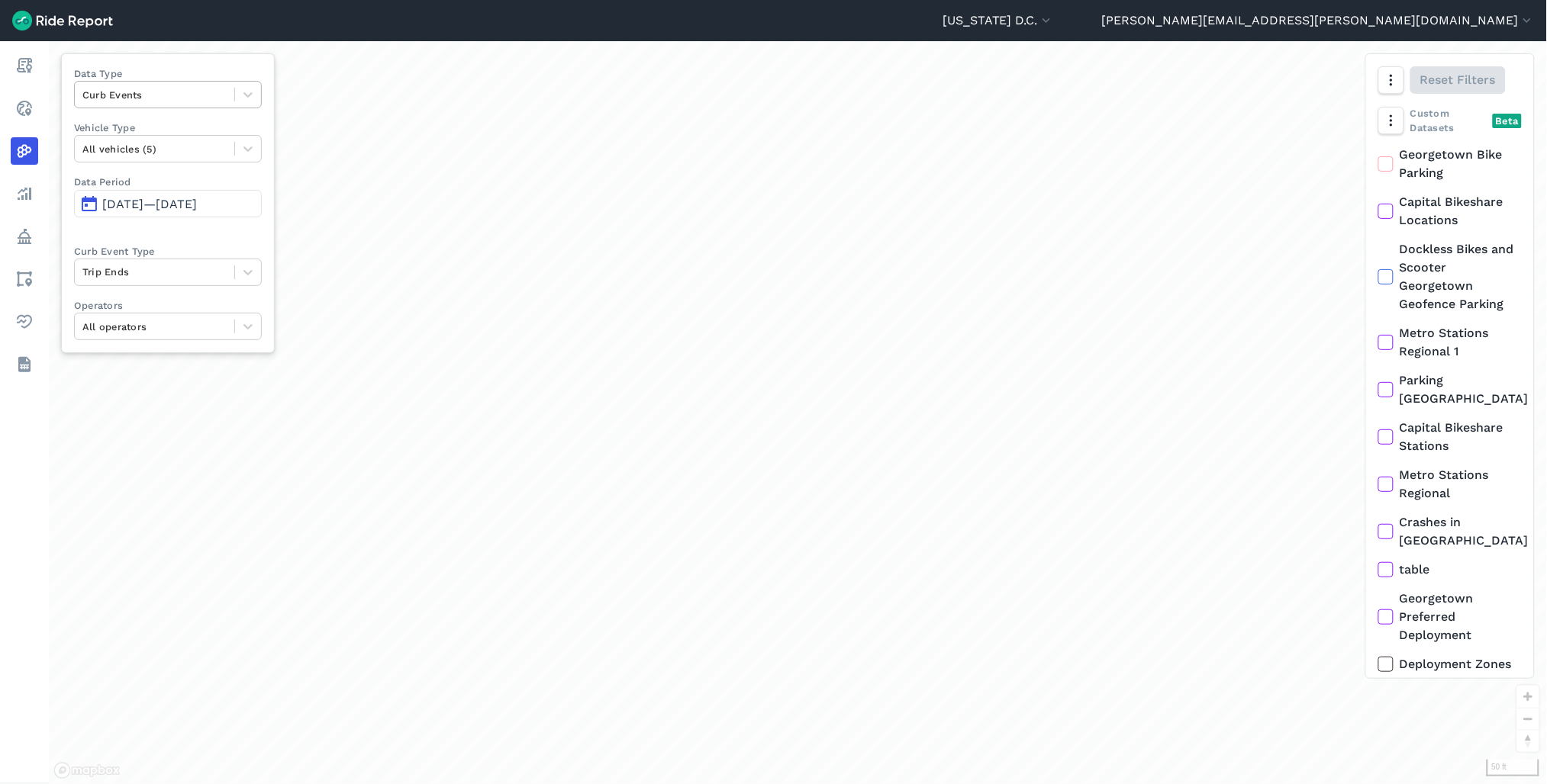
click at [153, 100] on div at bounding box center [155, 96] width 145 height 18
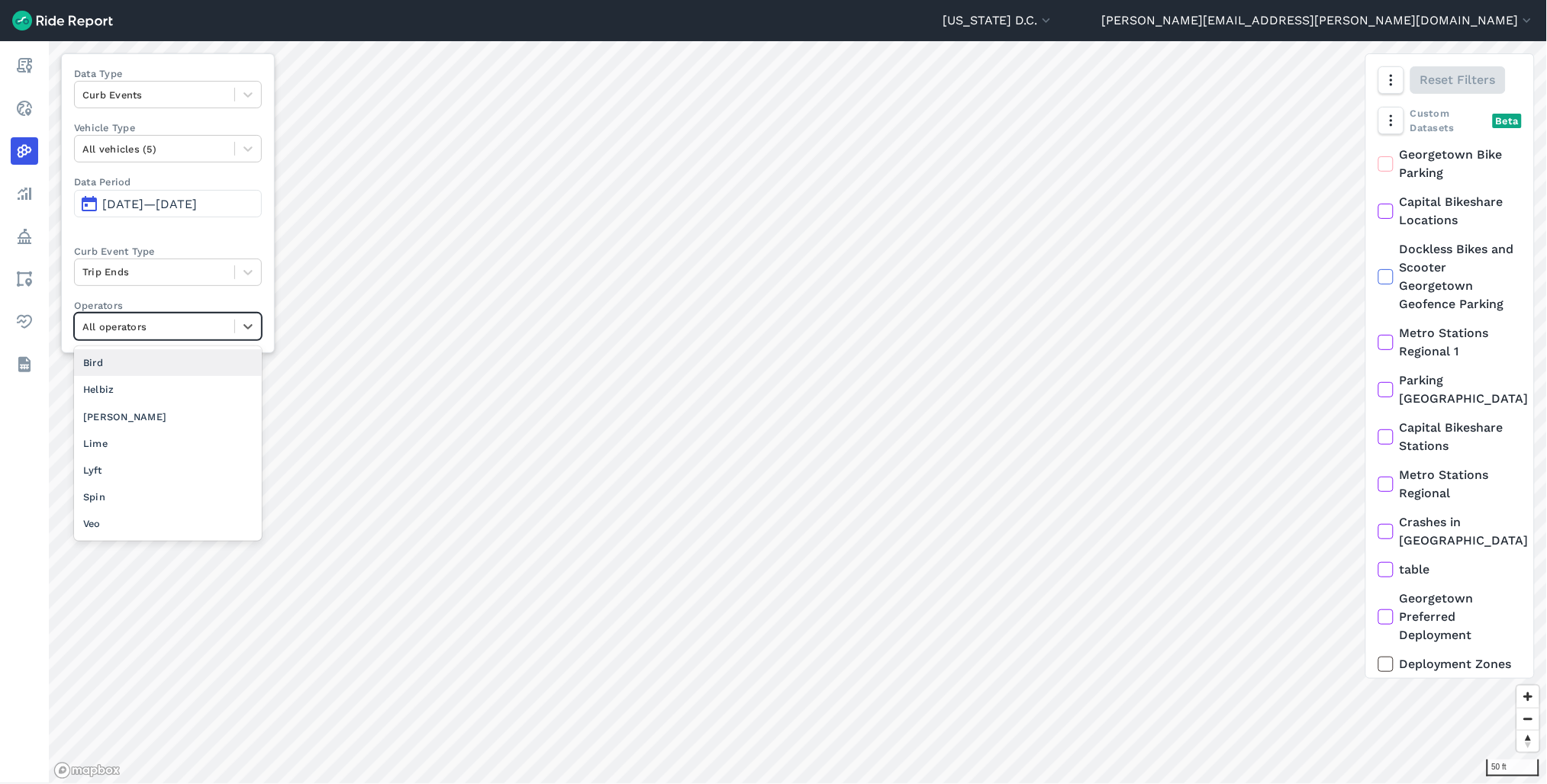
drag, startPoint x: 132, startPoint y: 331, endPoint x: 171, endPoint y: 264, distance: 77.5
click at [132, 332] on div at bounding box center [155, 327] width 145 height 18
click at [155, 277] on div at bounding box center [155, 272] width 145 height 18
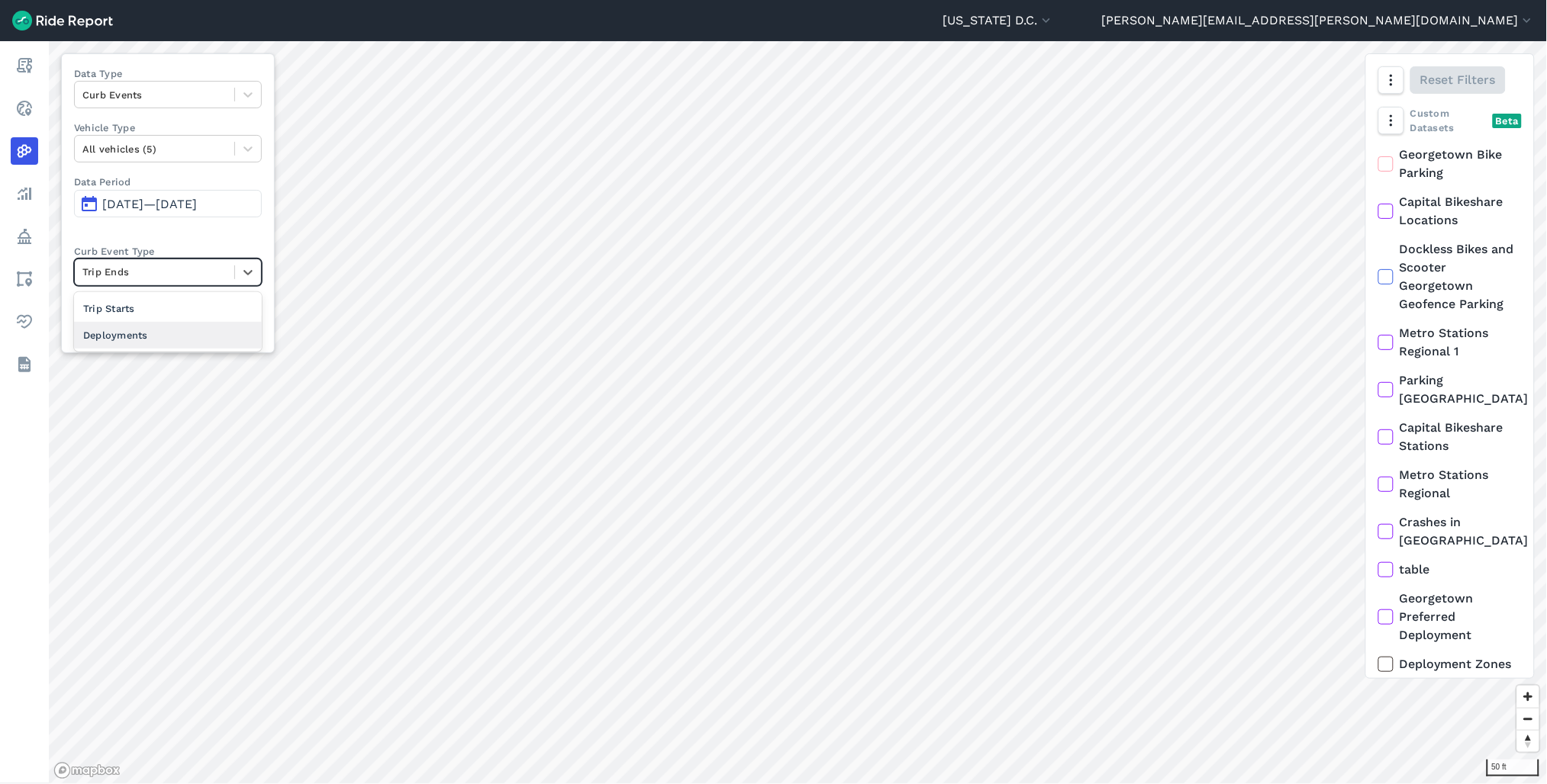
click at [136, 337] on div "Deployments" at bounding box center [167, 335] width 187 height 27
click at [234, 331] on div "All operators" at bounding box center [155, 327] width 159 height 24
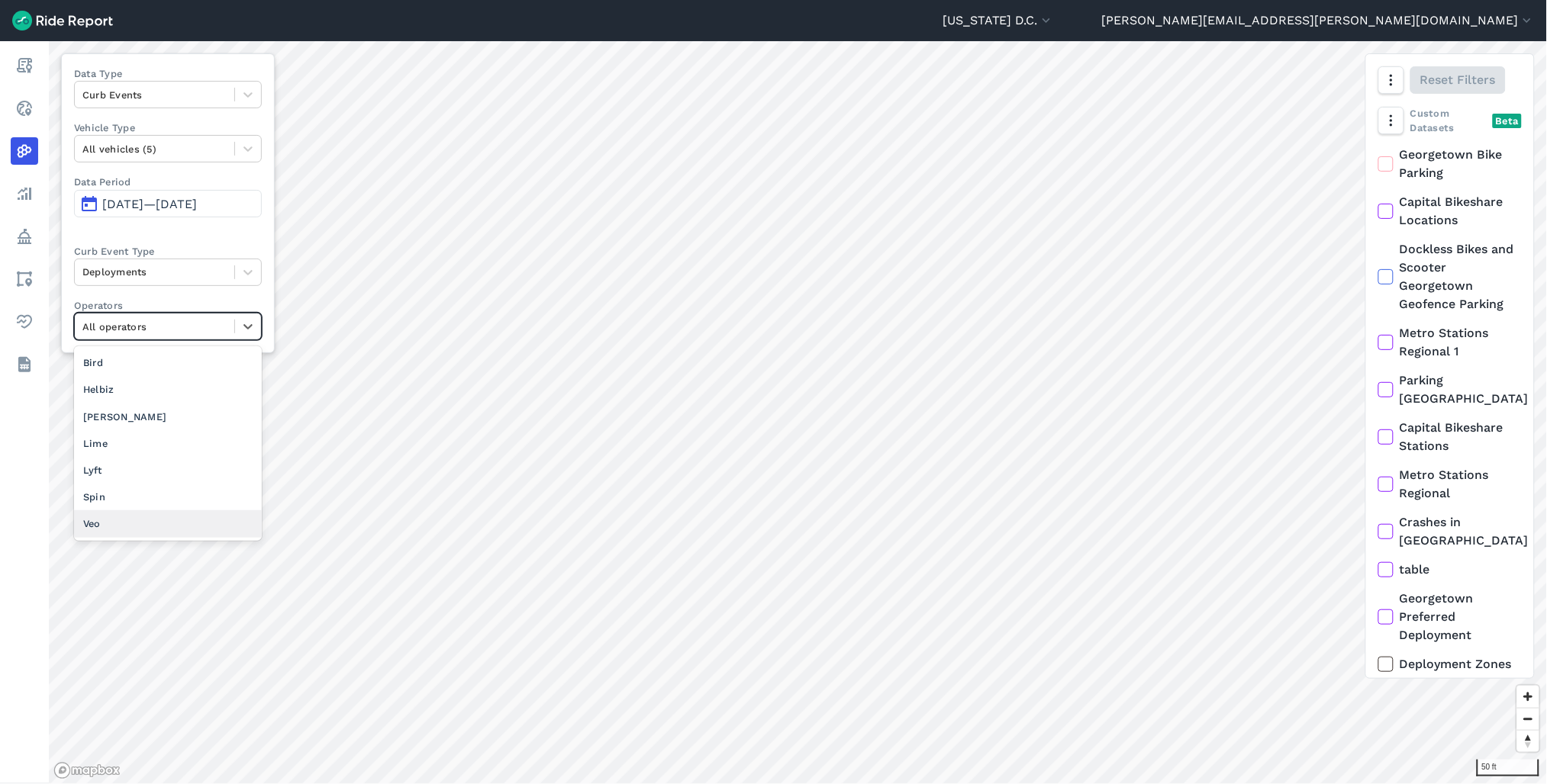
click at [157, 525] on div "Veo" at bounding box center [167, 523] width 187 height 27
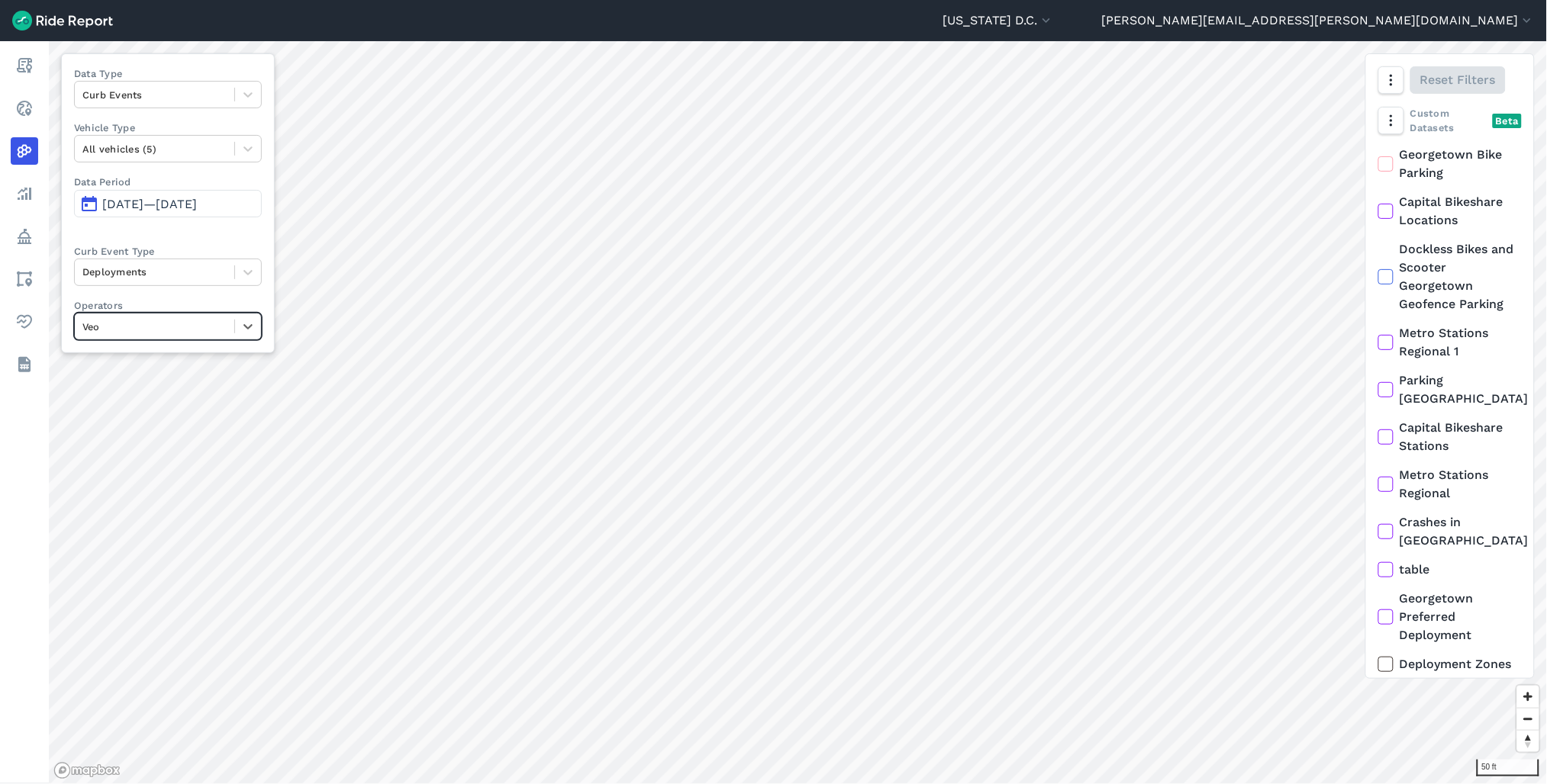
click at [204, 327] on div at bounding box center [155, 327] width 145 height 18
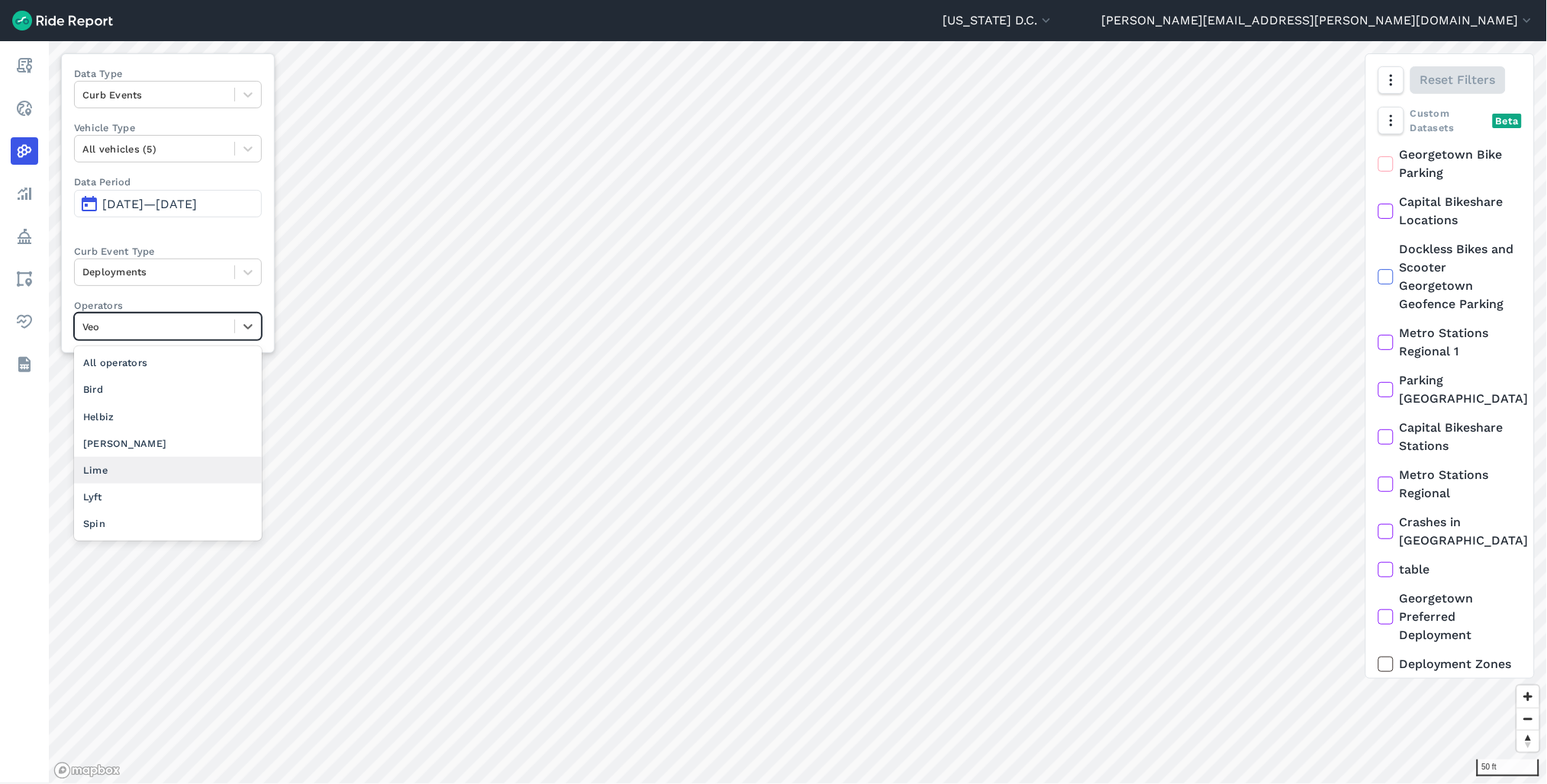
click at [180, 473] on div "Lime" at bounding box center [167, 470] width 187 height 27
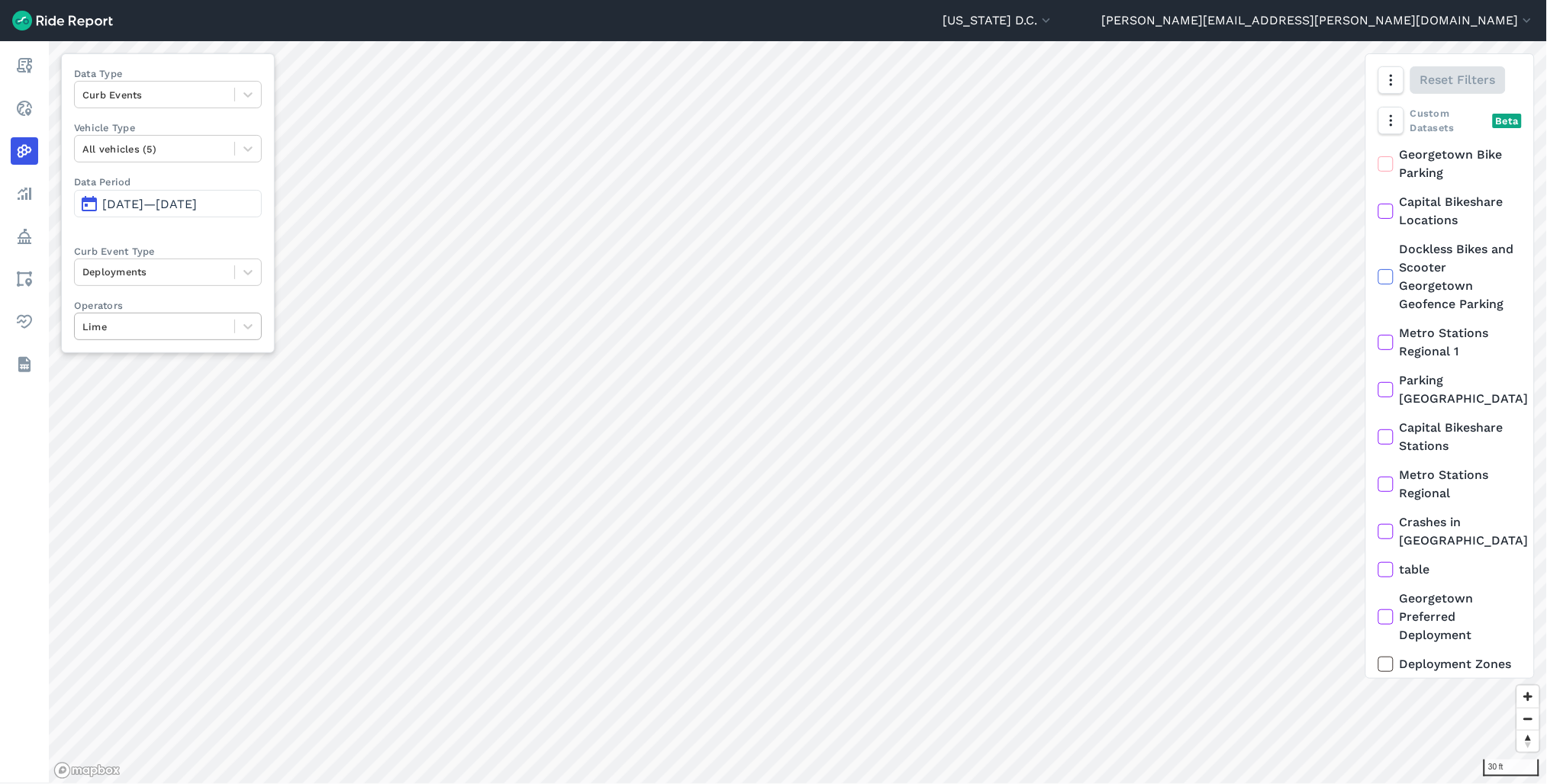
click at [223, 332] on div at bounding box center [155, 327] width 145 height 18
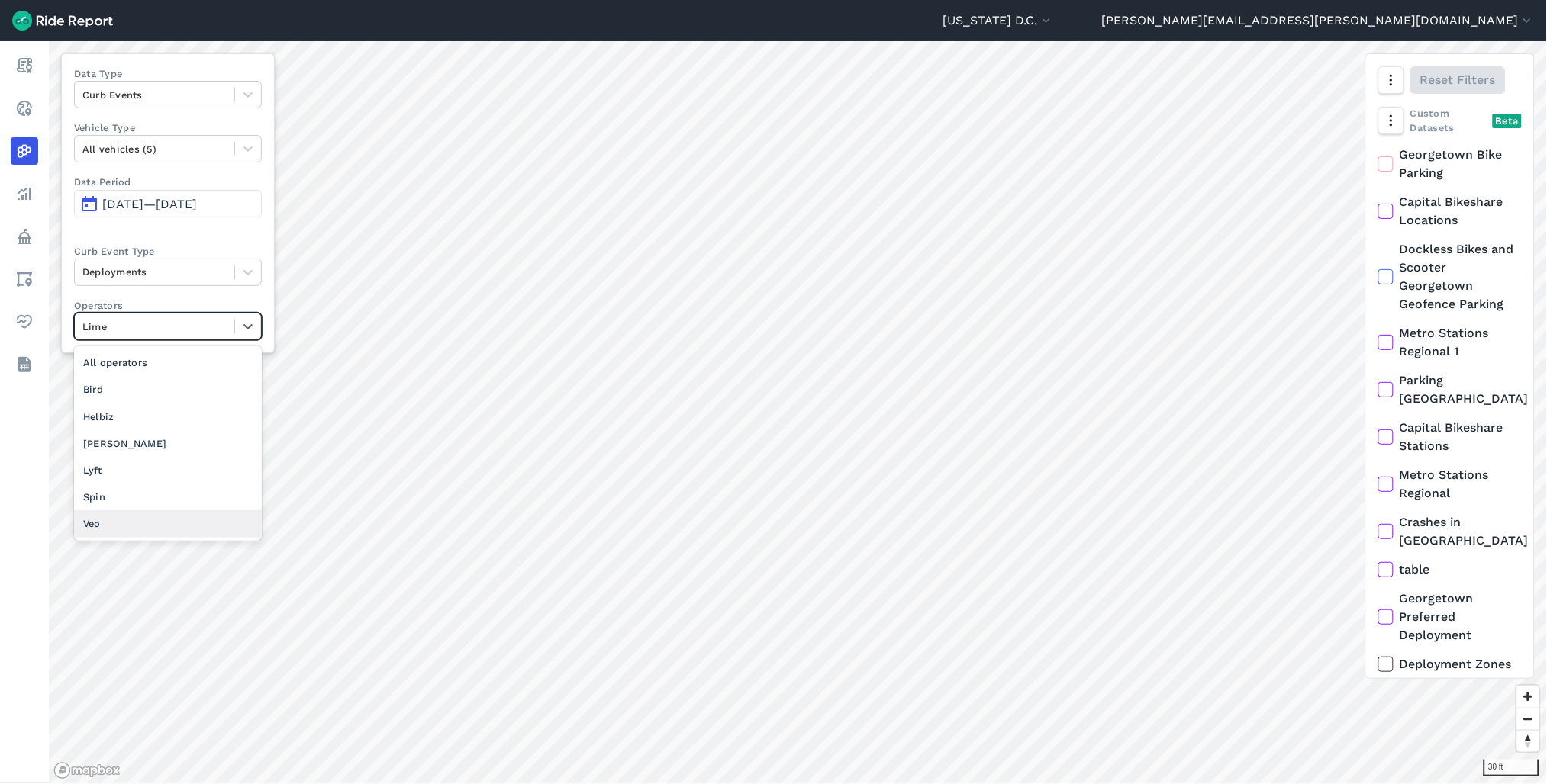
click at [157, 529] on div "Veo" at bounding box center [167, 523] width 187 height 27
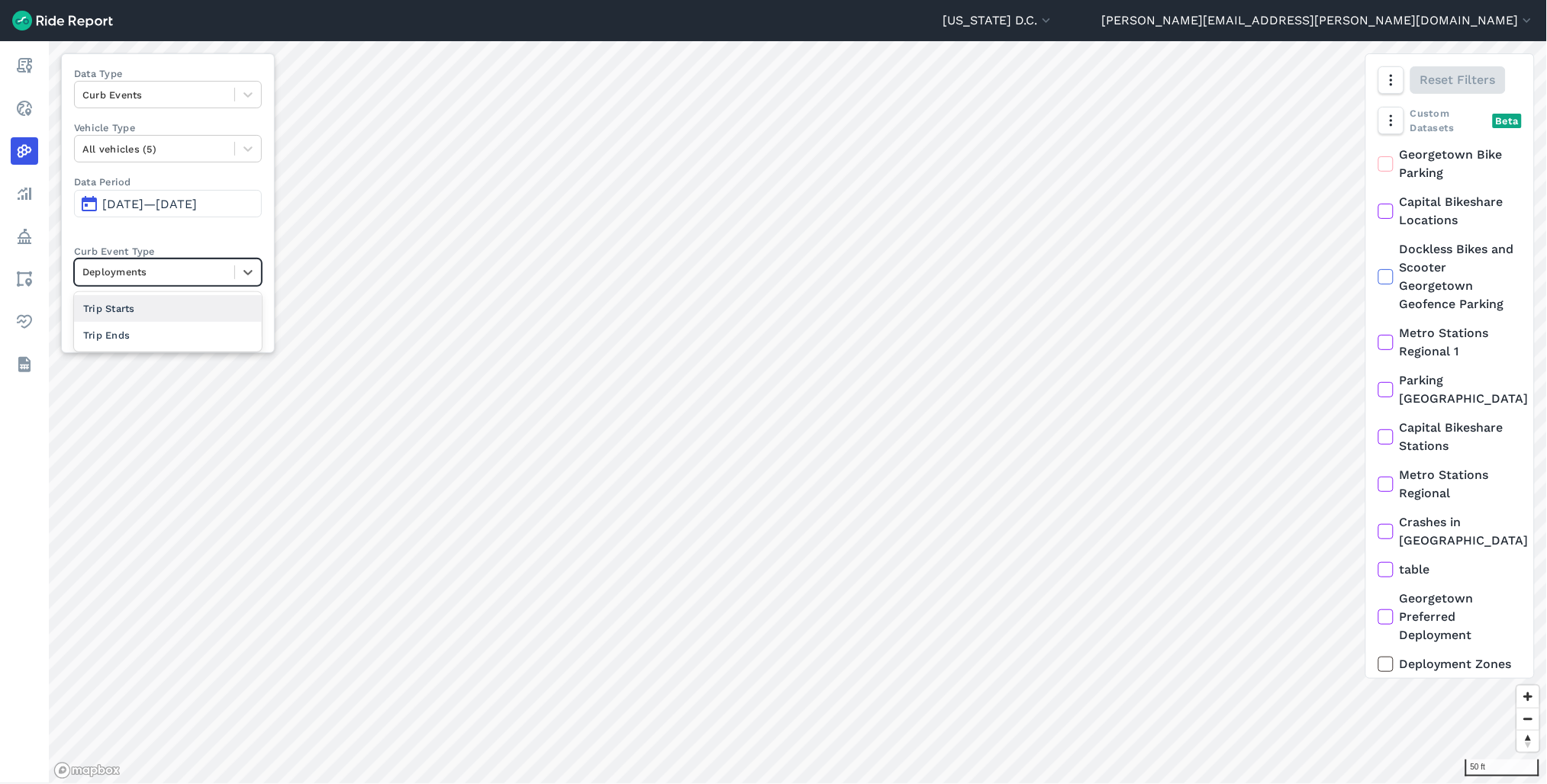
click at [214, 269] on div at bounding box center [155, 272] width 145 height 18
click at [215, 268] on div at bounding box center [155, 272] width 145 height 18
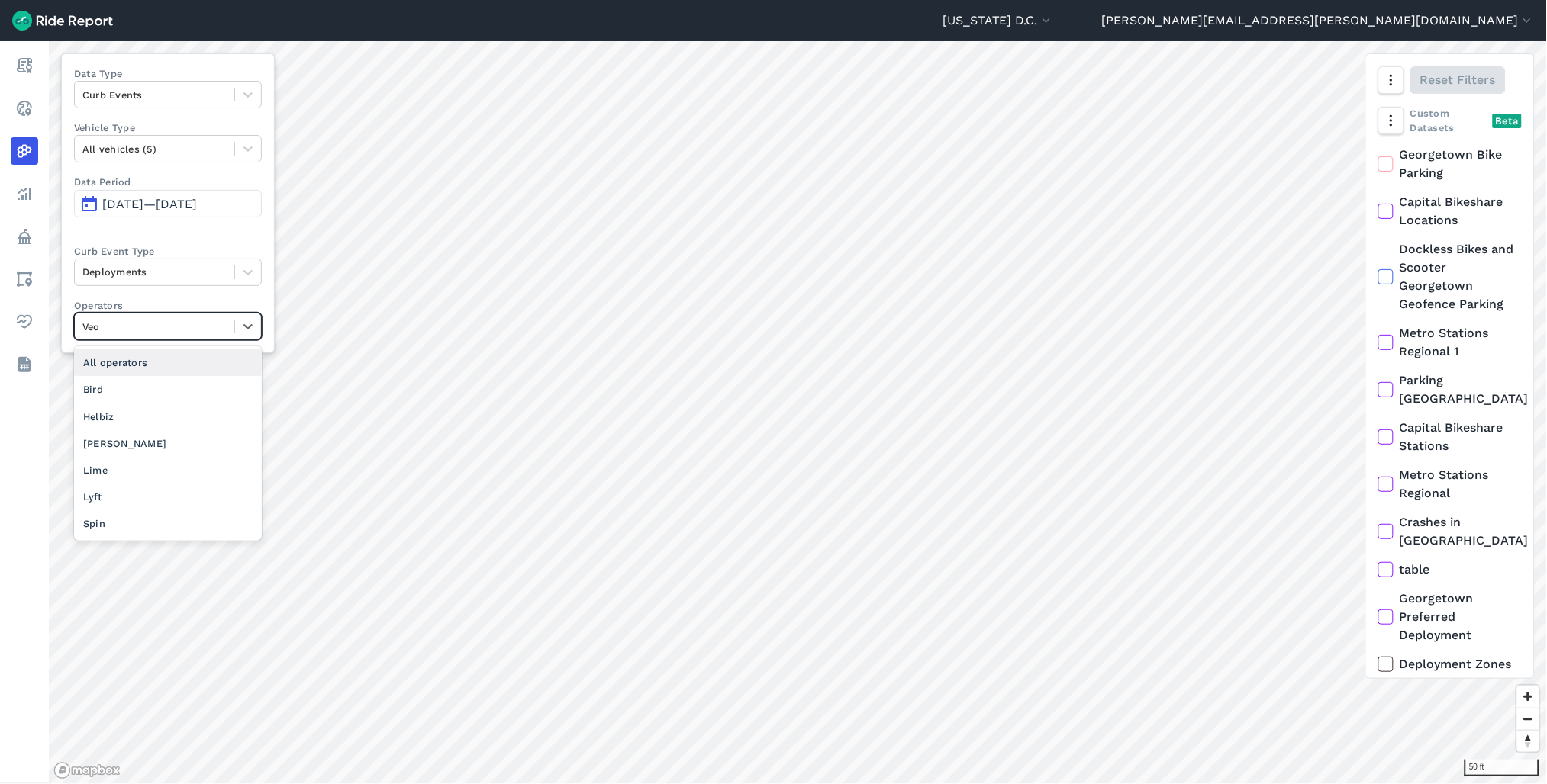
click at [183, 322] on div at bounding box center [155, 327] width 145 height 18
click at [148, 468] on div "Lime" at bounding box center [167, 470] width 187 height 27
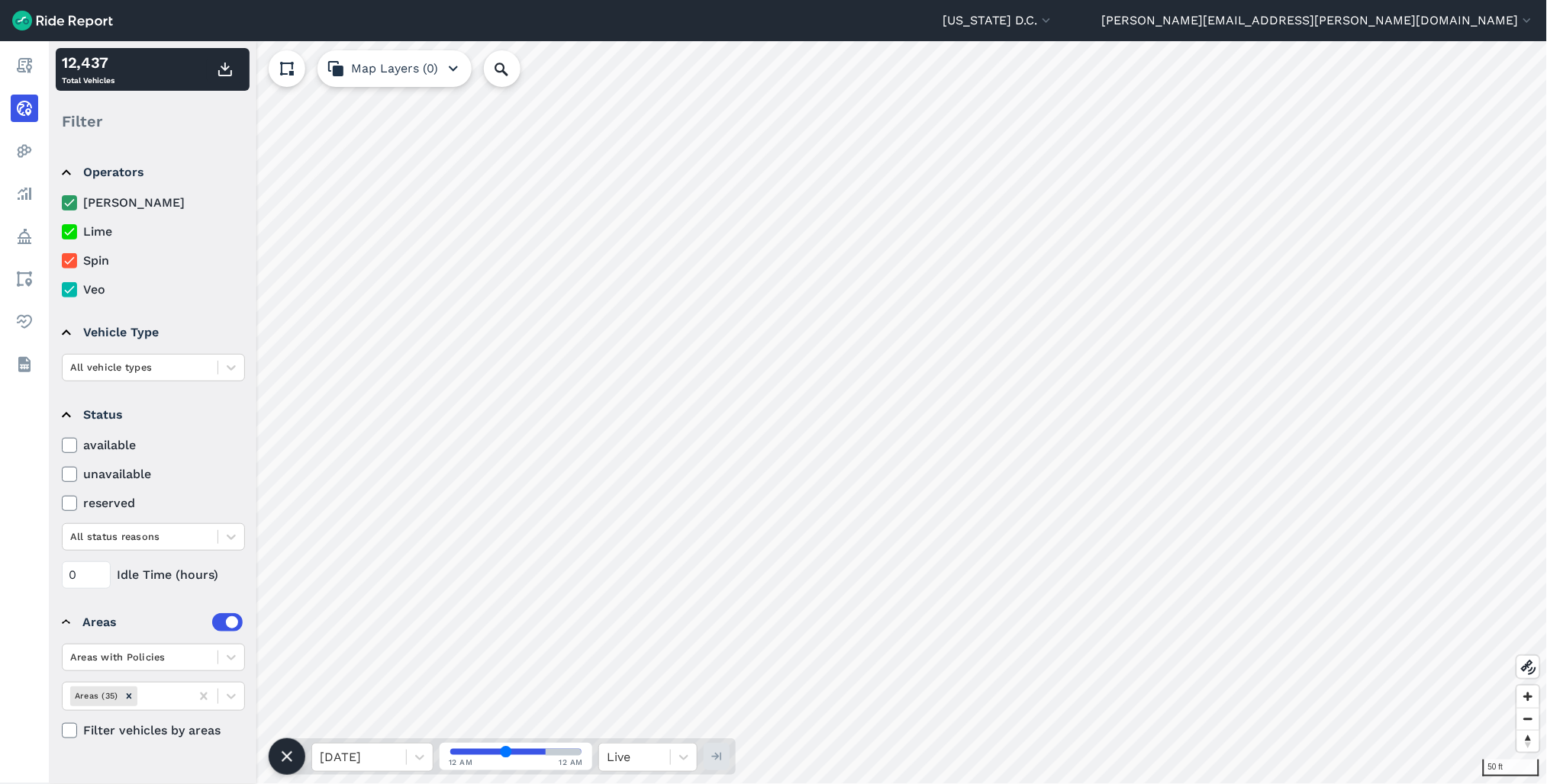
click at [506, 755] on input "range" at bounding box center [516, 752] width 132 height 6
type input "48"
click at [516, 753] on input "range" at bounding box center [516, 752] width 132 height 6
click at [1546, 668] on html "Washington D.C. Capital Bikeshare Washington D.C. ted.randell@dc.gov Settings T…" at bounding box center [774, 392] width 1547 height 784
